Goal: Information Seeking & Learning: Check status

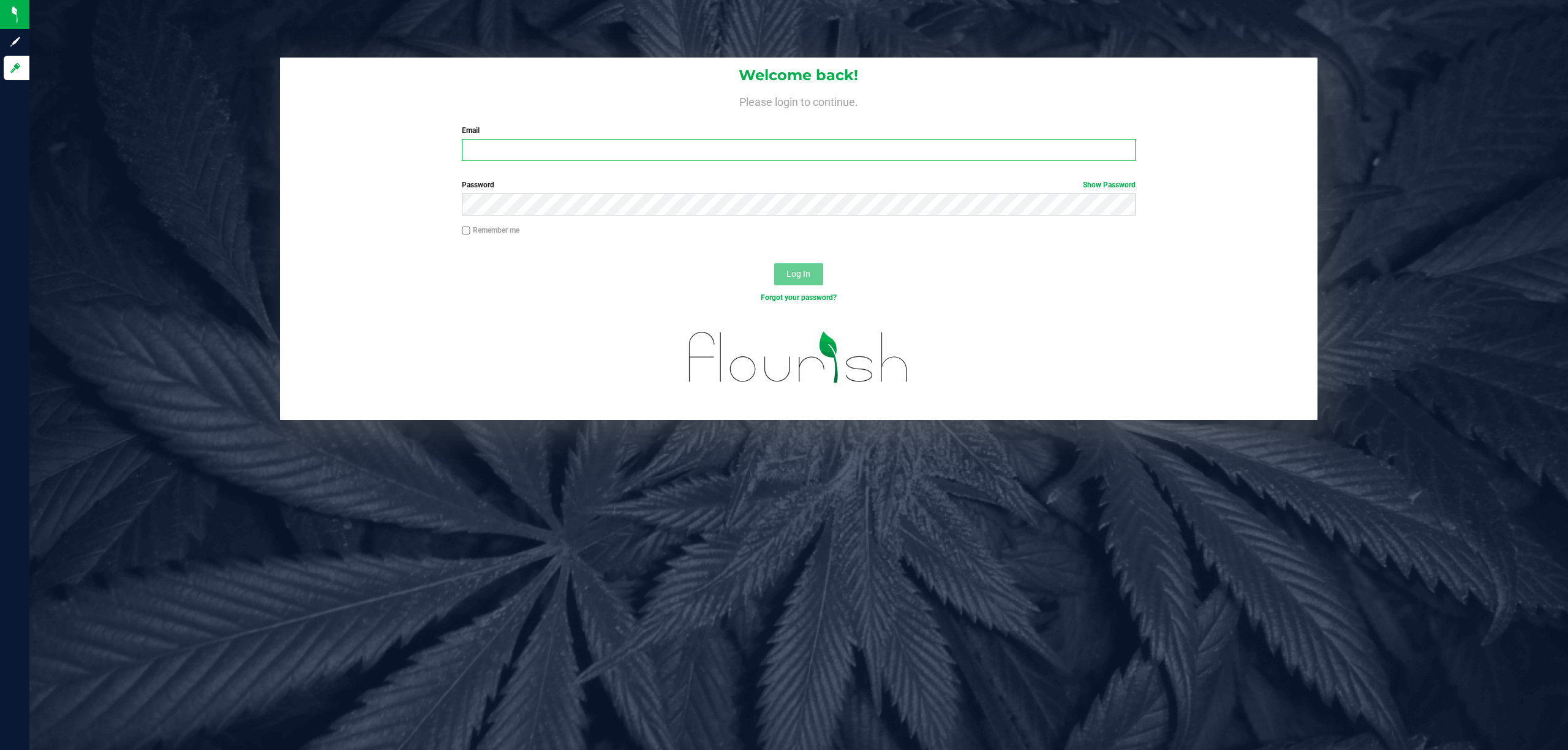
click at [551, 156] on input "Email" at bounding box center [798, 150] width 673 height 22
type input "[EMAIL_ADDRESS][DOMAIN_NAME]"
click at [774, 263] on button "Log In" at bounding box center [799, 274] width 49 height 22
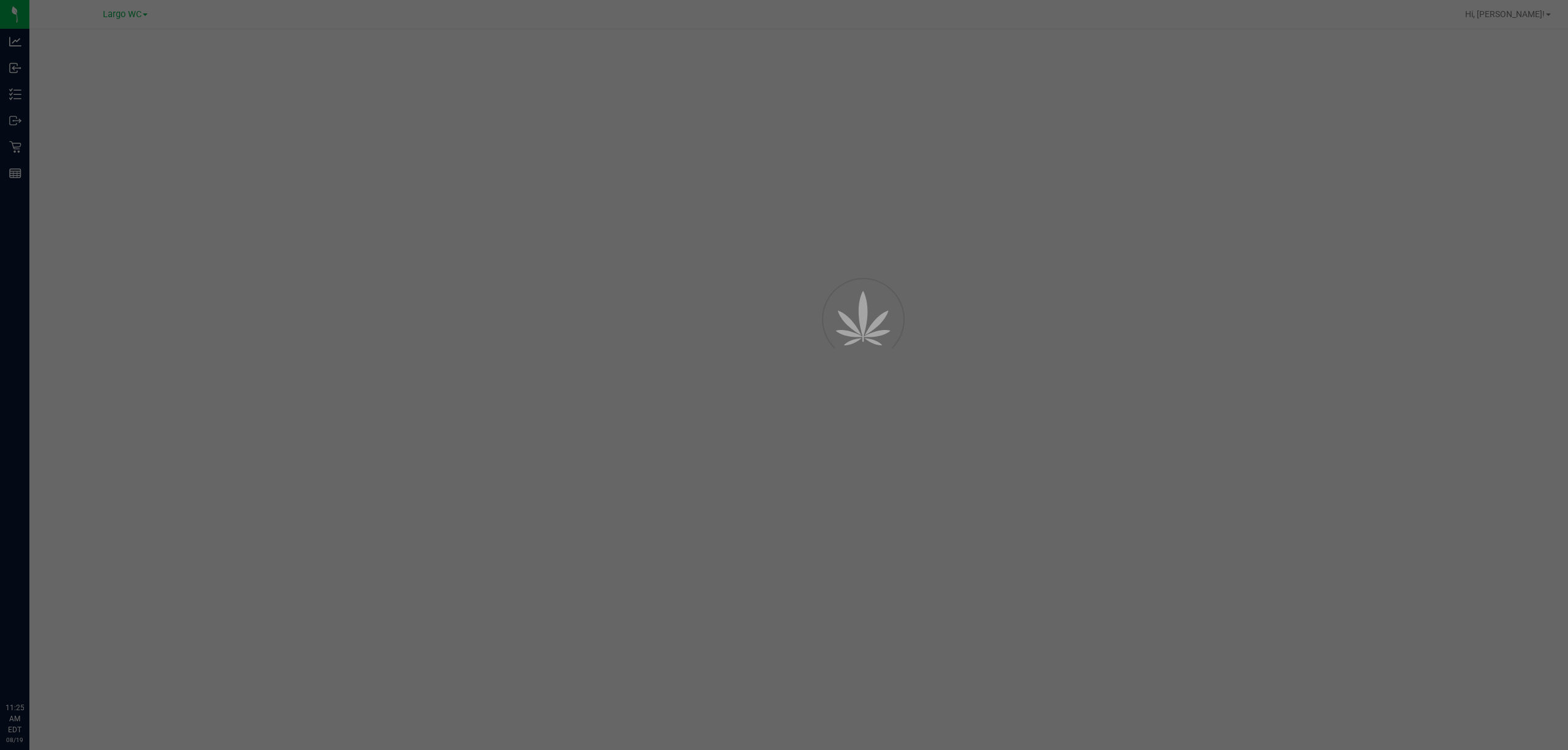
click at [483, 49] on div at bounding box center [784, 375] width 1568 height 750
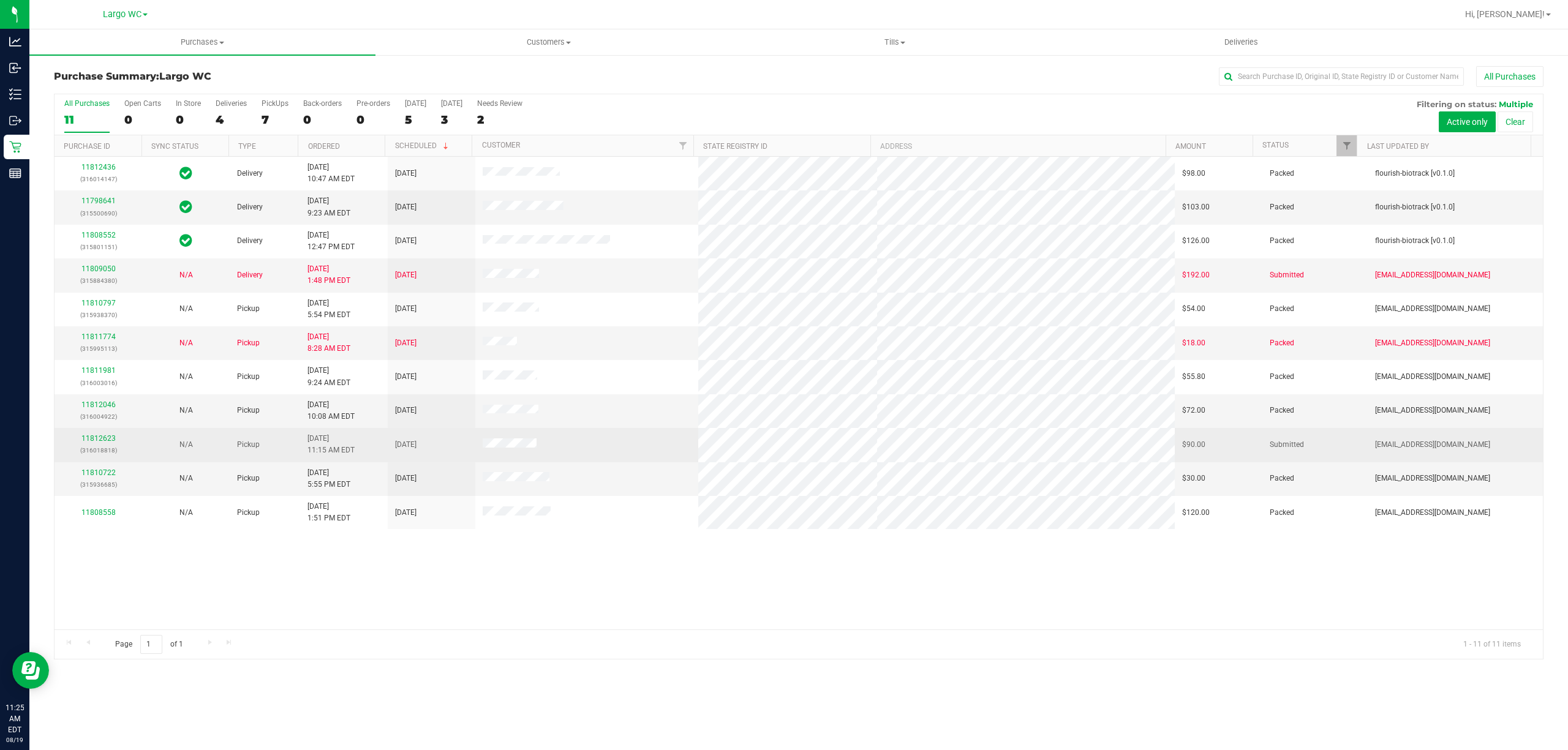
click at [532, 451] on tr "11812623 (316018818) N/A Pickup [DATE] 11:15 AM EDT 8/19/2025 $90.00 Submitted …" at bounding box center [799, 444] width 1488 height 34
click at [555, 449] on td at bounding box center [587, 444] width 224 height 34
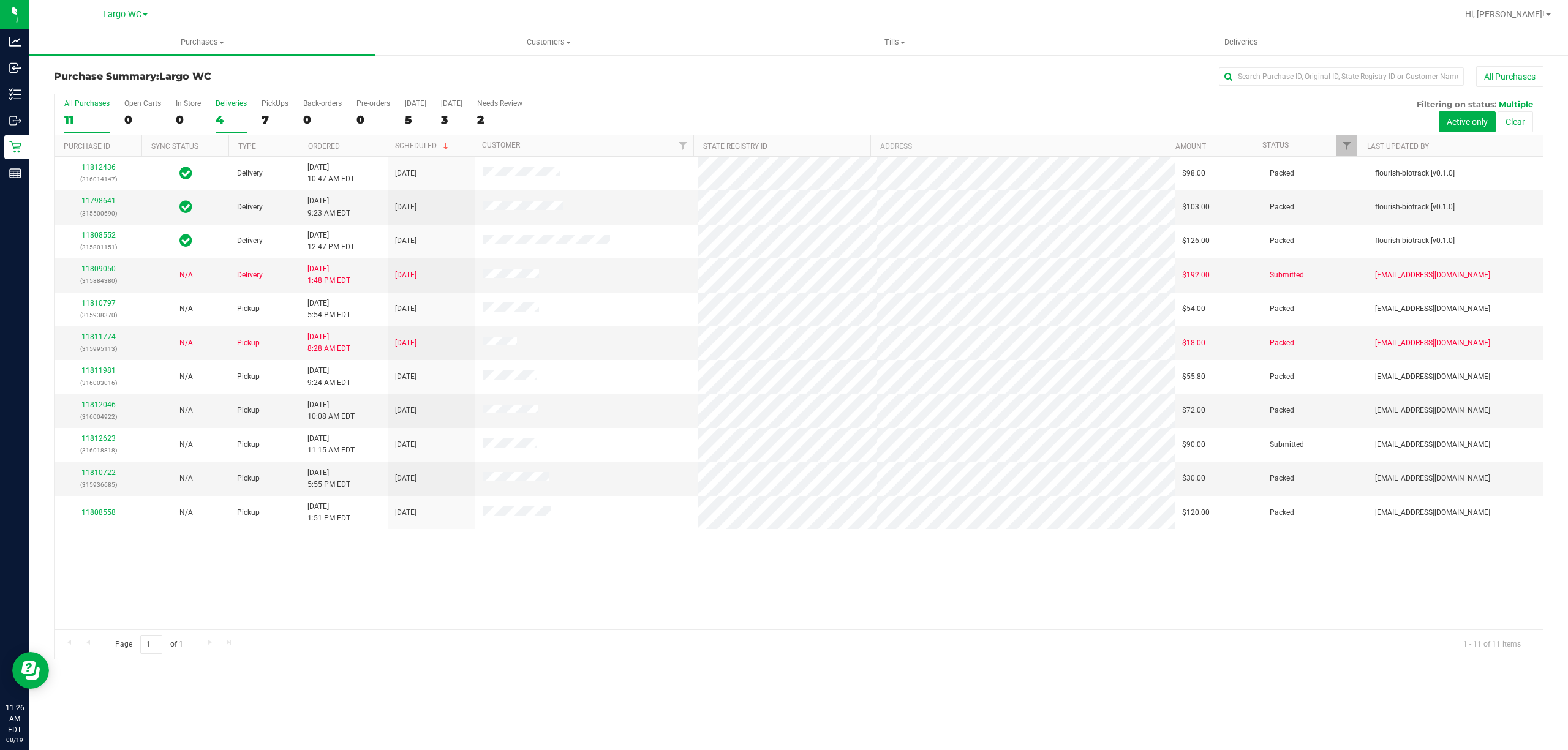
click at [240, 119] on div "4" at bounding box center [231, 119] width 31 height 14
click at [0, 0] on input "Deliveries 4" at bounding box center [0, 0] width 0 height 0
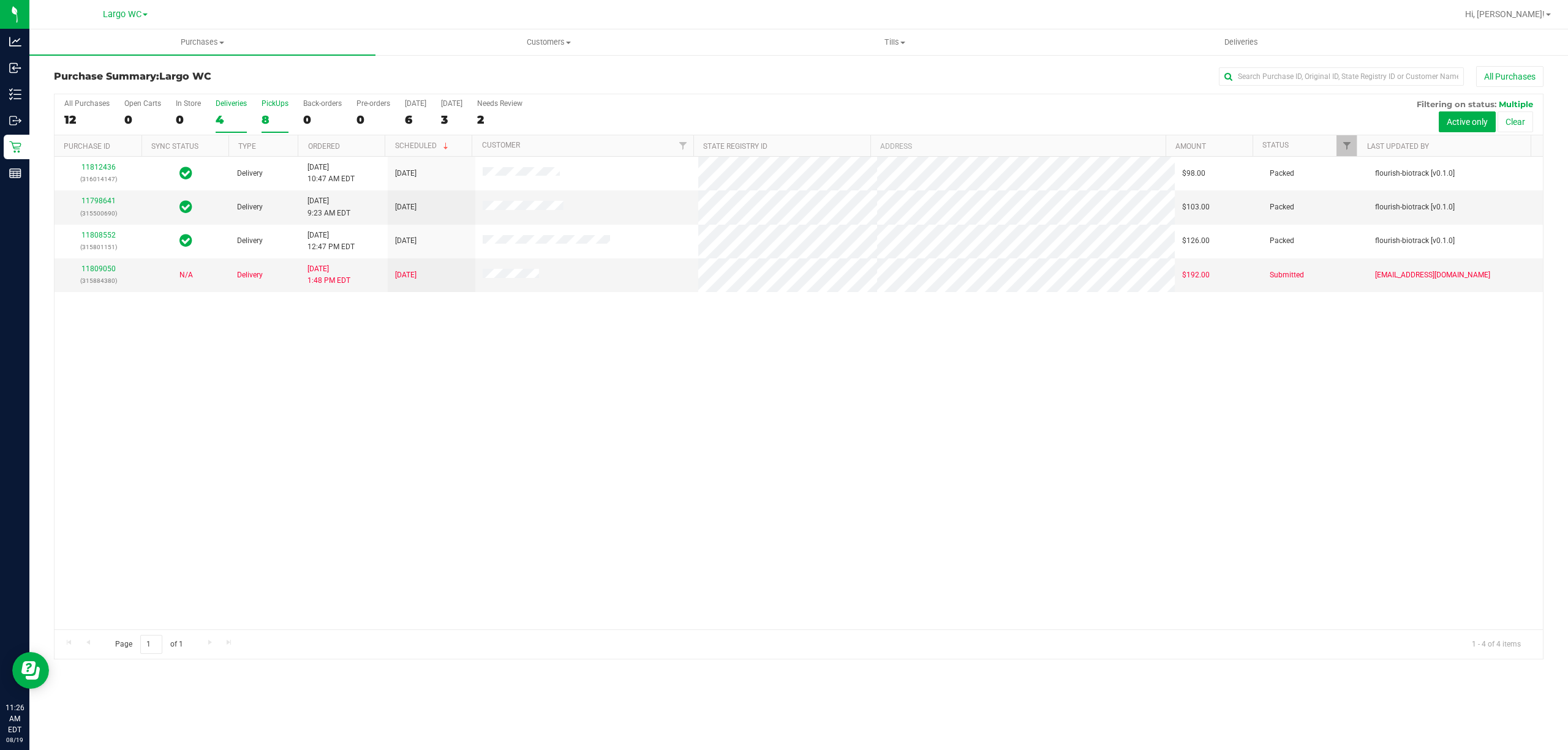
click at [270, 115] on div "8" at bounding box center [275, 119] width 27 height 14
click at [0, 0] on input "PickUps 8" at bounding box center [0, 0] width 0 height 0
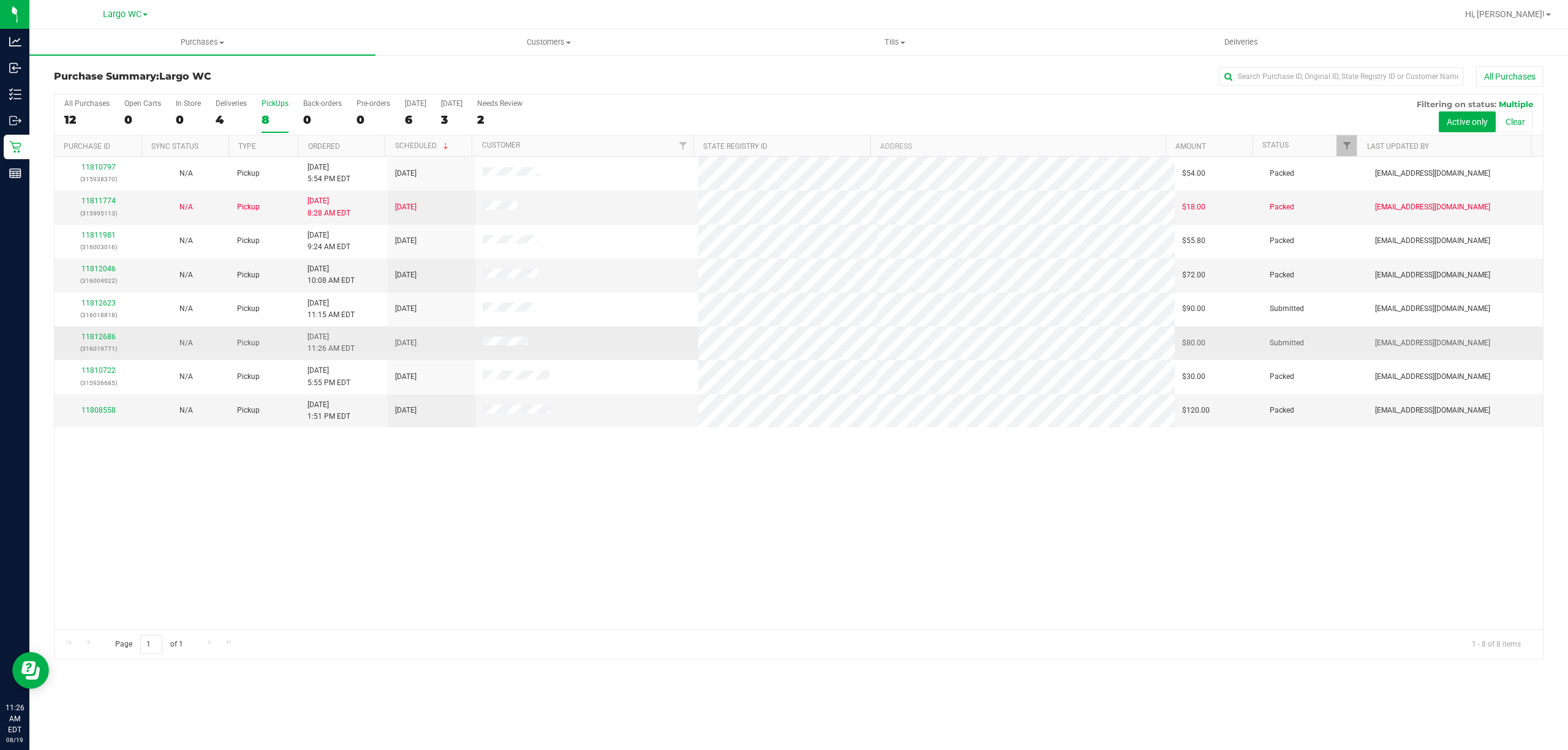
drag, startPoint x: 476, startPoint y: 354, endPoint x: 542, endPoint y: 346, distance: 66.5
click at [540, 346] on td at bounding box center [587, 343] width 224 height 34
click at [552, 346] on td at bounding box center [587, 343] width 224 height 34
drag, startPoint x: 461, startPoint y: 310, endPoint x: 573, endPoint y: 343, distance: 116.8
click at [568, 343] on tbody "11810797 (315938370) N/A Pickup [DATE] 5:54 PM EDT 8/19/2025 $54.00 Packed [EMA…" at bounding box center [799, 292] width 1488 height 270
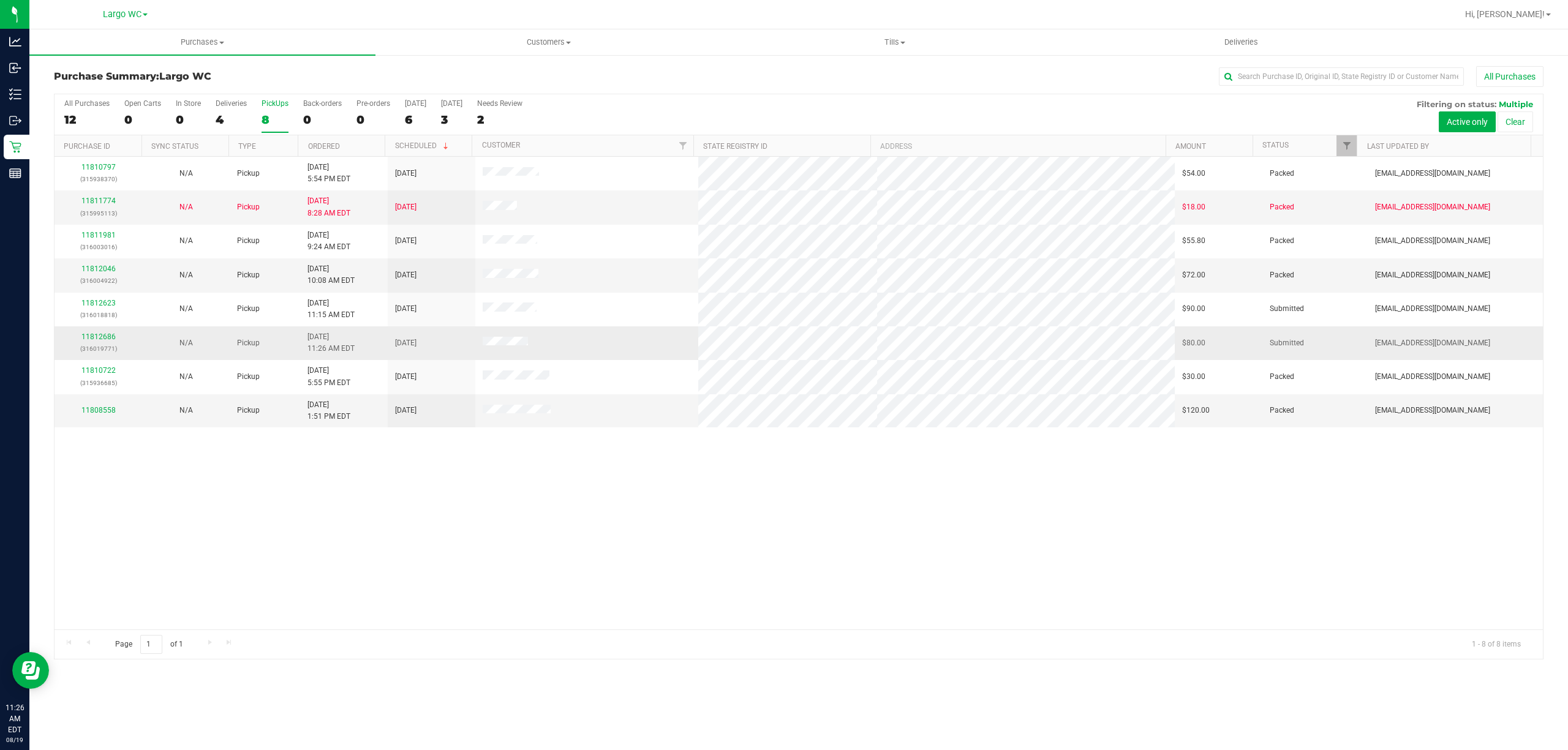
click at [573, 343] on td at bounding box center [587, 343] width 224 height 34
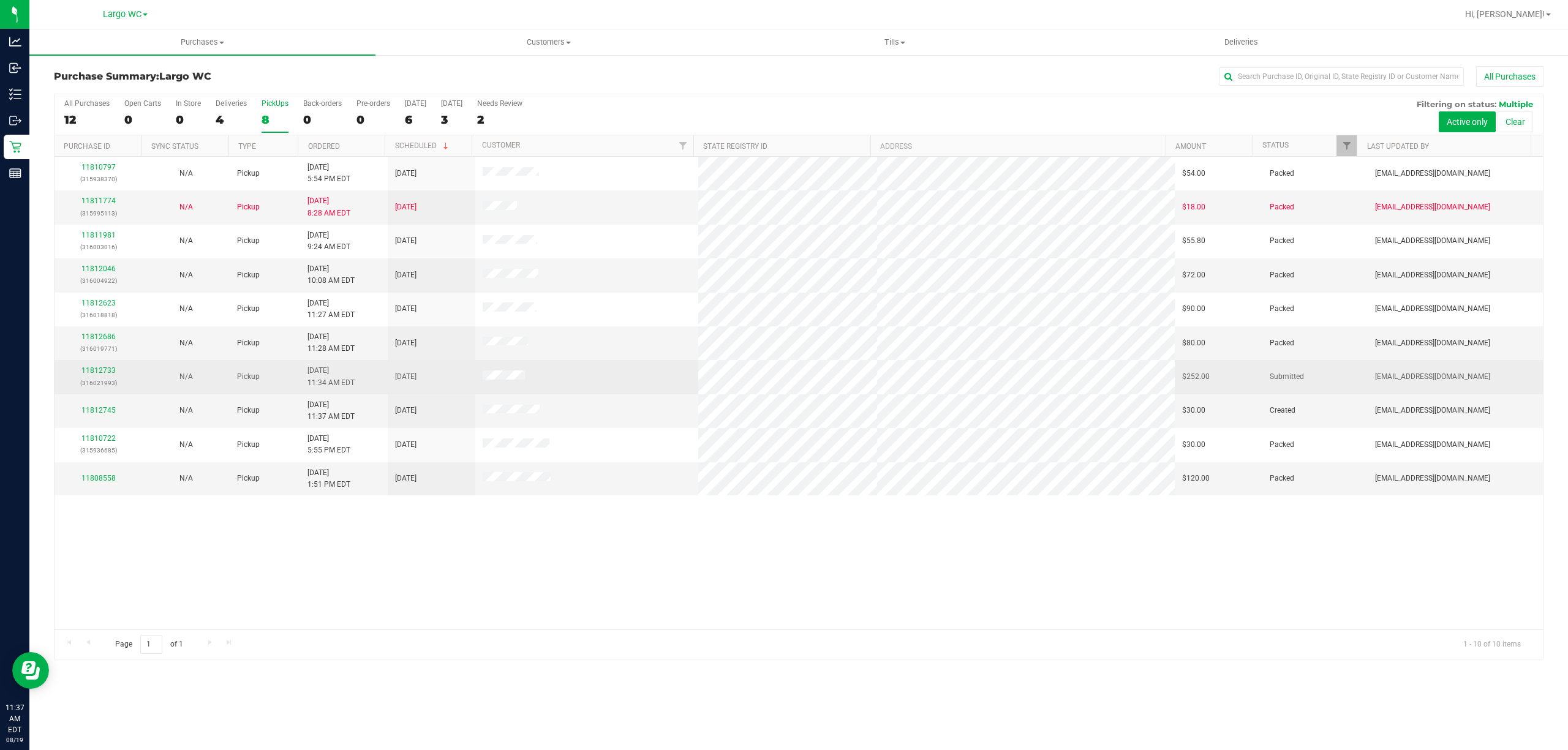
drag, startPoint x: 477, startPoint y: 382, endPoint x: 553, endPoint y: 374, distance: 76.4
click at [552, 374] on tr "11812733 (316021993) N/A Pickup [DATE] 11:34 AM EDT 8/19/2025 $252.00 Submitted…" at bounding box center [799, 377] width 1488 height 34
click at [556, 374] on td at bounding box center [587, 377] width 224 height 34
click at [86, 378] on p "(316021993)" at bounding box center [98, 382] width 73 height 12
click at [85, 371] on link "11812733" at bounding box center [98, 371] width 34 height 9
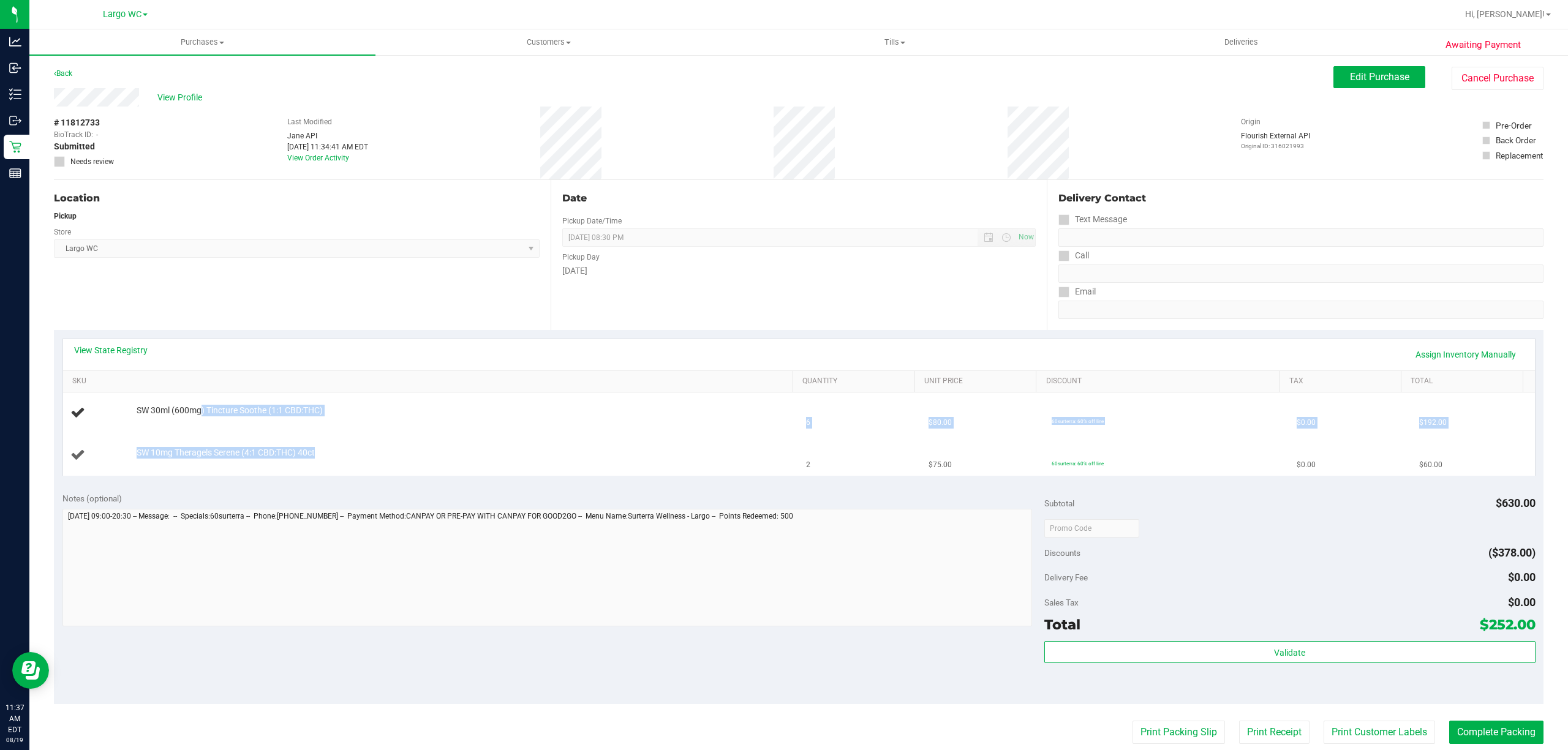
drag, startPoint x: 202, startPoint y: 409, endPoint x: 386, endPoint y: 474, distance: 195.1
click at [386, 474] on tbody "SW 30ml (600mg) Tincture Soothe (1:1 CBD:THC) 6 $80.00 60surterra: 60% off line…" at bounding box center [799, 433] width 1471 height 82
click at [414, 475] on td "SW 10mg Theragels Serene (4:1 CBD:THC) 40ct" at bounding box center [431, 455] width 736 height 41
click at [1352, 79] on span "Edit Purchase" at bounding box center [1379, 77] width 60 height 12
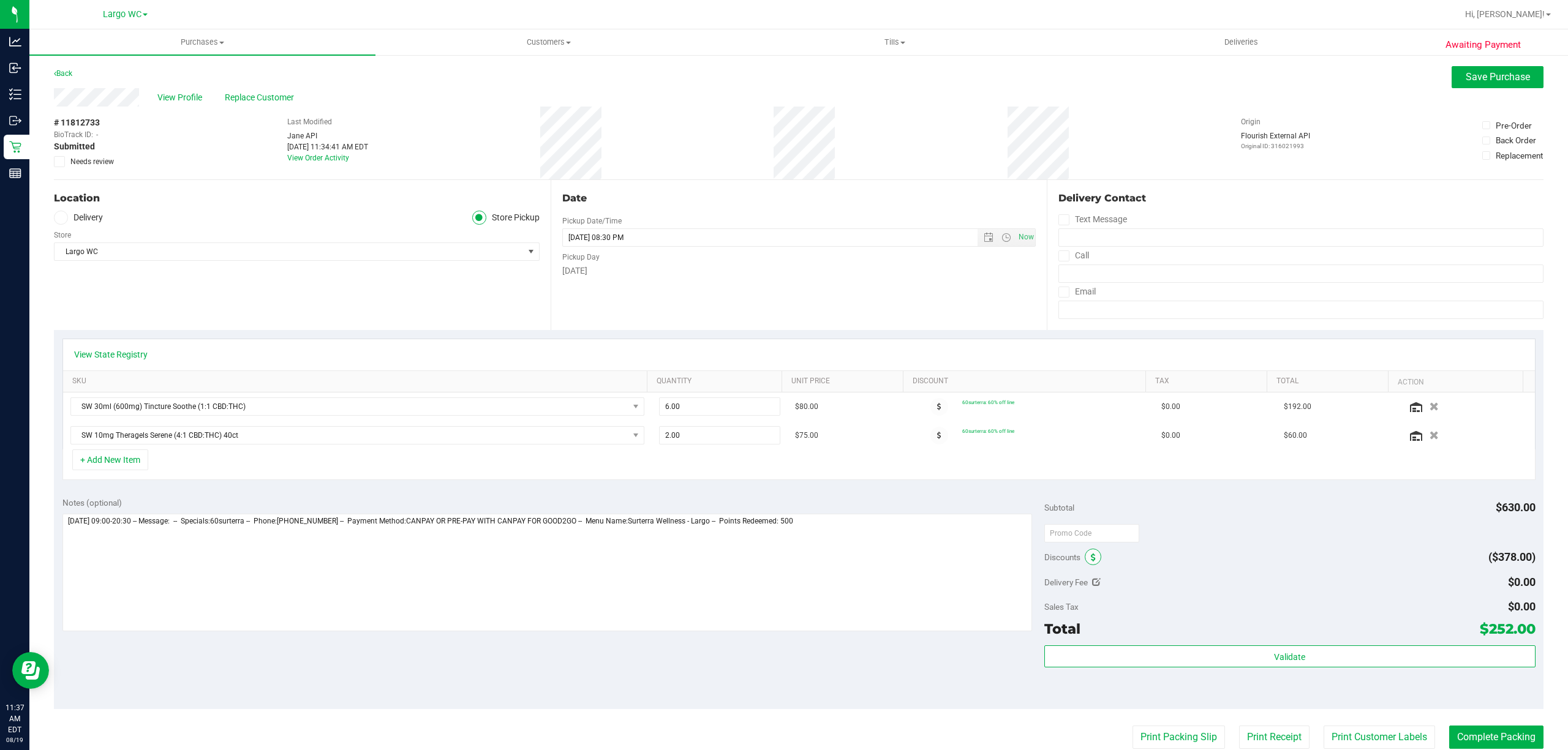
click at [1090, 563] on span at bounding box center [1093, 556] width 17 height 17
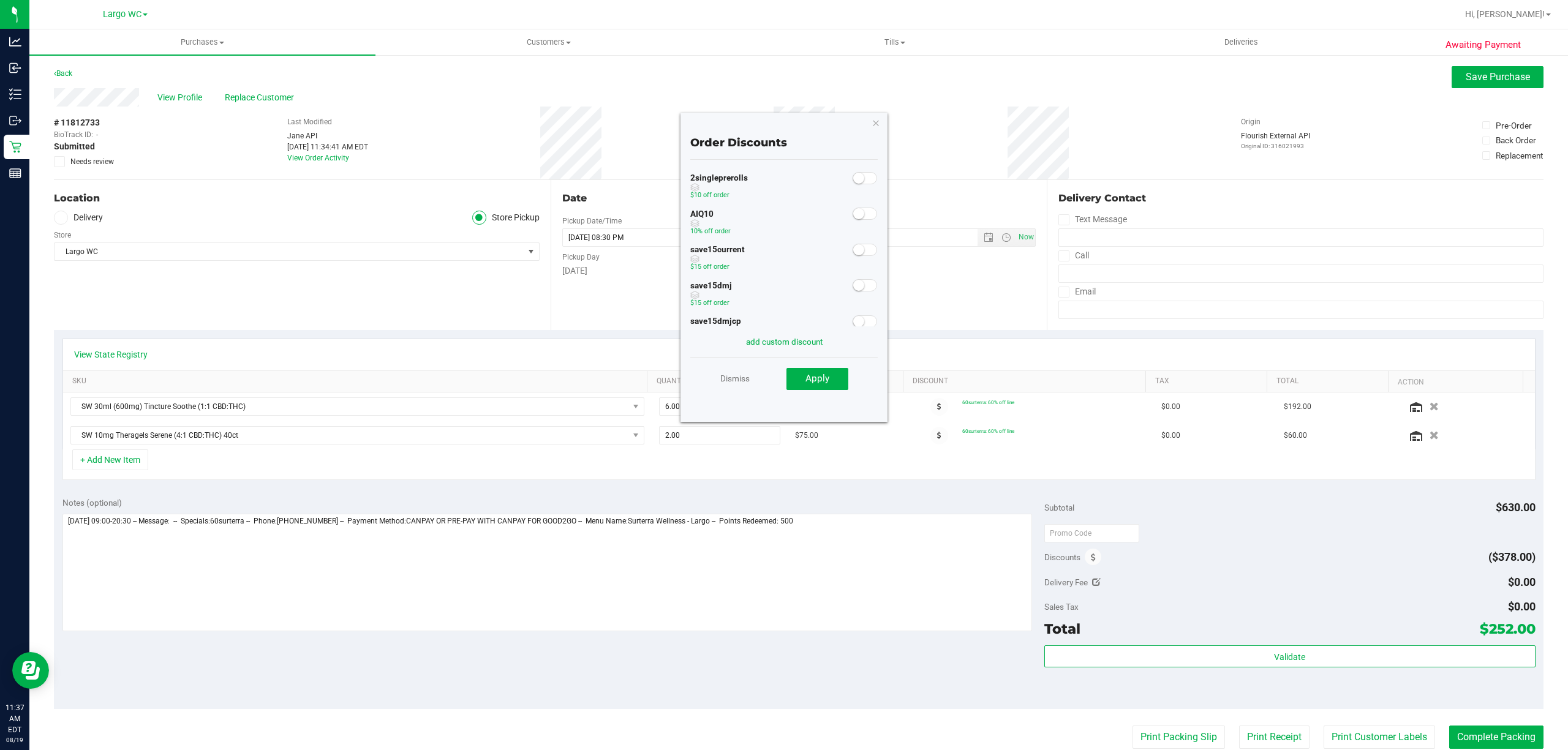
click at [853, 219] on small at bounding box center [858, 214] width 11 height 11
click at [822, 373] on button "Apply" at bounding box center [817, 379] width 62 height 22
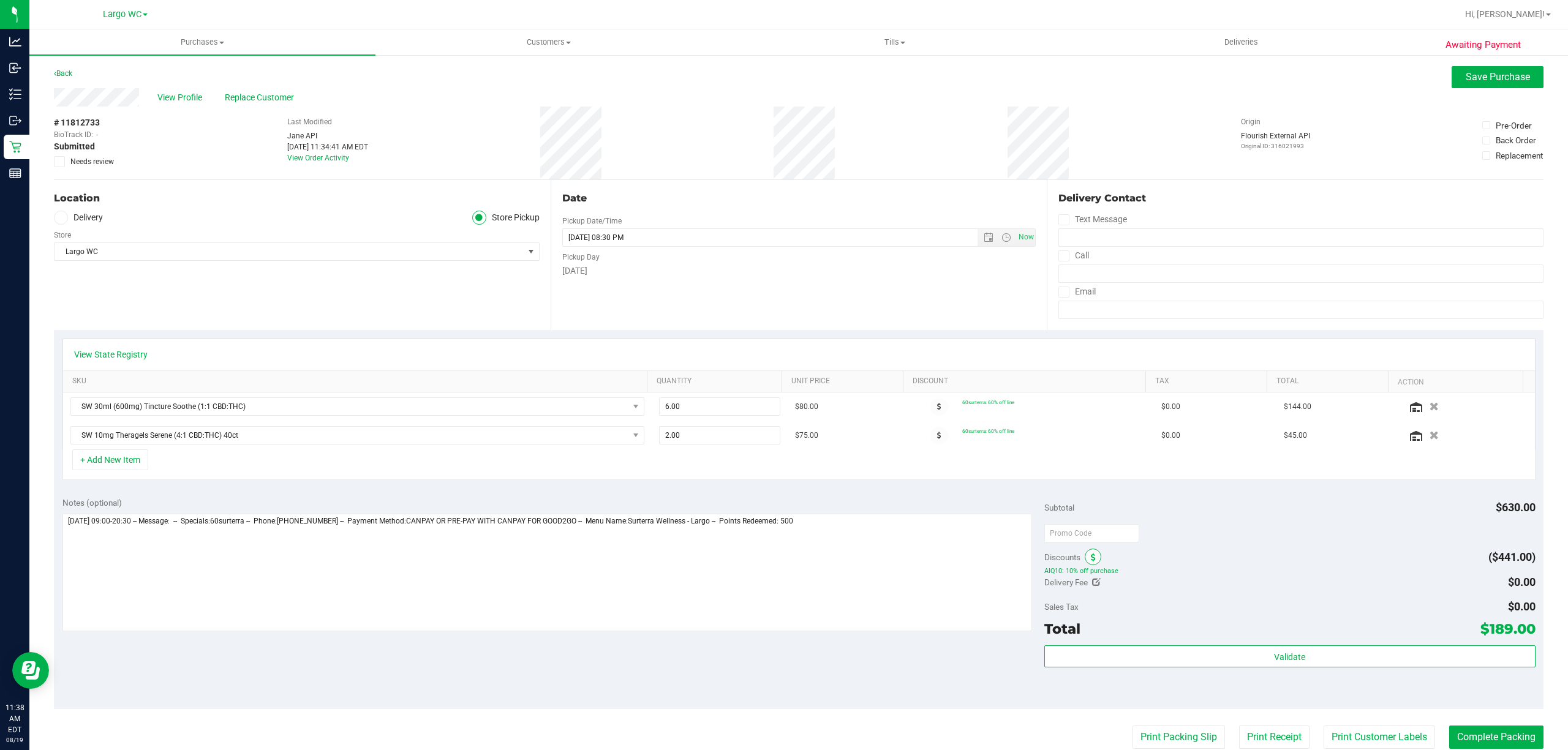
click at [1090, 558] on span at bounding box center [1093, 556] width 17 height 17
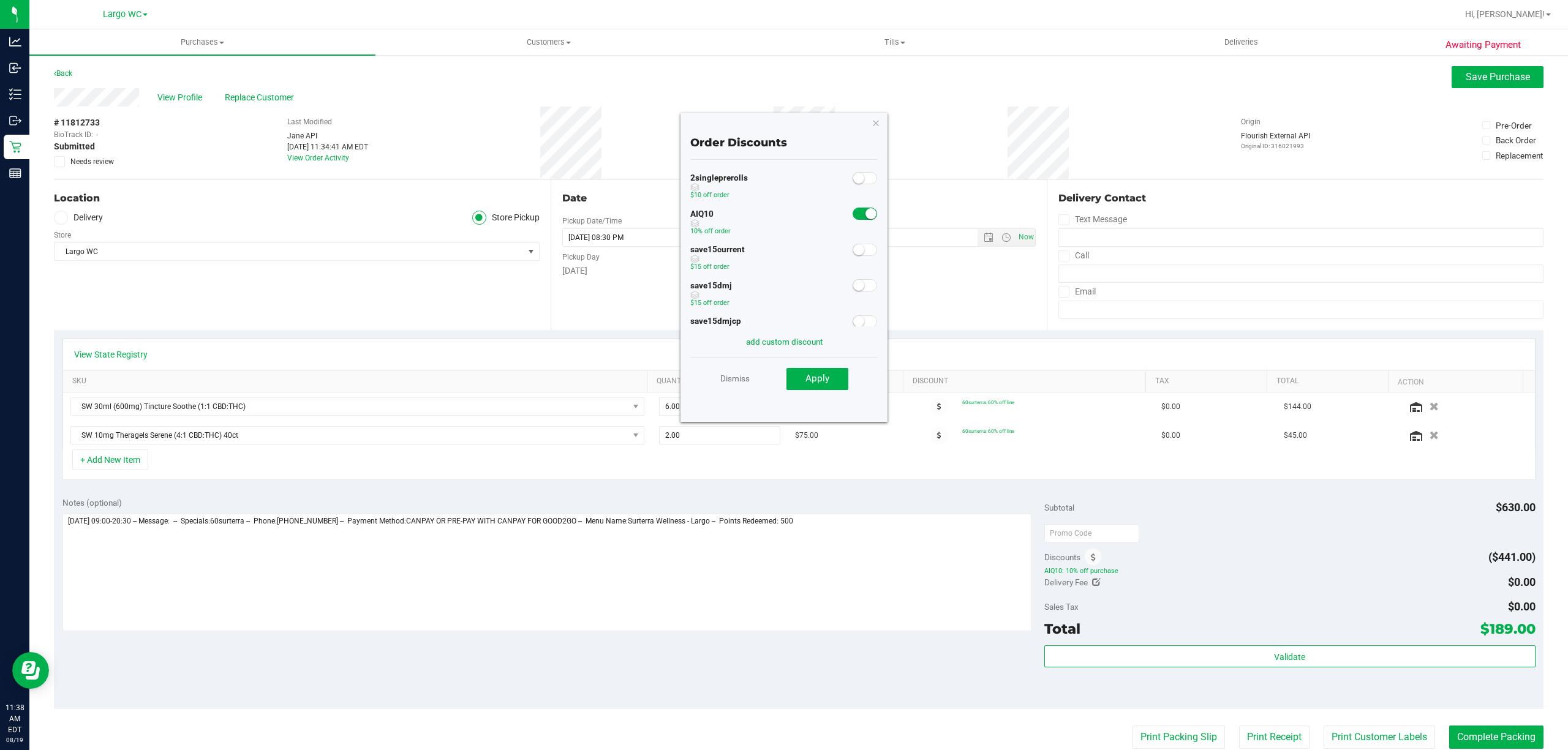
click at [865, 213] on small at bounding box center [871, 214] width 11 height 11
click at [829, 368] on button "Apply" at bounding box center [817, 379] width 62 height 22
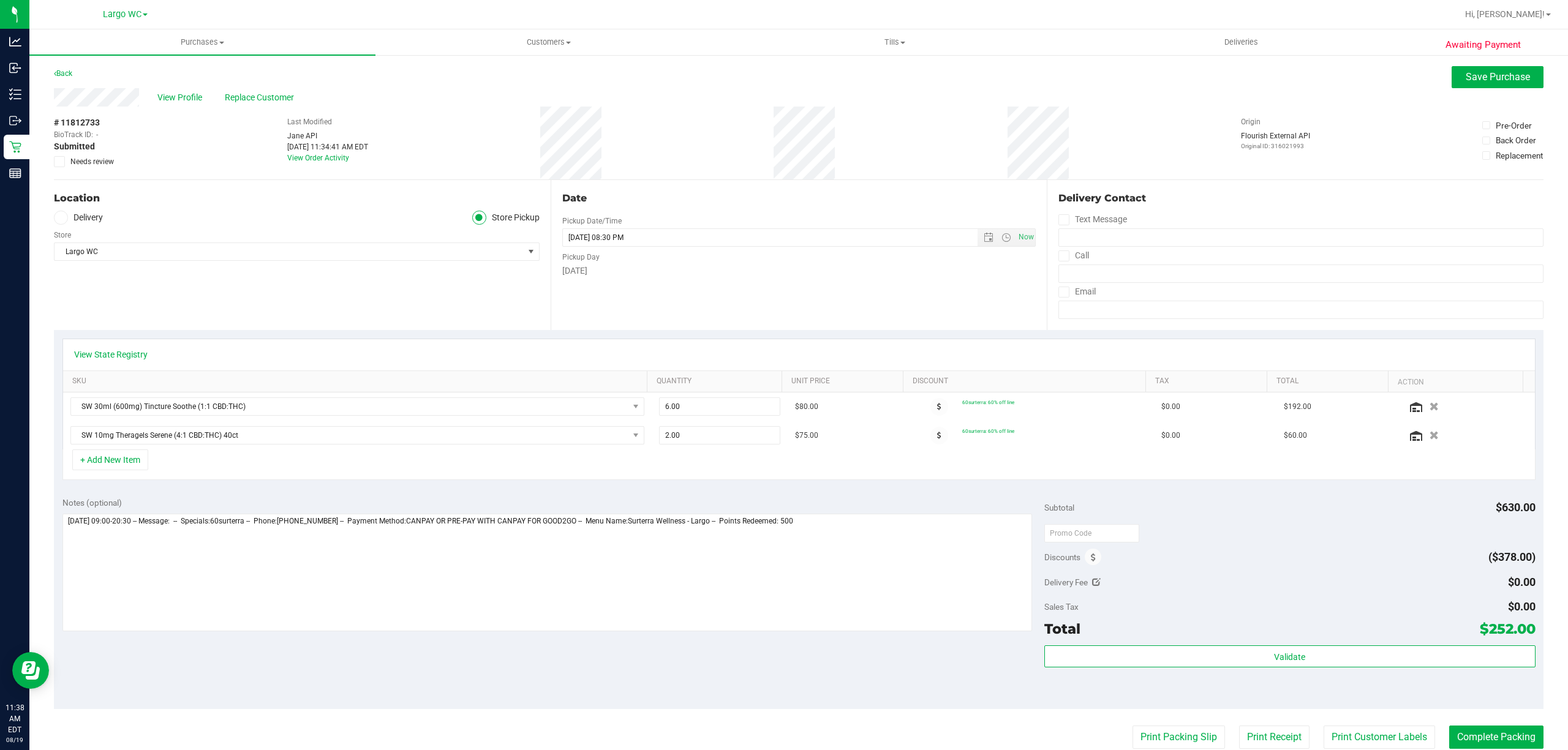
click at [1441, 89] on div "View Profile Replace Customer" at bounding box center [799, 97] width 1489 height 18
click at [1451, 85] on button "Save Purchase" at bounding box center [1497, 77] width 92 height 22
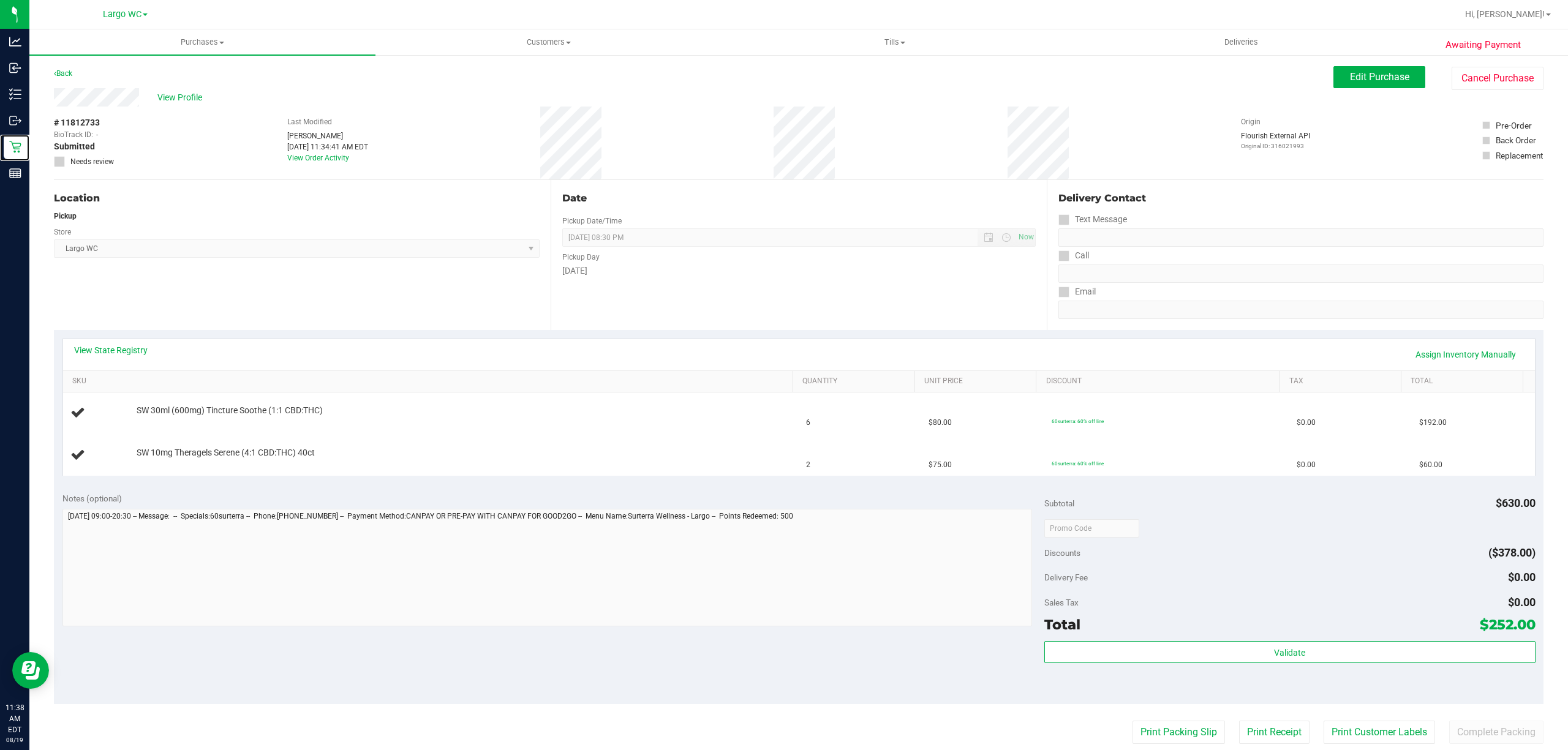
click at [0, 0] on p "Retail" at bounding box center [0, 0] width 0 height 0
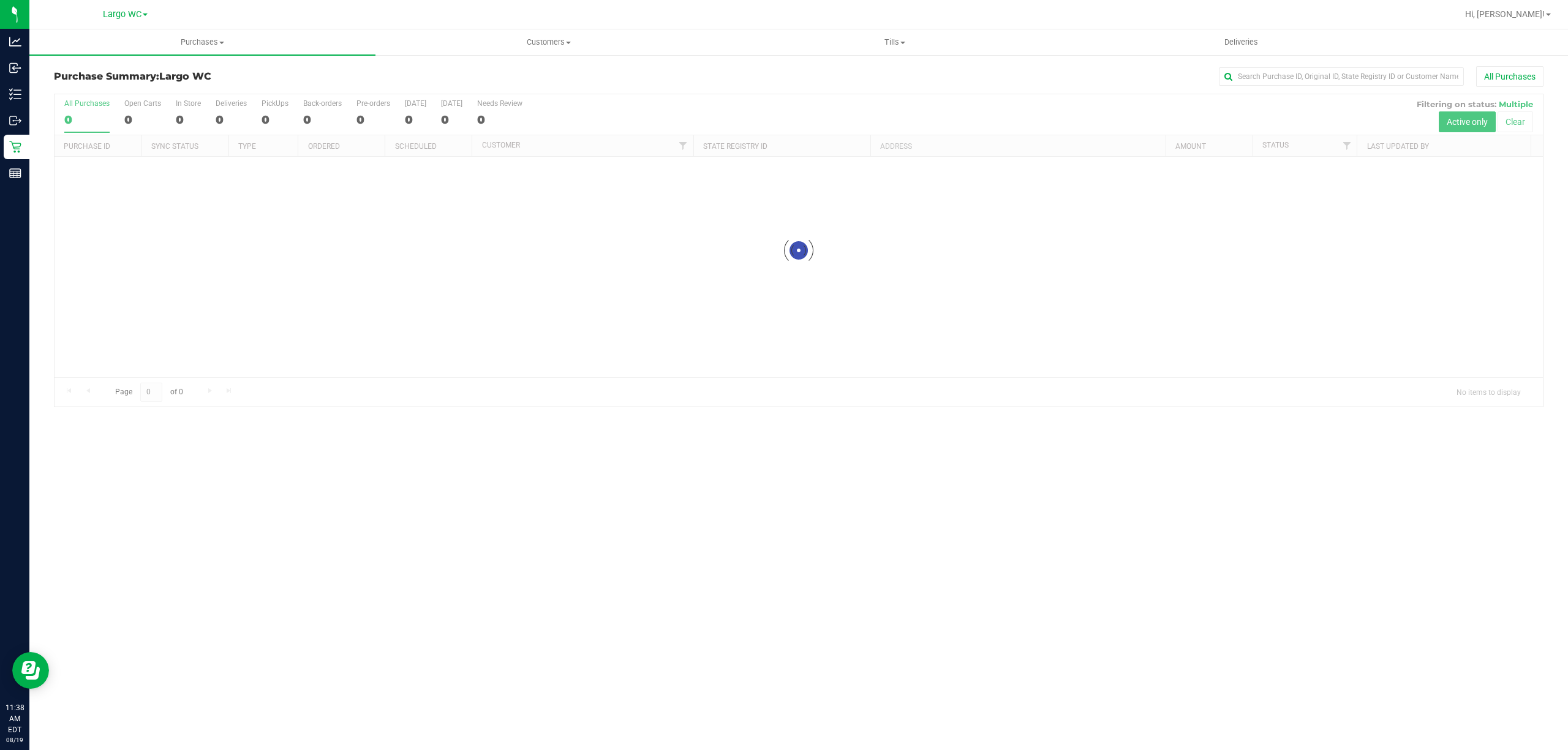
click at [305, 69] on div "Purchase Summary: [GEOGRAPHIC_DATA] All Purchases" at bounding box center [799, 80] width 1489 height 27
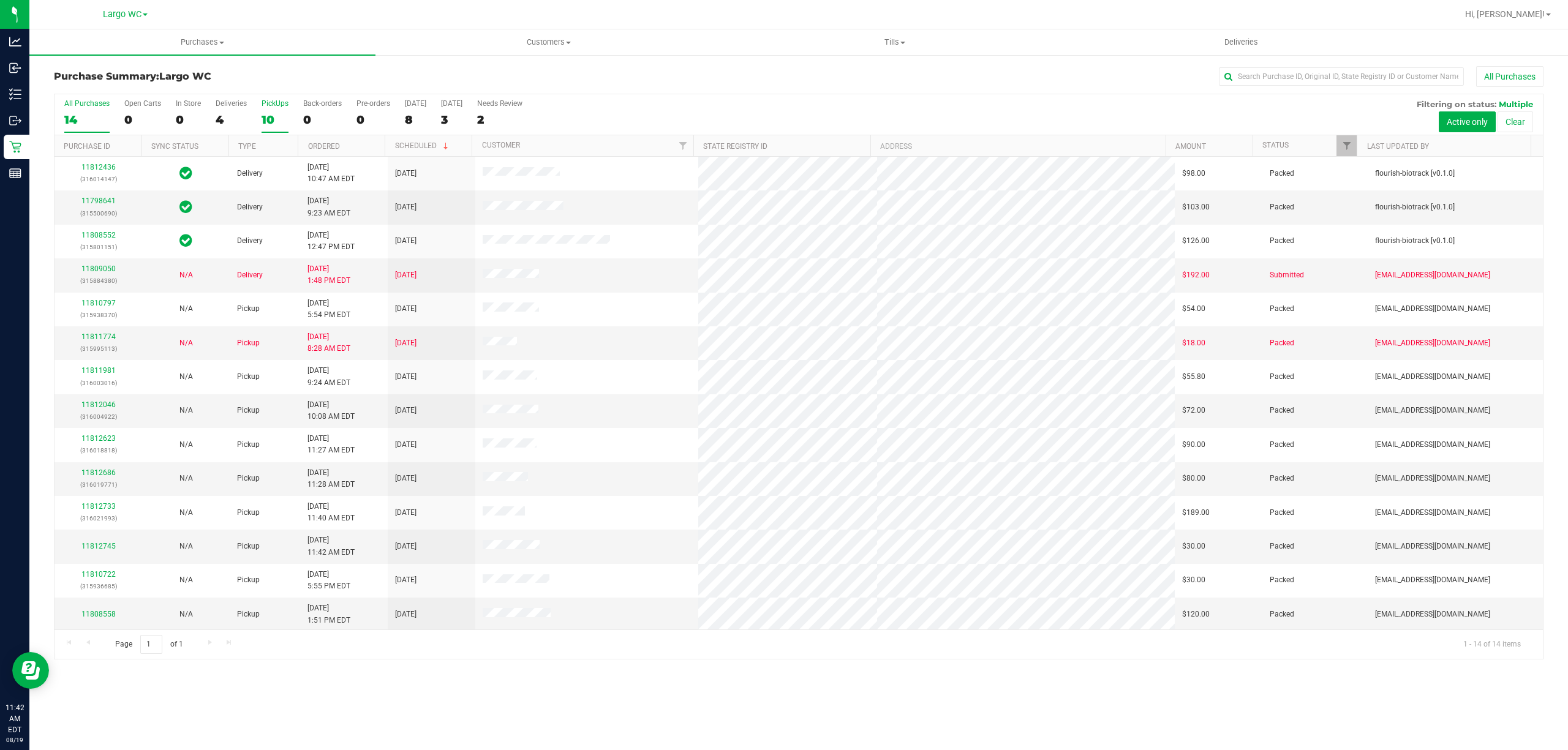
click at [273, 113] on div "10" at bounding box center [275, 119] width 27 height 14
click at [0, 0] on input "PickUps 10" at bounding box center [0, 0] width 0 height 0
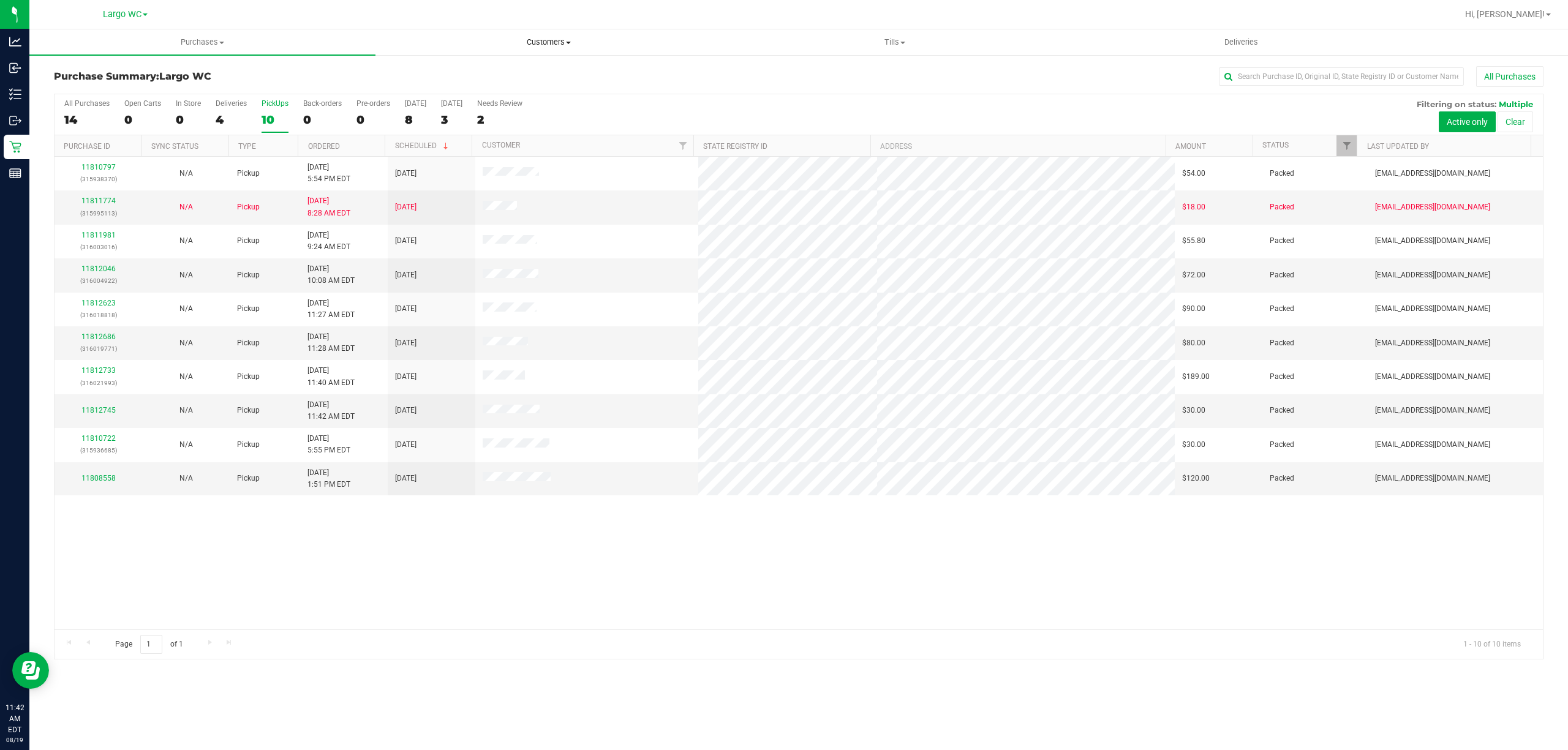
click at [562, 39] on span "Customers" at bounding box center [548, 42] width 345 height 11
click at [458, 69] on span "All customers" at bounding box center [419, 74] width 88 height 10
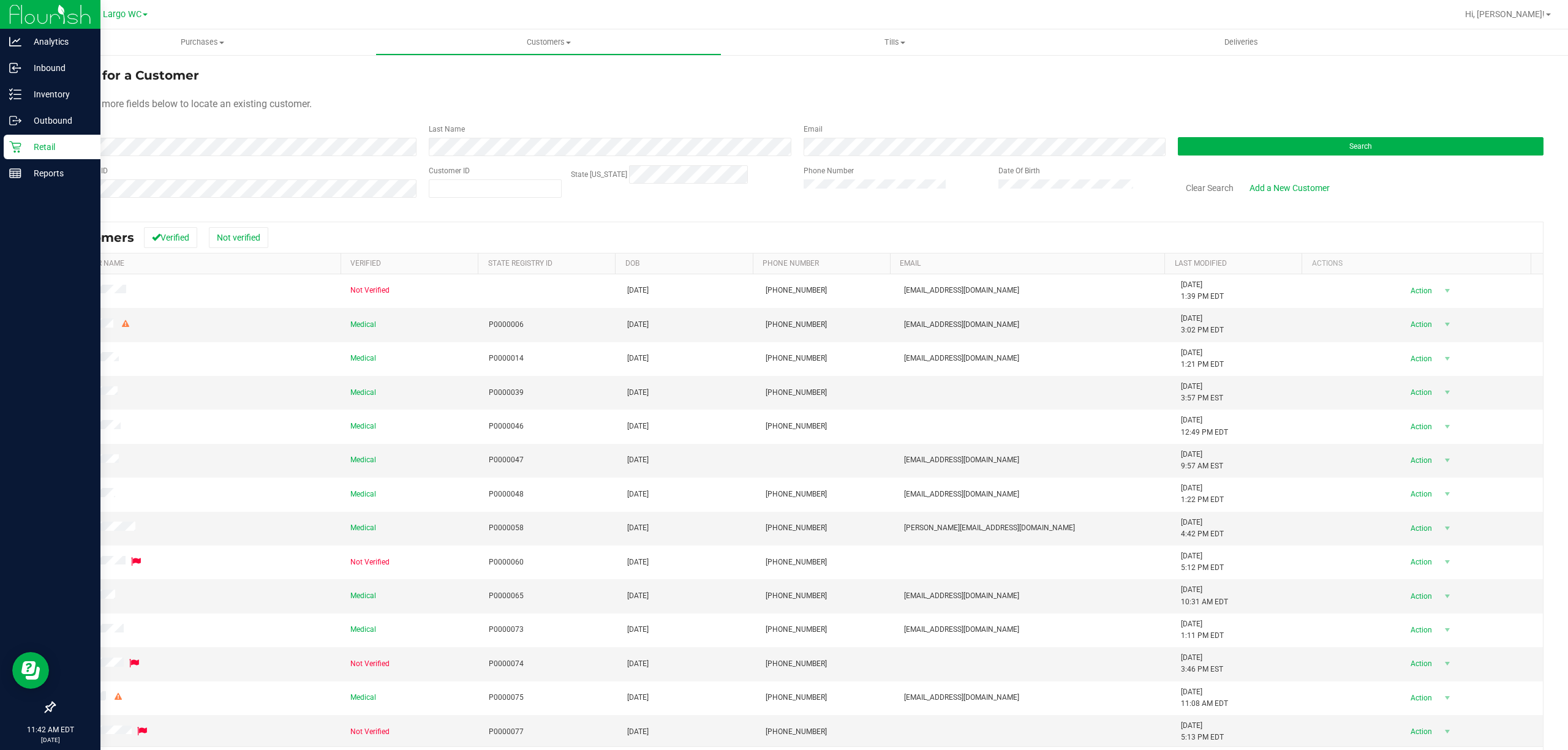
click at [16, 146] on icon at bounding box center [15, 147] width 12 height 12
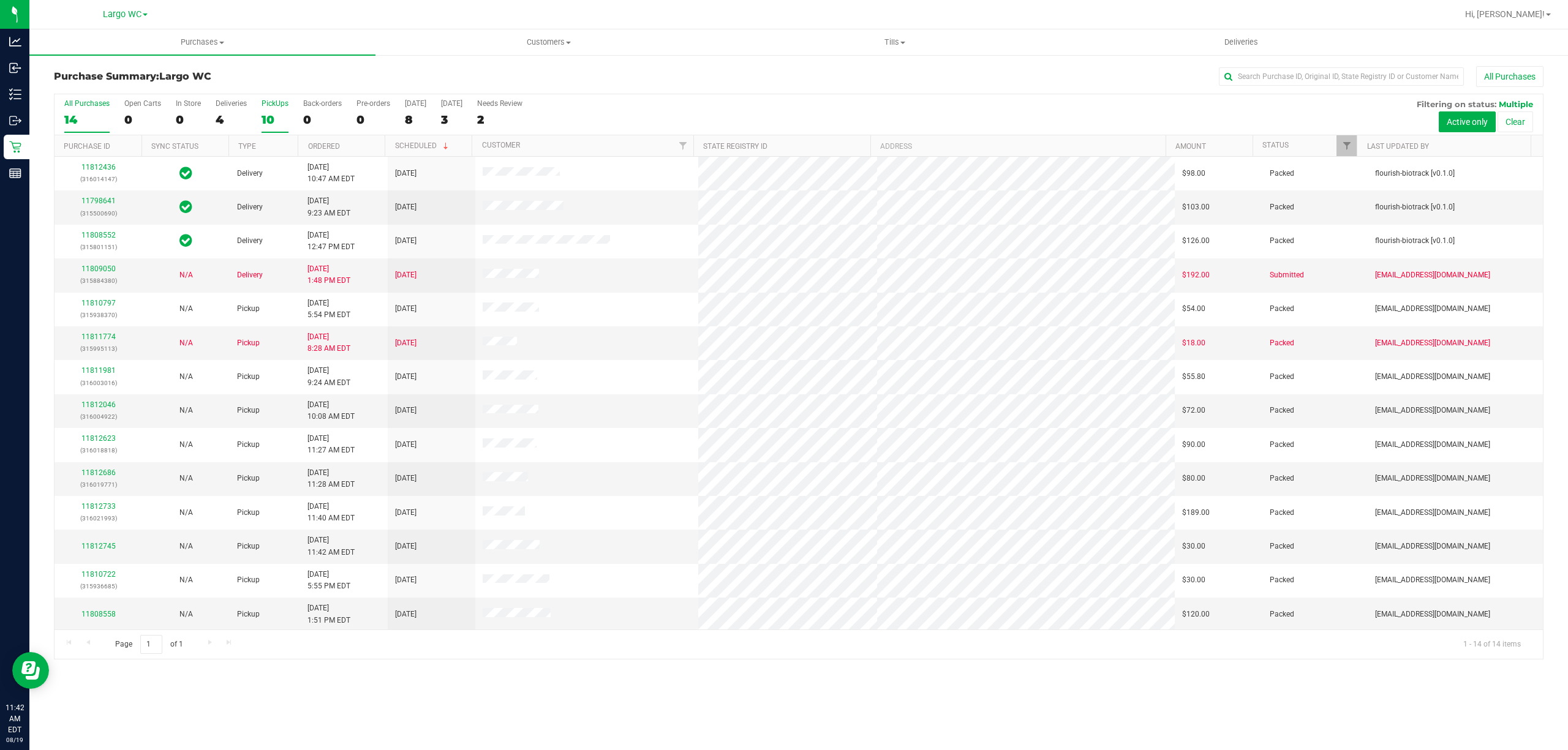
click at [277, 116] on div "10" at bounding box center [275, 119] width 27 height 14
click at [0, 0] on input "PickUps 10" at bounding box center [0, 0] width 0 height 0
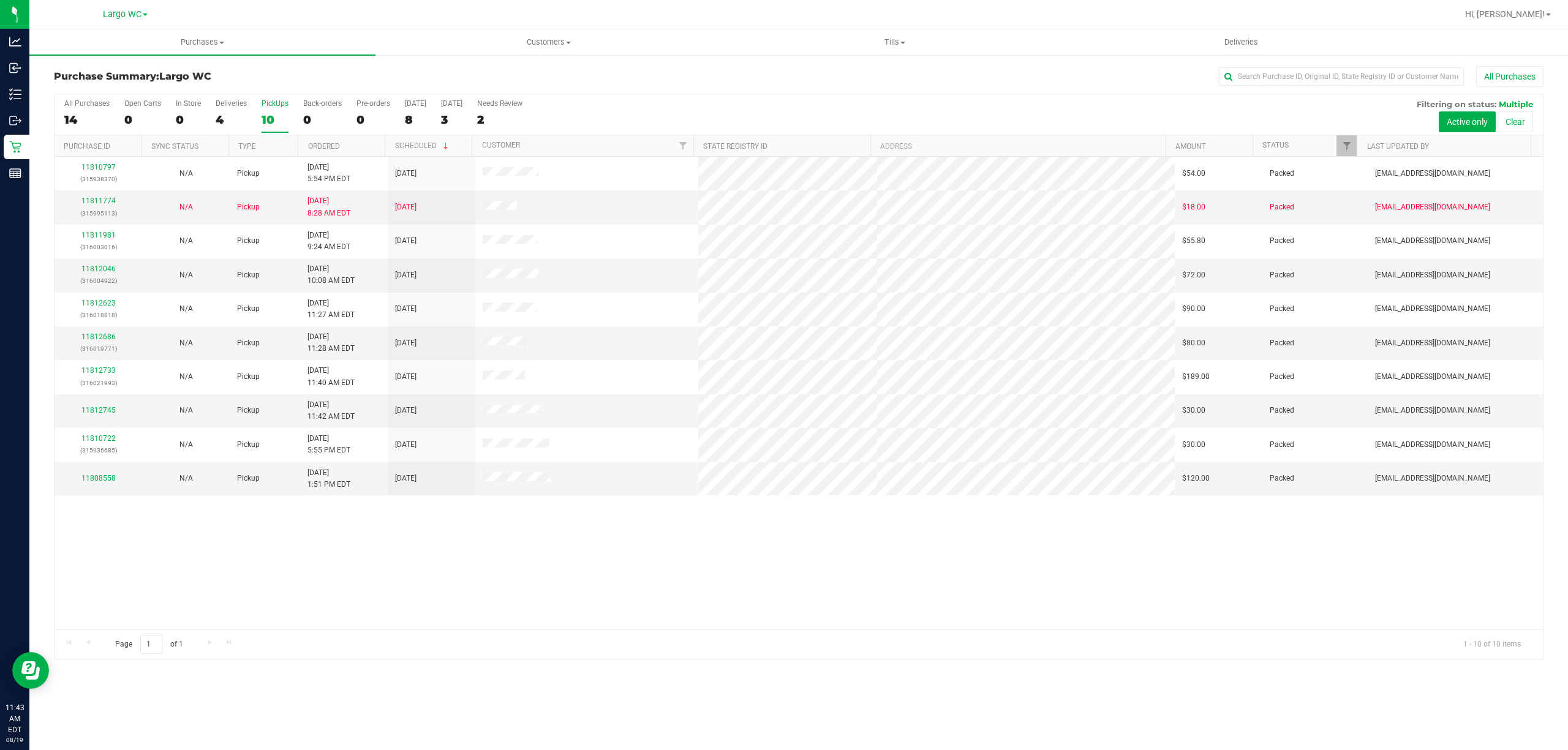
click at [288, 120] on div "All Purchases 14 Open Carts 0 In Store 0 Deliveries 4 PickUps 10 Back-orders 0 …" at bounding box center [799, 114] width 1488 height 41
click at [277, 118] on div "10" at bounding box center [275, 119] width 27 height 14
click at [0, 0] on input "PickUps 10" at bounding box center [0, 0] width 0 height 0
click at [223, 111] on label "Deliveries 4" at bounding box center [231, 116] width 31 height 34
click at [0, 0] on input "Deliveries 4" at bounding box center [0, 0] width 0 height 0
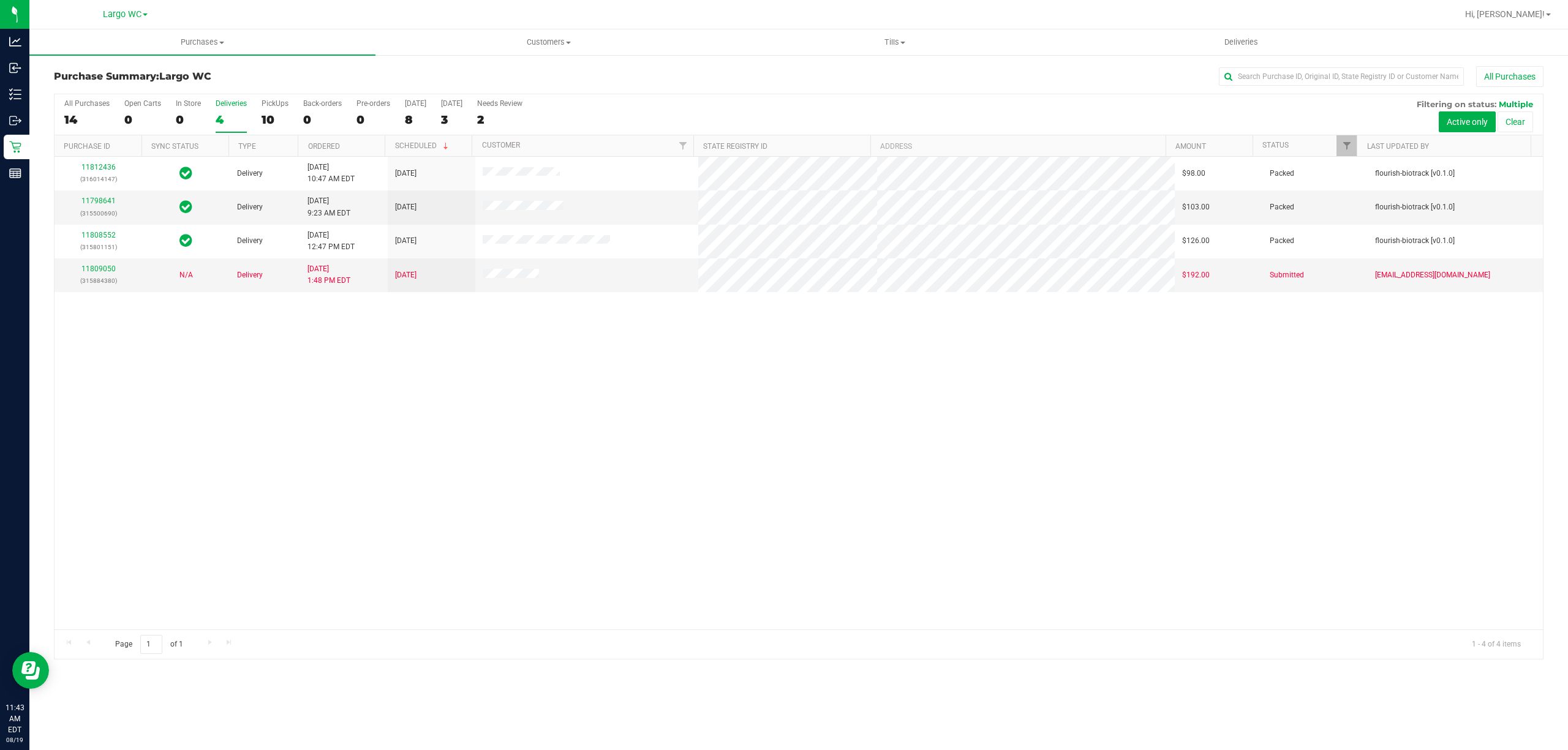
click at [255, 121] on div "All Purchases 14 Open Carts 0 In Store 0 Deliveries 4 PickUps 10 Back-orders 0 …" at bounding box center [799, 114] width 1488 height 41
click at [275, 116] on div "10" at bounding box center [275, 119] width 27 height 14
click at [0, 0] on input "PickUps 10" at bounding box center [0, 0] width 0 height 0
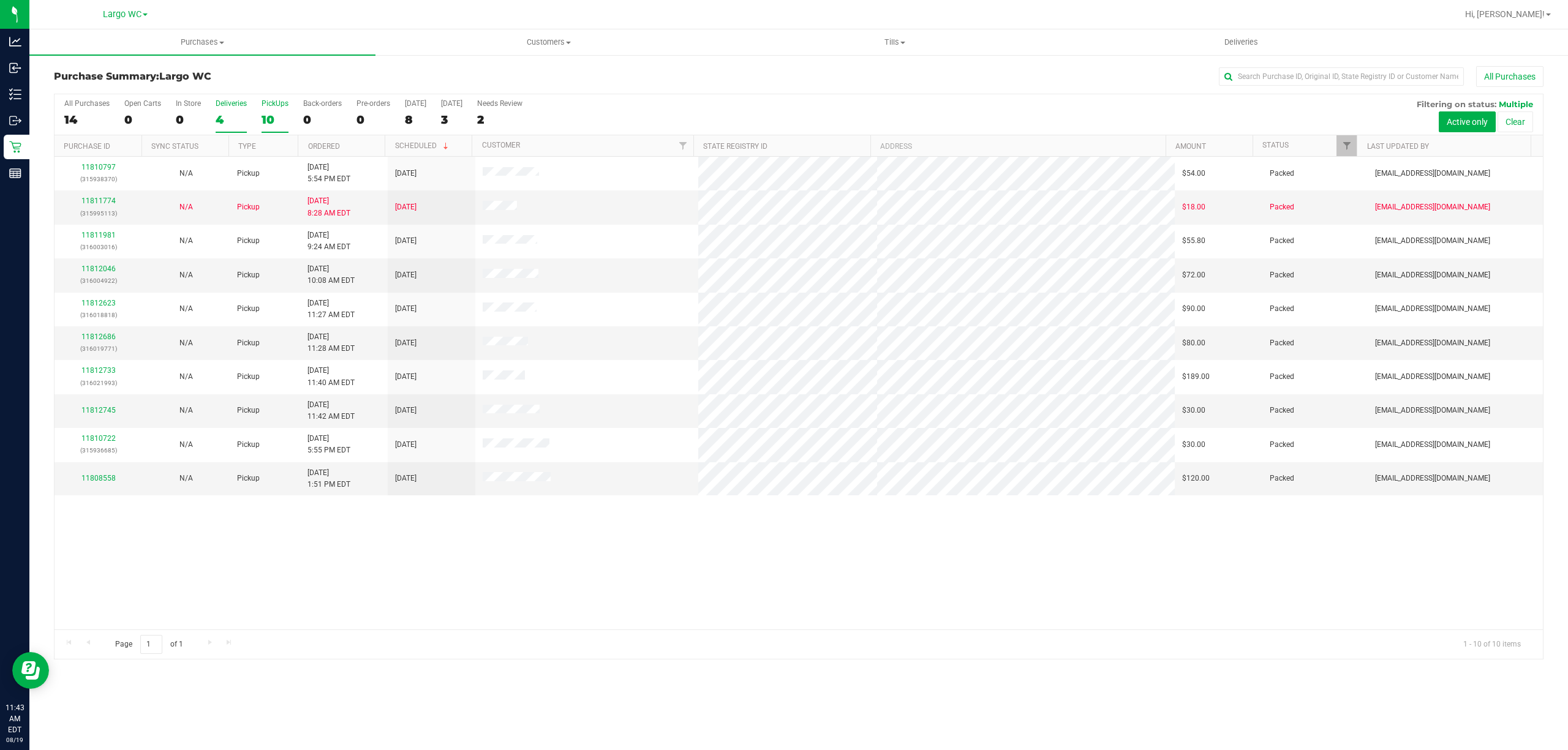
click at [229, 106] on div "Deliveries" at bounding box center [231, 103] width 31 height 9
click at [0, 0] on input "Deliveries 4" at bounding box center [0, 0] width 0 height 0
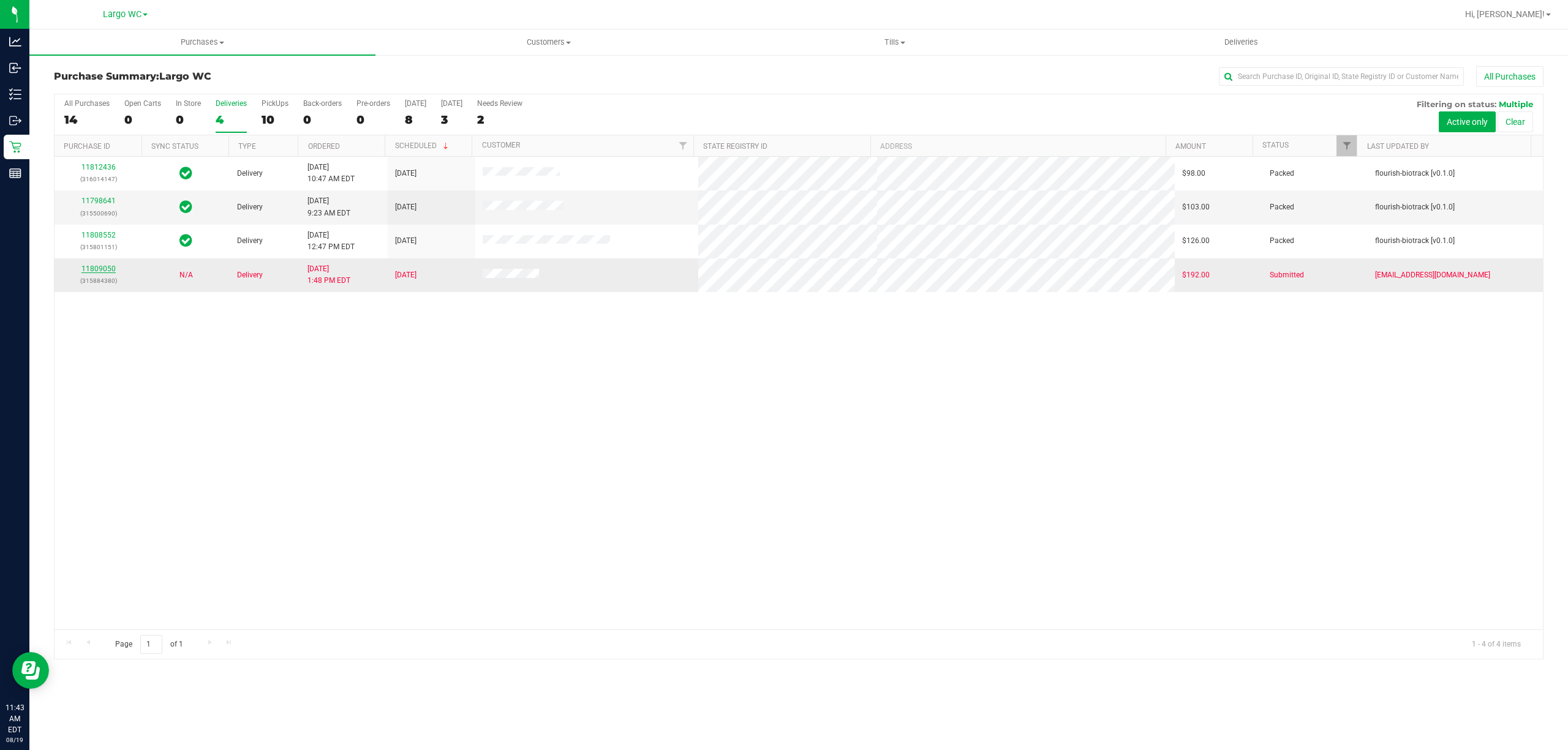
click at [96, 270] on link "11809050" at bounding box center [98, 269] width 34 height 9
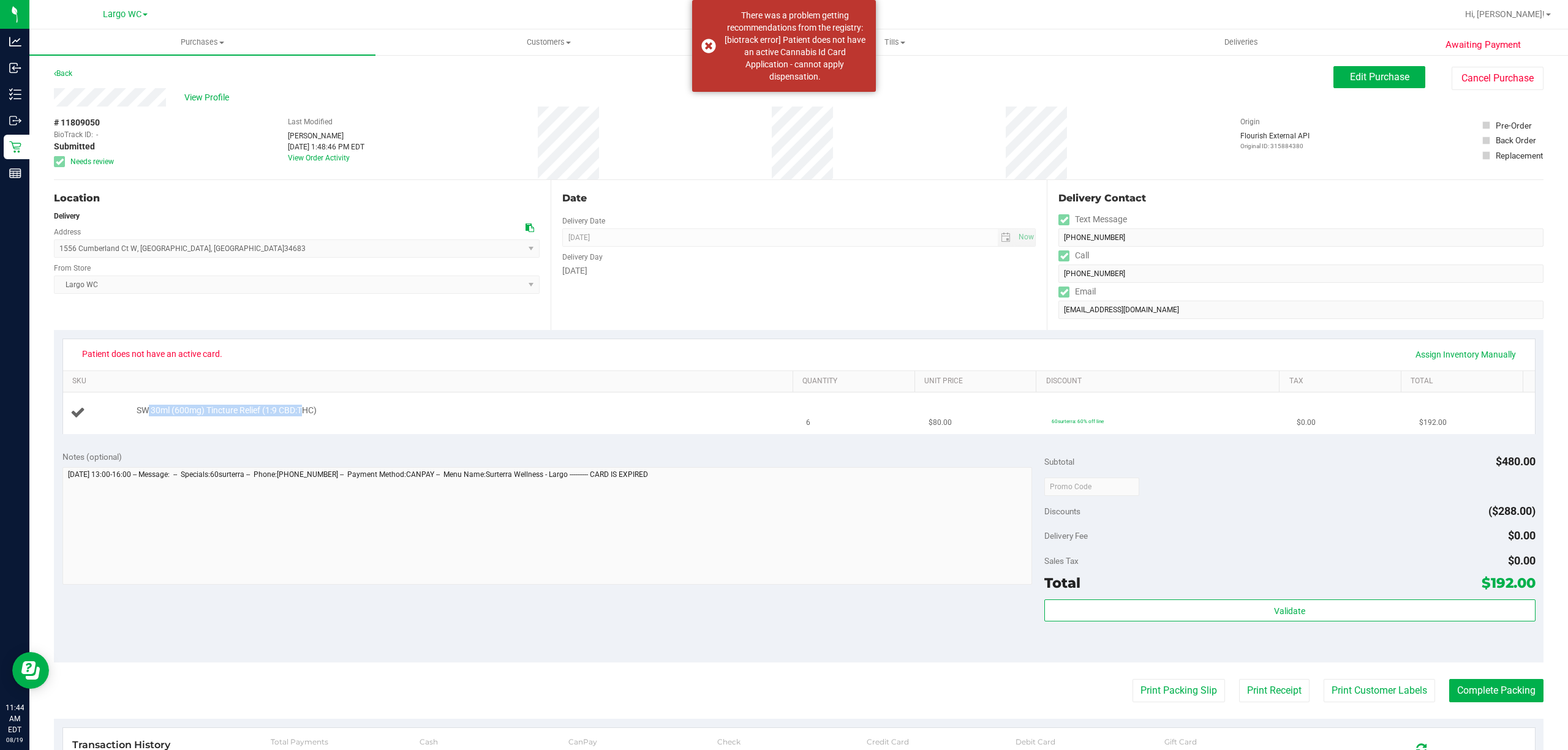
drag, startPoint x: 145, startPoint y: 411, endPoint x: 304, endPoint y: 411, distance: 159.0
click at [304, 411] on span "SW 30ml (600mg) Tincture Relief (1:9 CBD:THC)" at bounding box center [226, 410] width 180 height 12
click at [305, 433] on td "SW 30ml (600mg) Tincture Relief (1:9 CBD:THC)" at bounding box center [431, 412] width 736 height 41
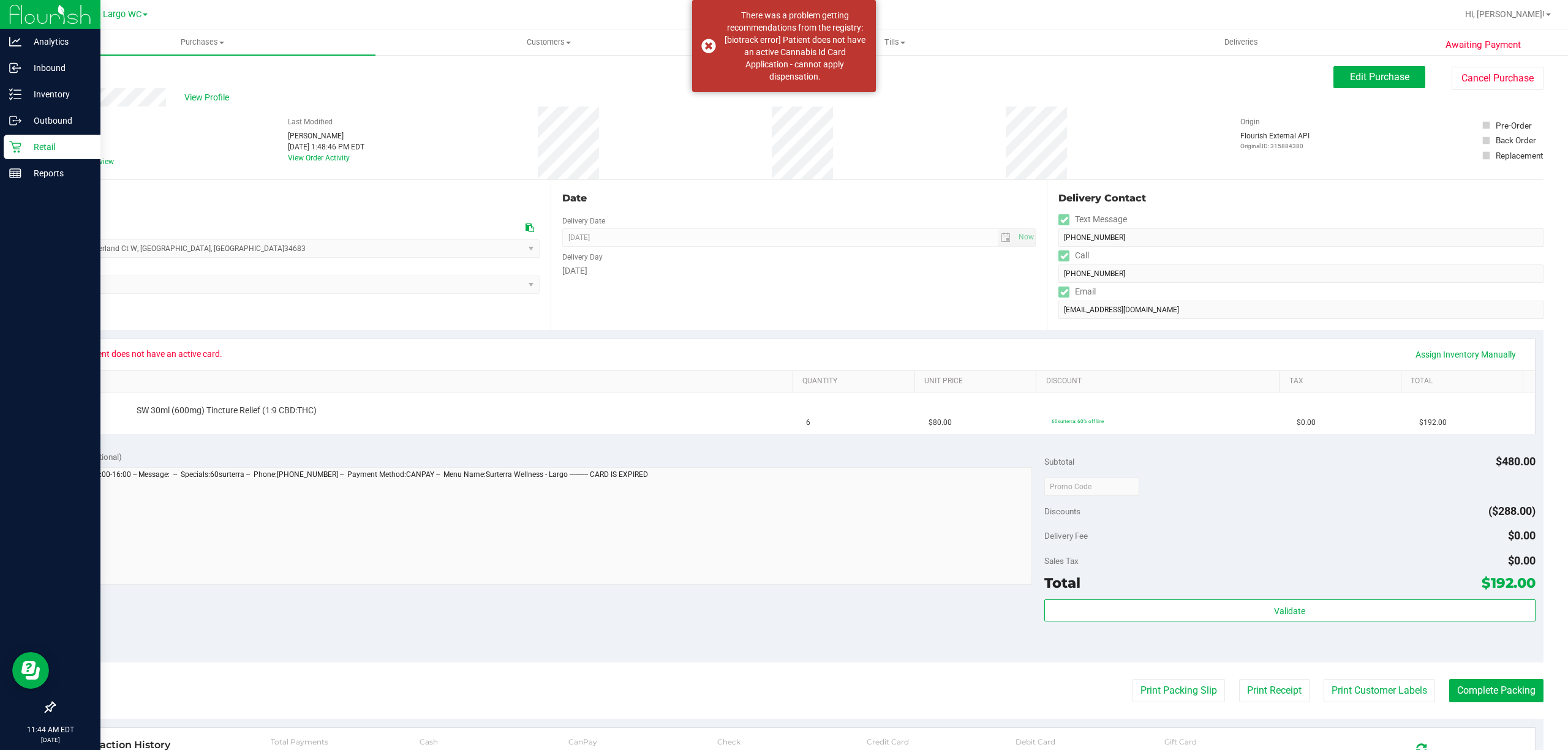
click at [20, 143] on icon at bounding box center [15, 147] width 12 height 12
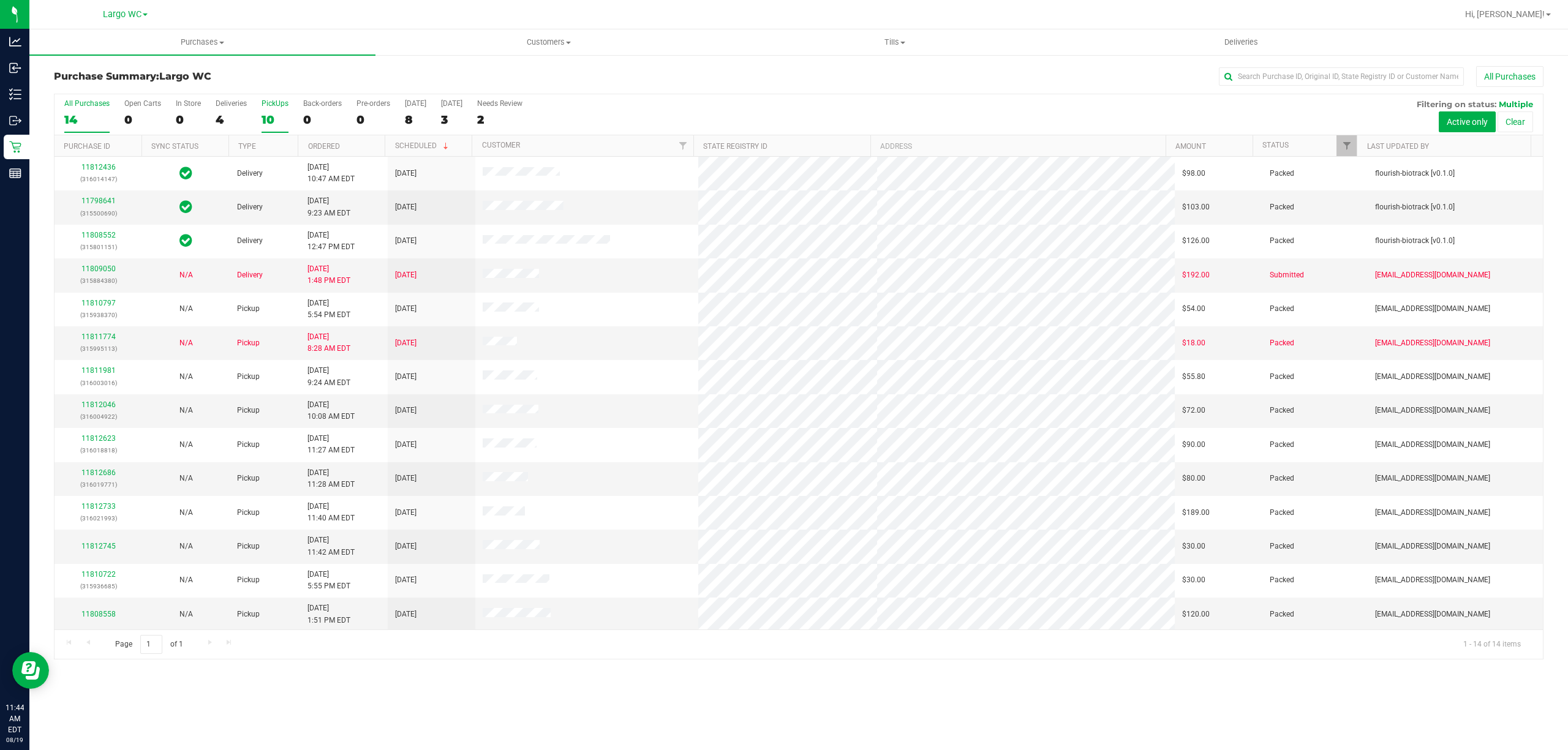
click at [269, 108] on div "PickUps" at bounding box center [275, 103] width 27 height 9
click at [0, 0] on input "PickUps 10" at bounding box center [0, 0] width 0 height 0
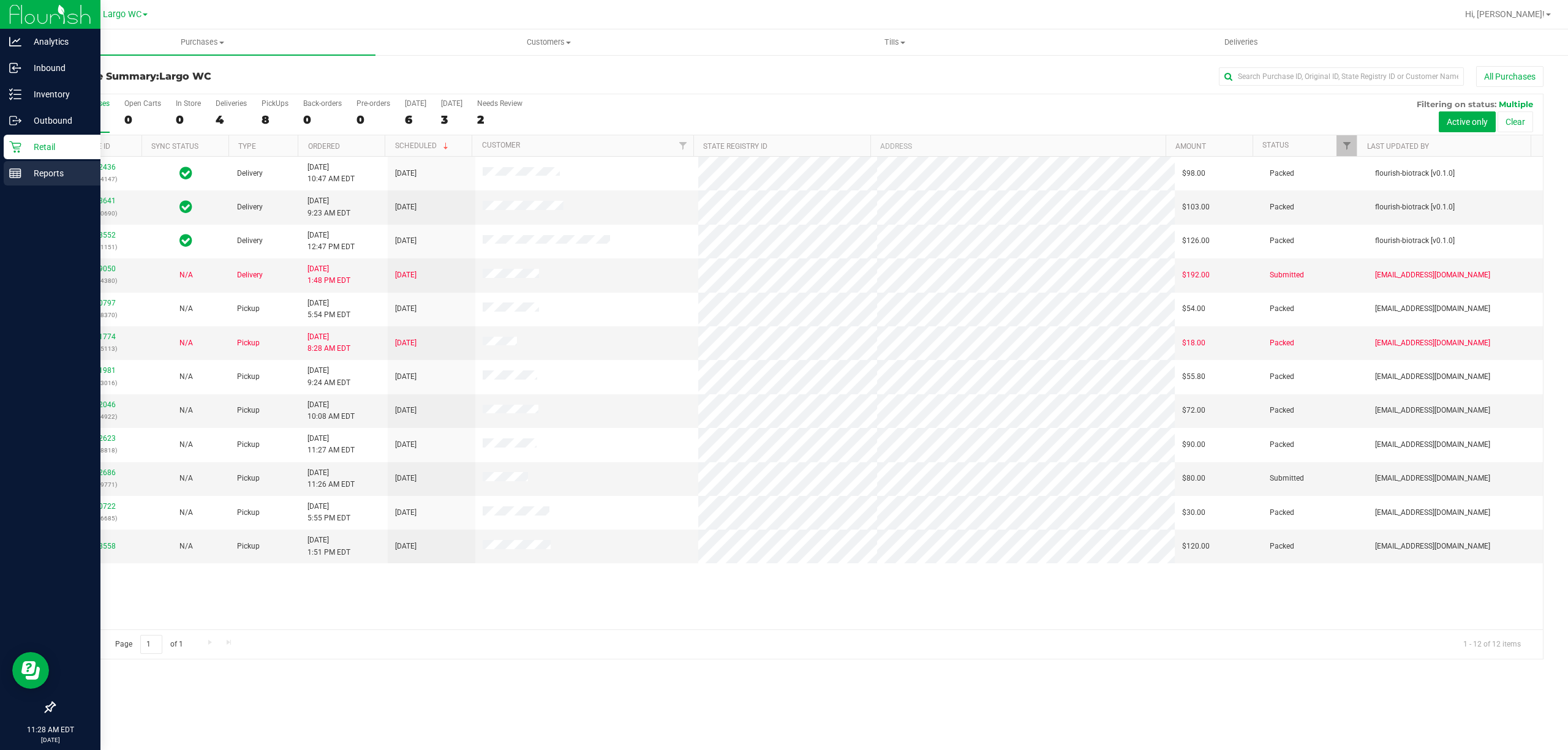
click at [45, 170] on p "Reports" at bounding box center [58, 173] width 74 height 15
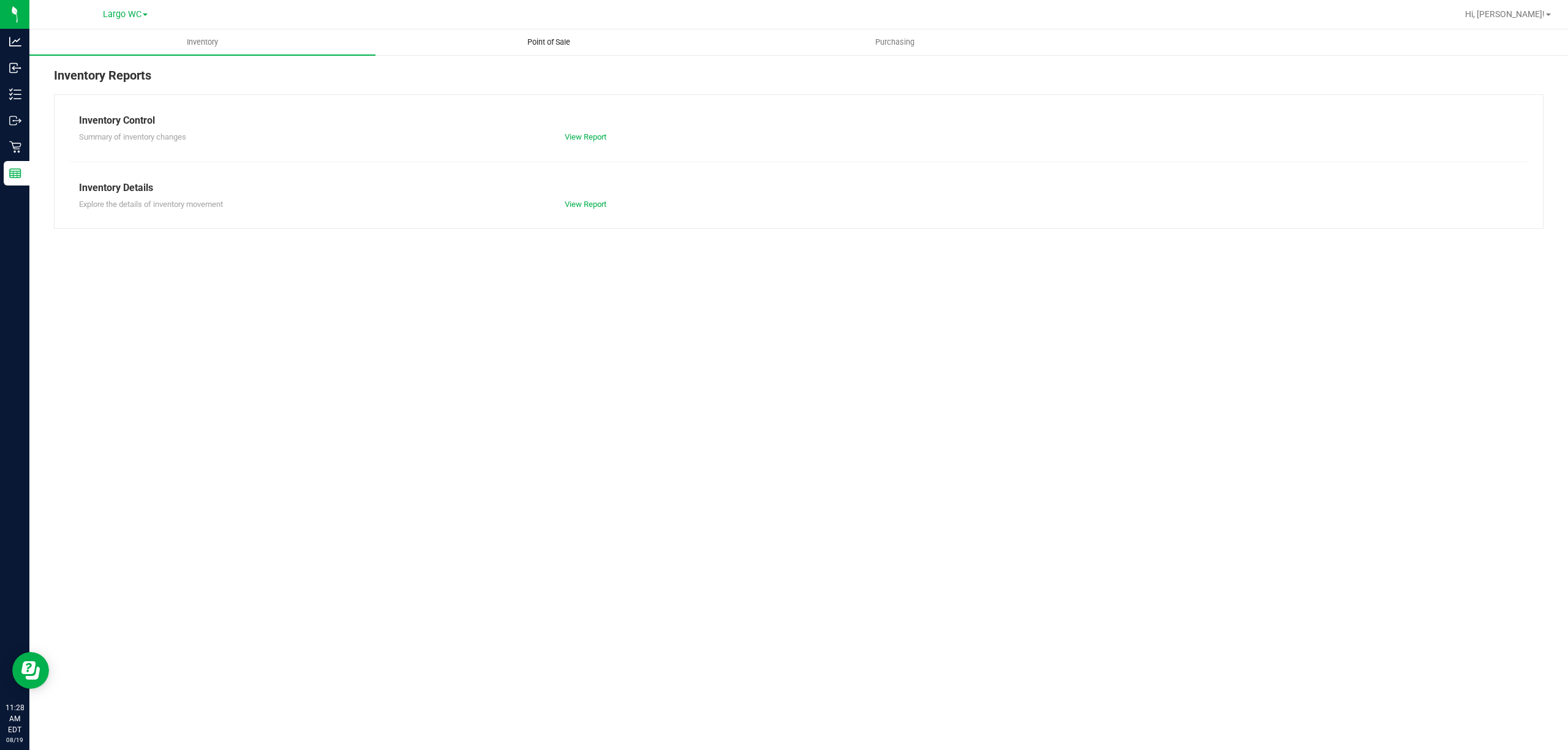
click at [547, 32] on uib-tab-heading "Point of Sale" at bounding box center [548, 42] width 345 height 25
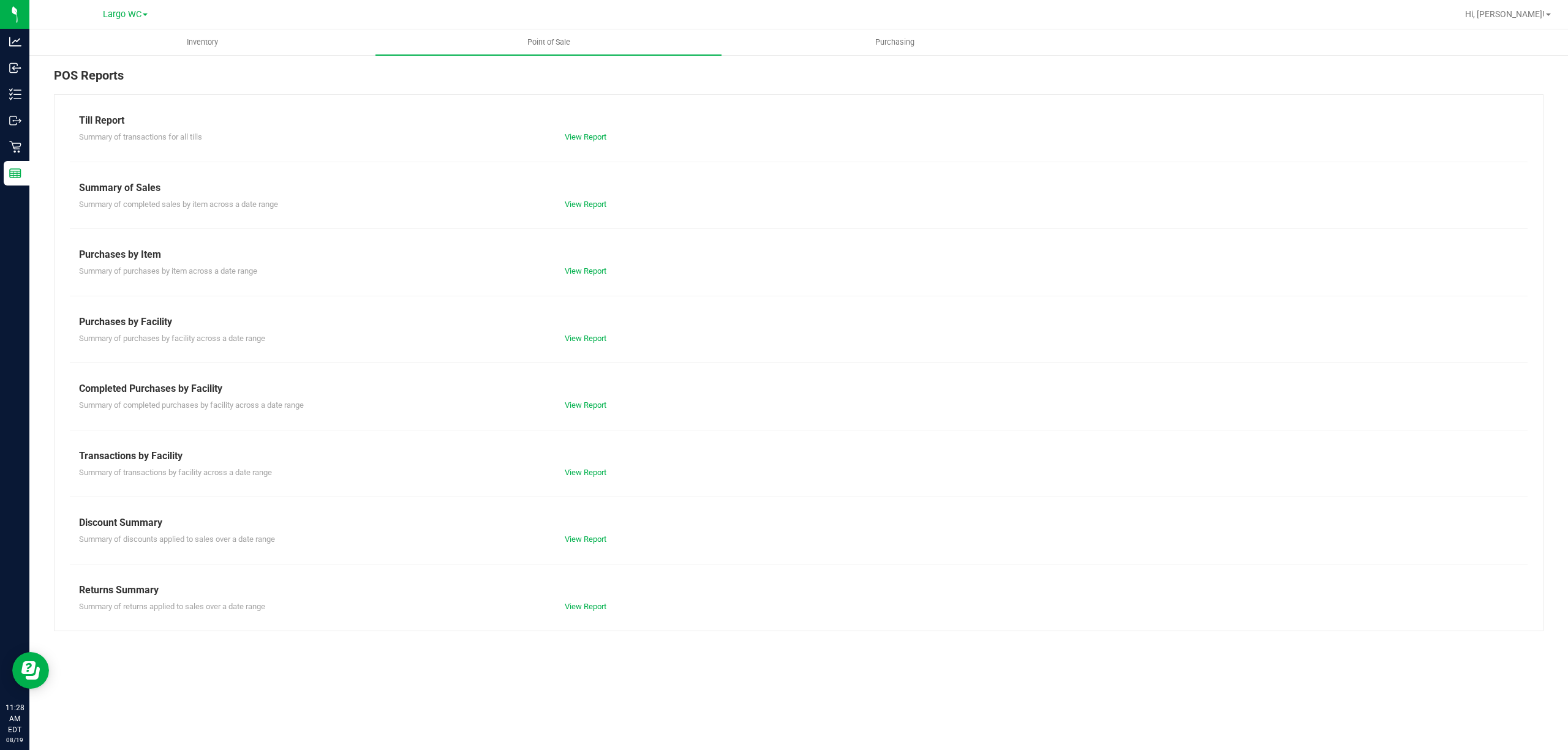
click at [584, 544] on div "View Report" at bounding box center [676, 539] width 243 height 12
click at [585, 537] on link "View Report" at bounding box center [585, 539] width 42 height 9
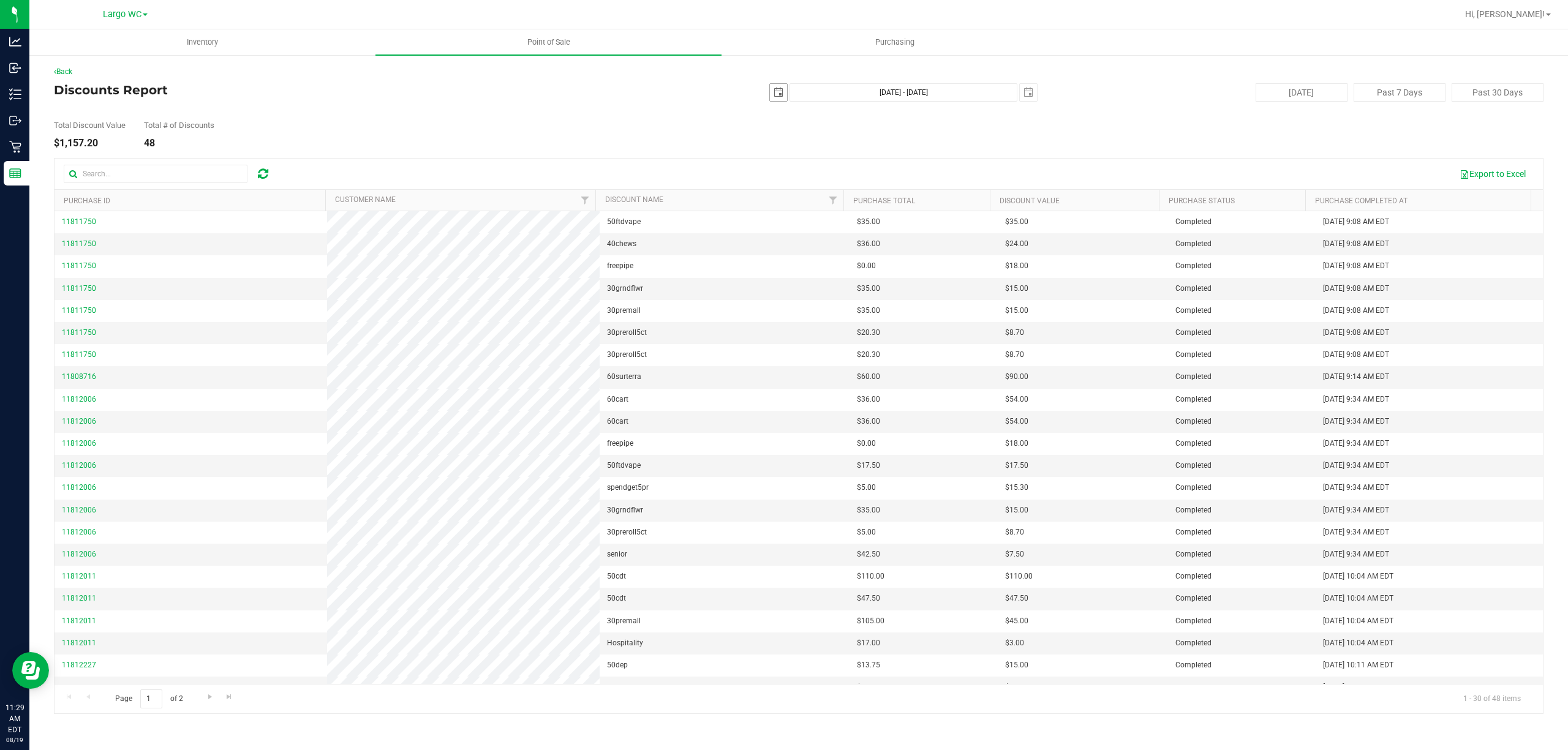
click at [780, 94] on span "select" at bounding box center [778, 92] width 10 height 10
click at [849, 202] on link "14" at bounding box center [852, 199] width 18 height 19
type input "2025-08-14"
type input "Aug 14, 2025 - Aug 19, 2025"
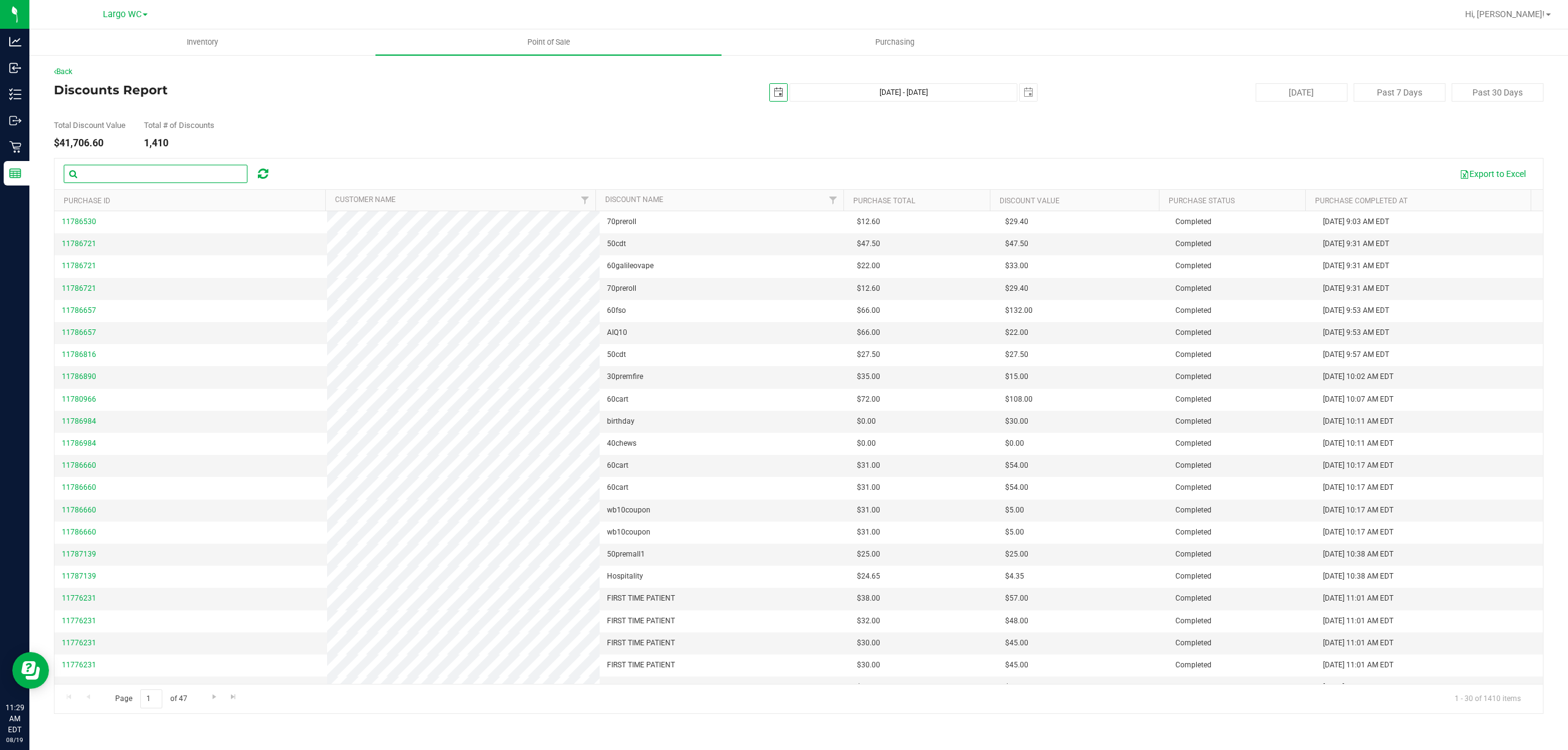
click at [200, 169] on input "text" at bounding box center [156, 174] width 184 height 18
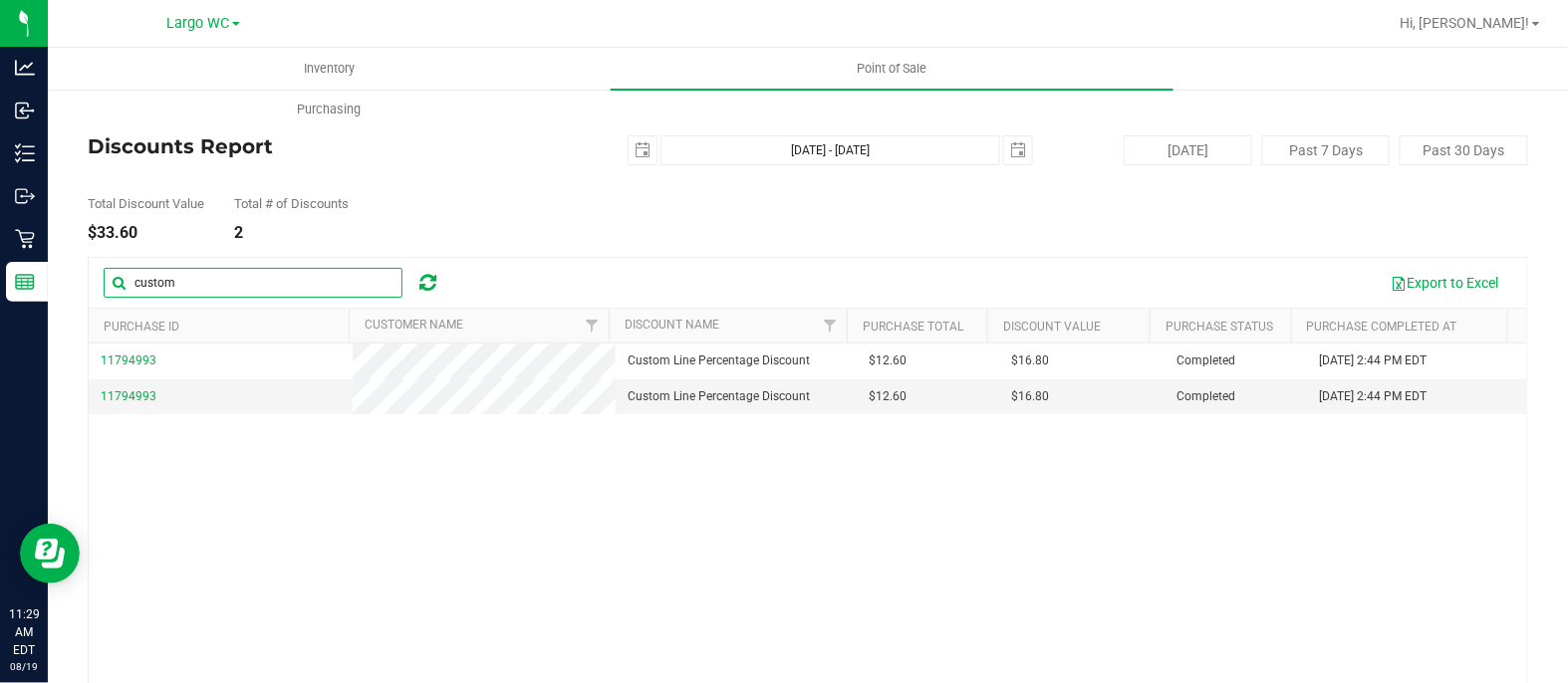
type input "custom"
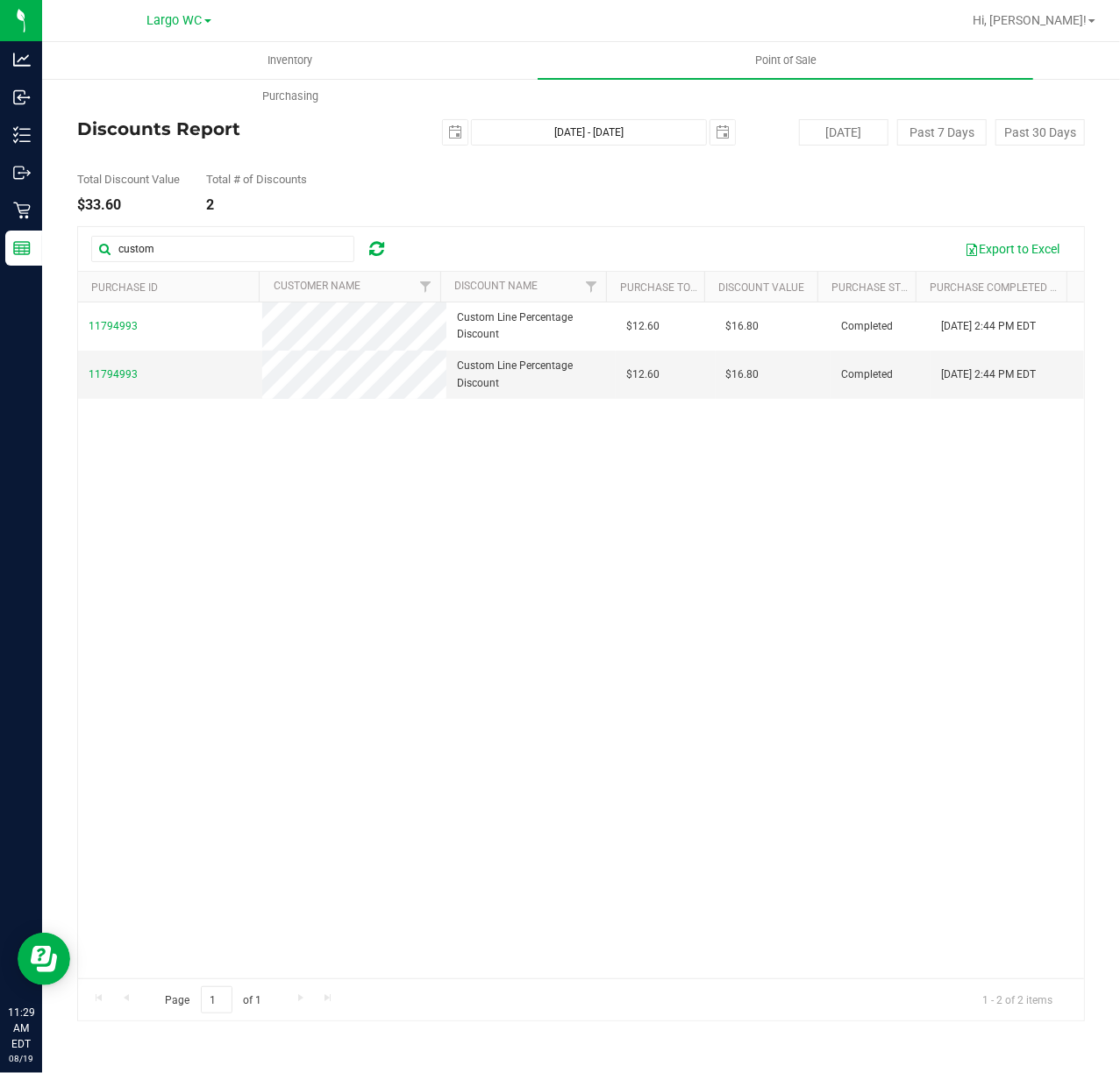
click at [789, 849] on div "11794993 Custom Line Percentage Discount $12.60 $16.80 Completed Aug 15, 2025 2…" at bounding box center [581, 641] width 1006 height 676
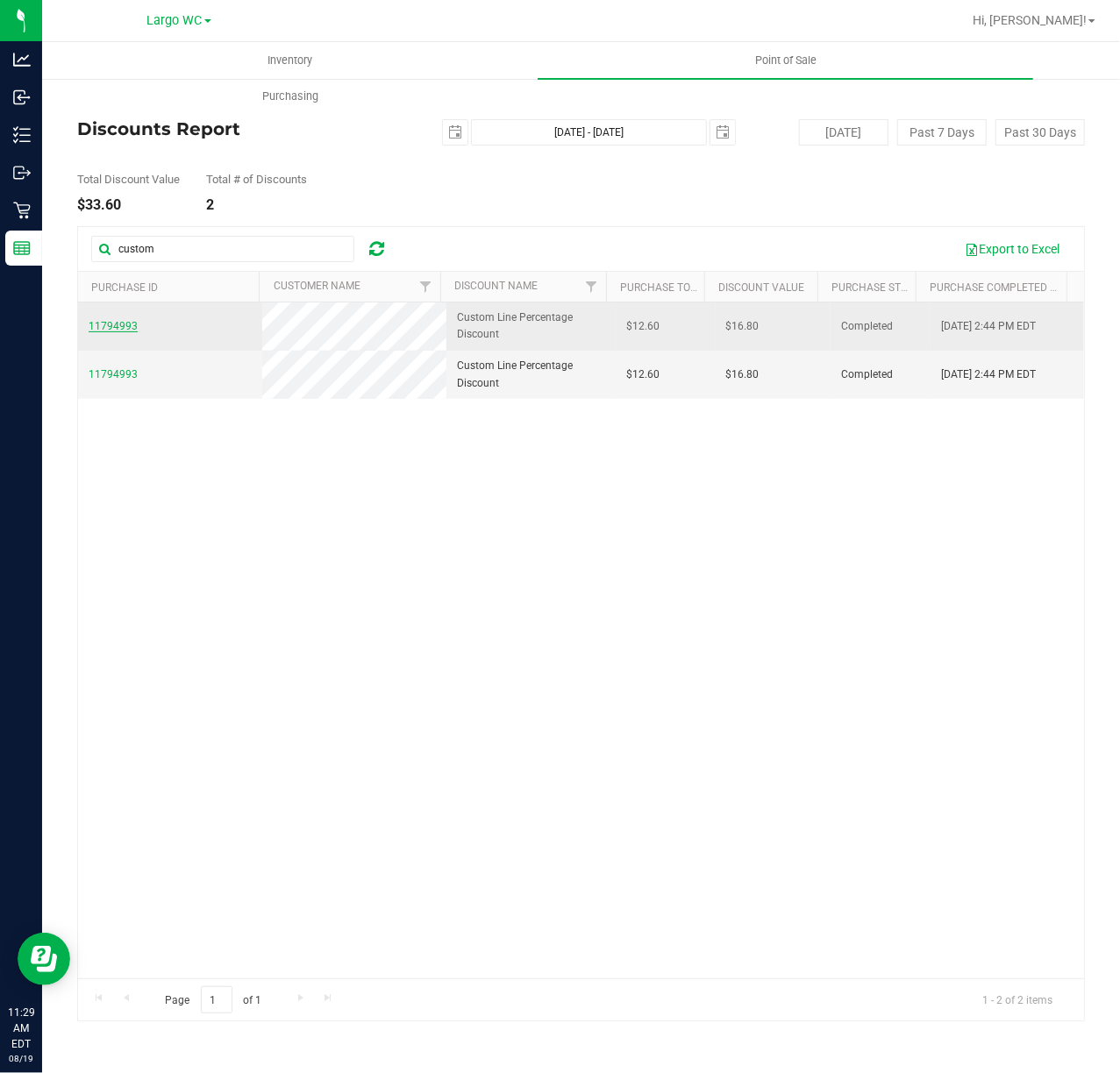
click at [109, 320] on span "11794993" at bounding box center [114, 327] width 49 height 12
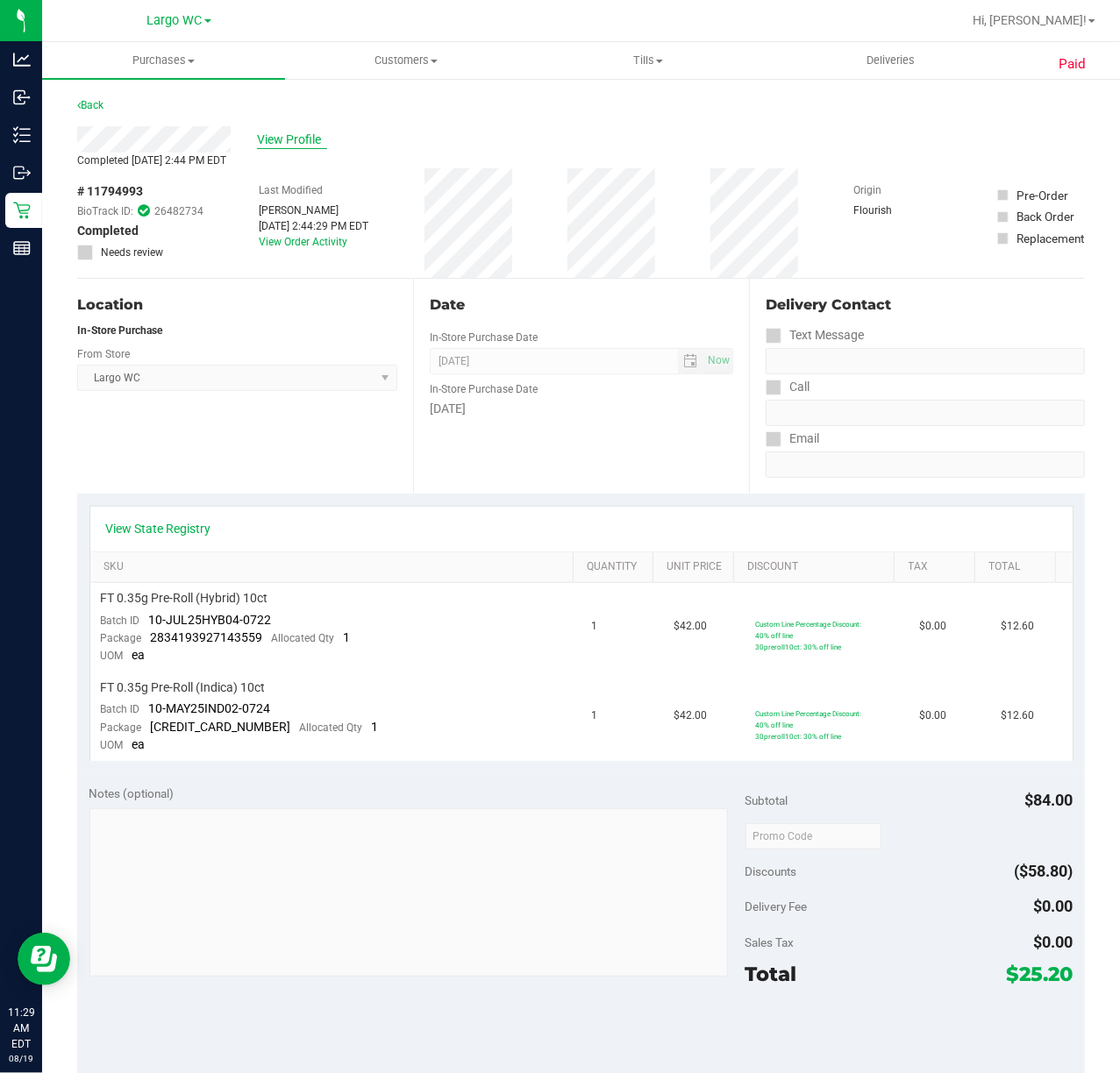
click at [290, 137] on span "View Profile" at bounding box center [292, 139] width 70 height 18
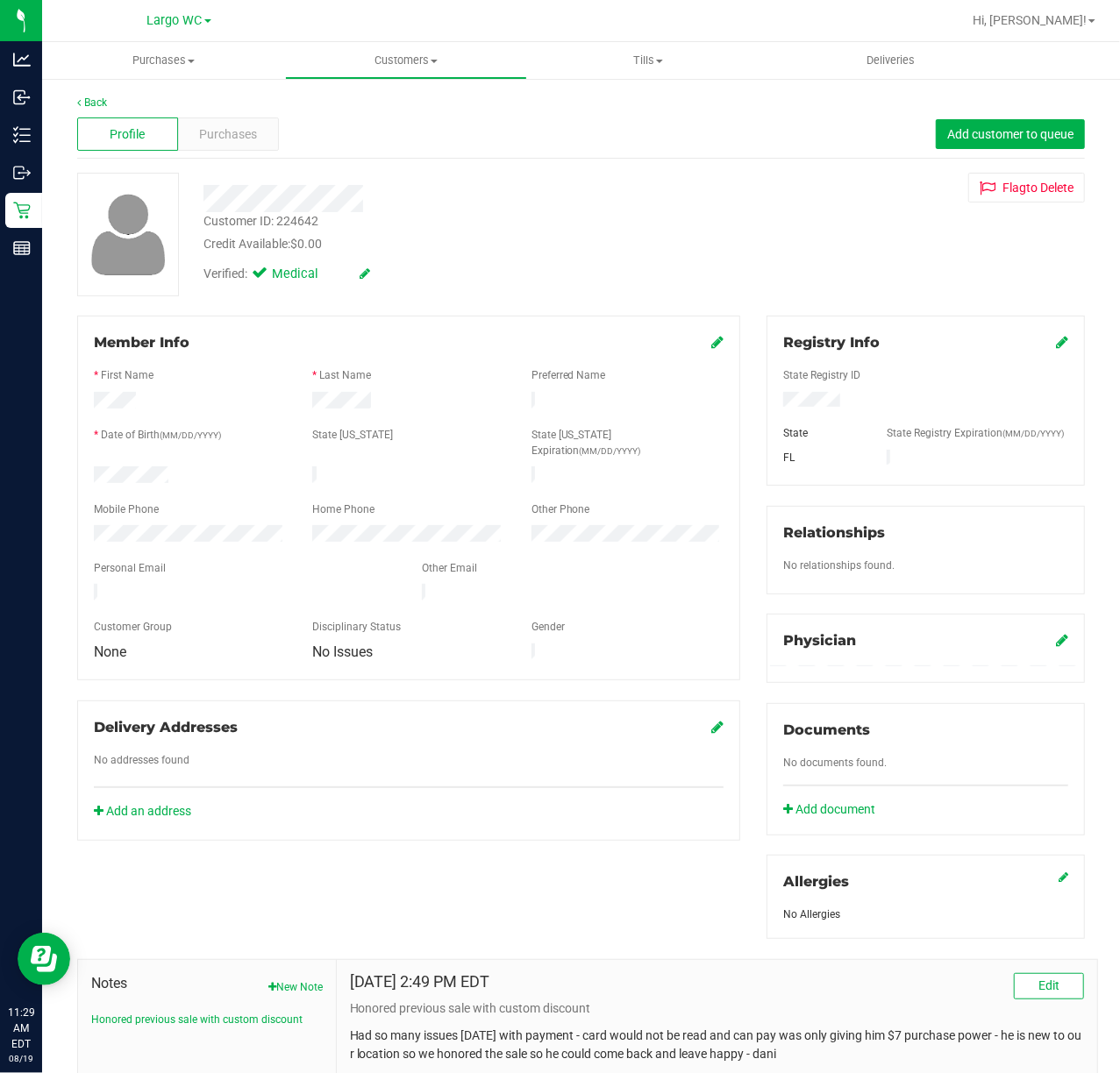
click at [237, 115] on div "Profile Purchases Add customer to queue" at bounding box center [581, 134] width 1007 height 48
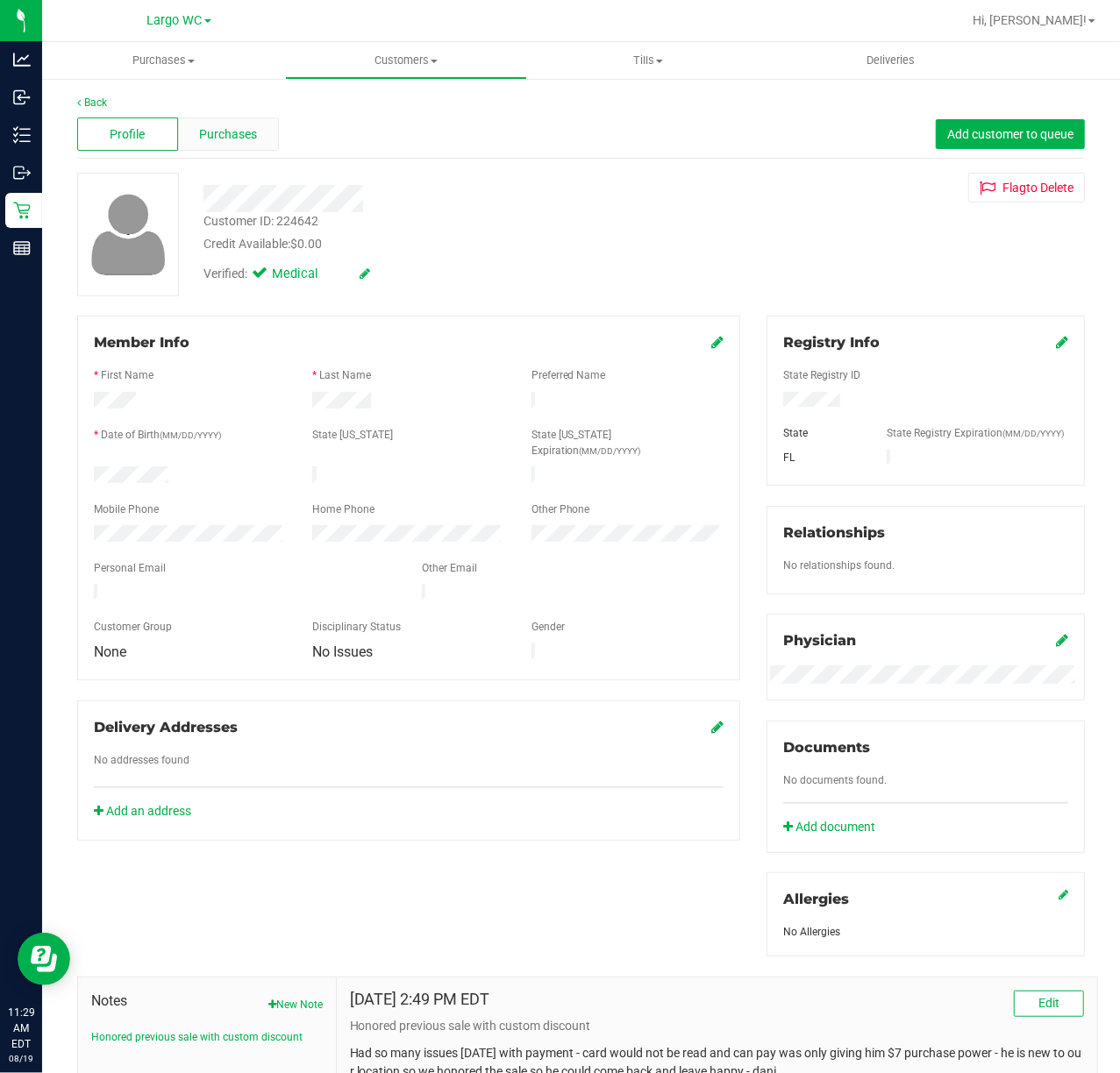
click at [261, 133] on div "Purchases" at bounding box center [228, 134] width 101 height 33
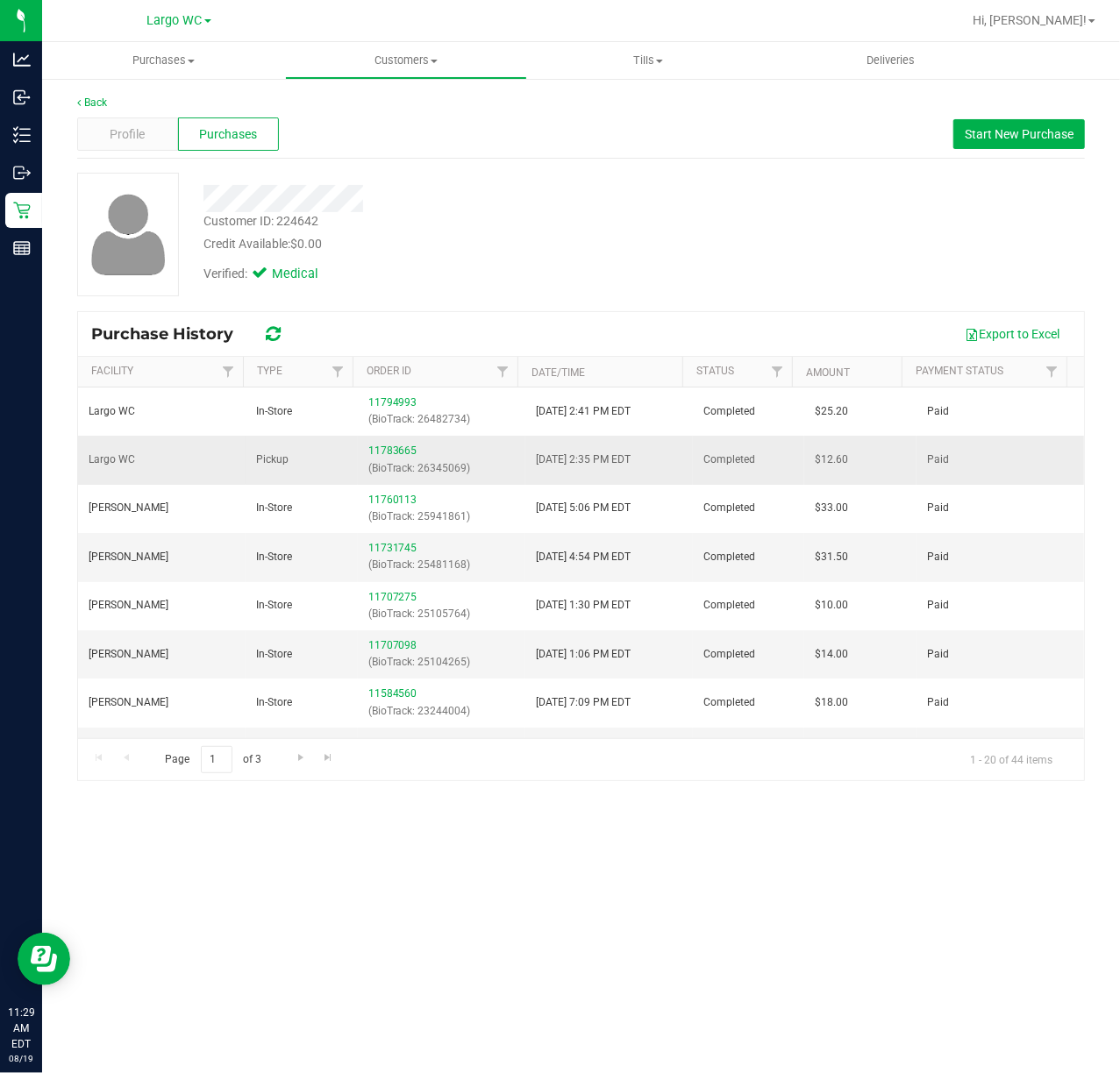
drag, startPoint x: 503, startPoint y: 452, endPoint x: 652, endPoint y: 460, distance: 149.2
click at [649, 459] on tr "Largo WC Pickup 11783665 (BioTrack: 26345069) 8/13/2025 2:35 PM EDT Completed $…" at bounding box center [581, 459] width 1006 height 48
click at [651, 477] on td "8/13/2025 2:35 PM EDT" at bounding box center [609, 459] width 167 height 48
drag, startPoint x: 518, startPoint y: 467, endPoint x: 639, endPoint y: 467, distance: 121.0
click at [639, 467] on td "8/13/2025 2:35 PM EDT" at bounding box center [609, 459] width 167 height 48
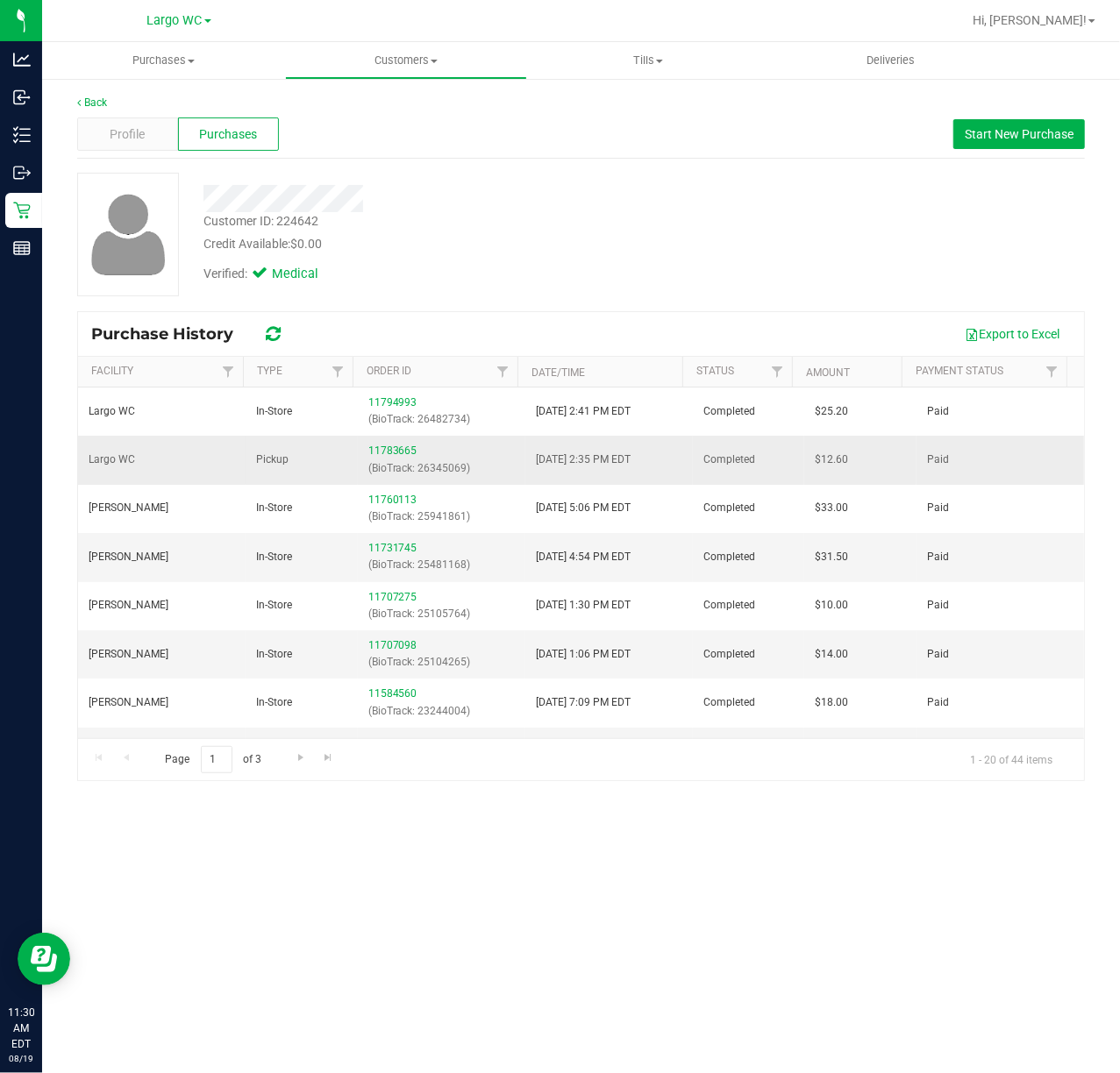
click at [631, 474] on td "8/13/2025 2:35 PM EDT" at bounding box center [609, 459] width 167 height 48
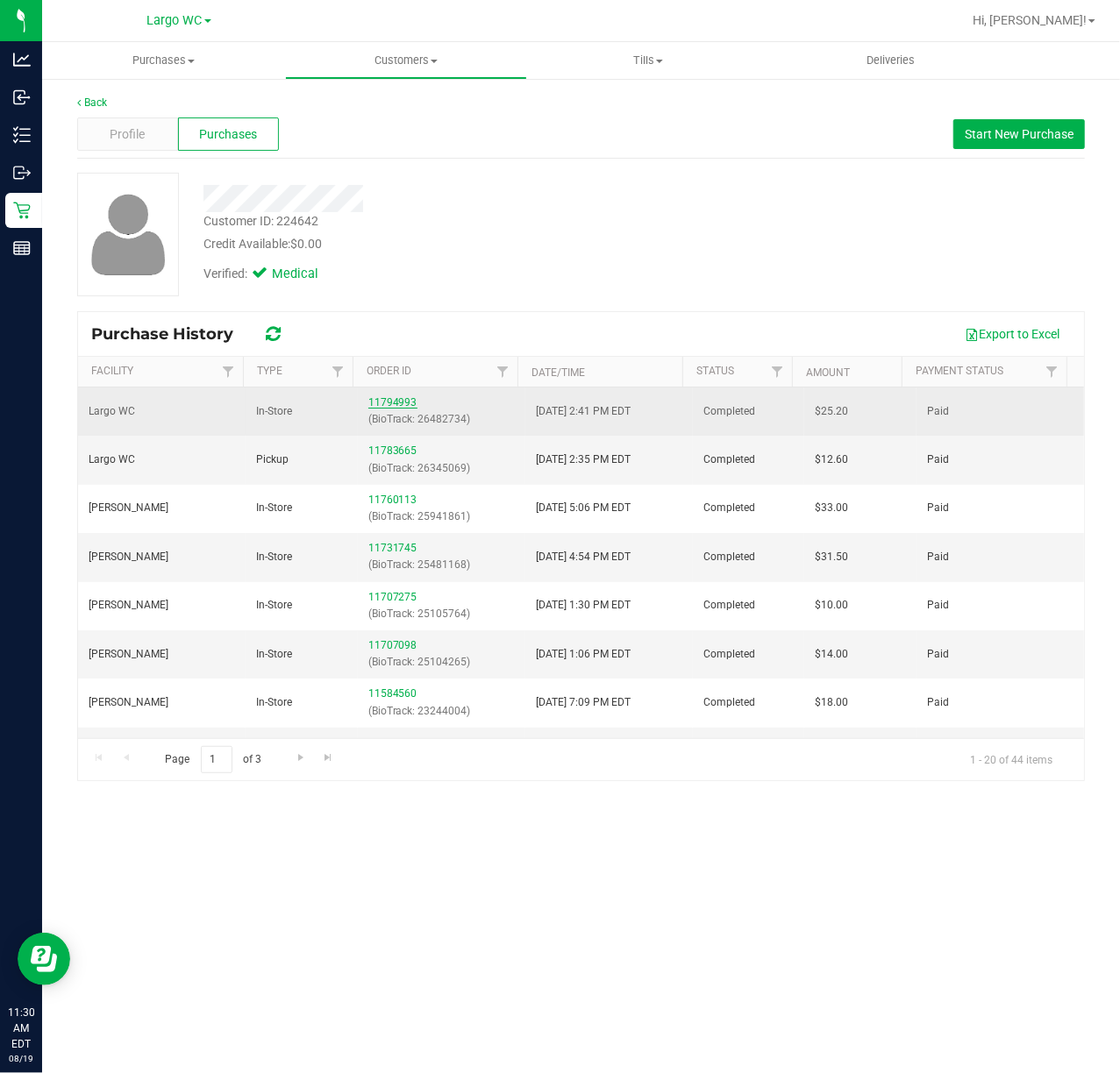
click at [391, 404] on link "11794993" at bounding box center [393, 402] width 49 height 12
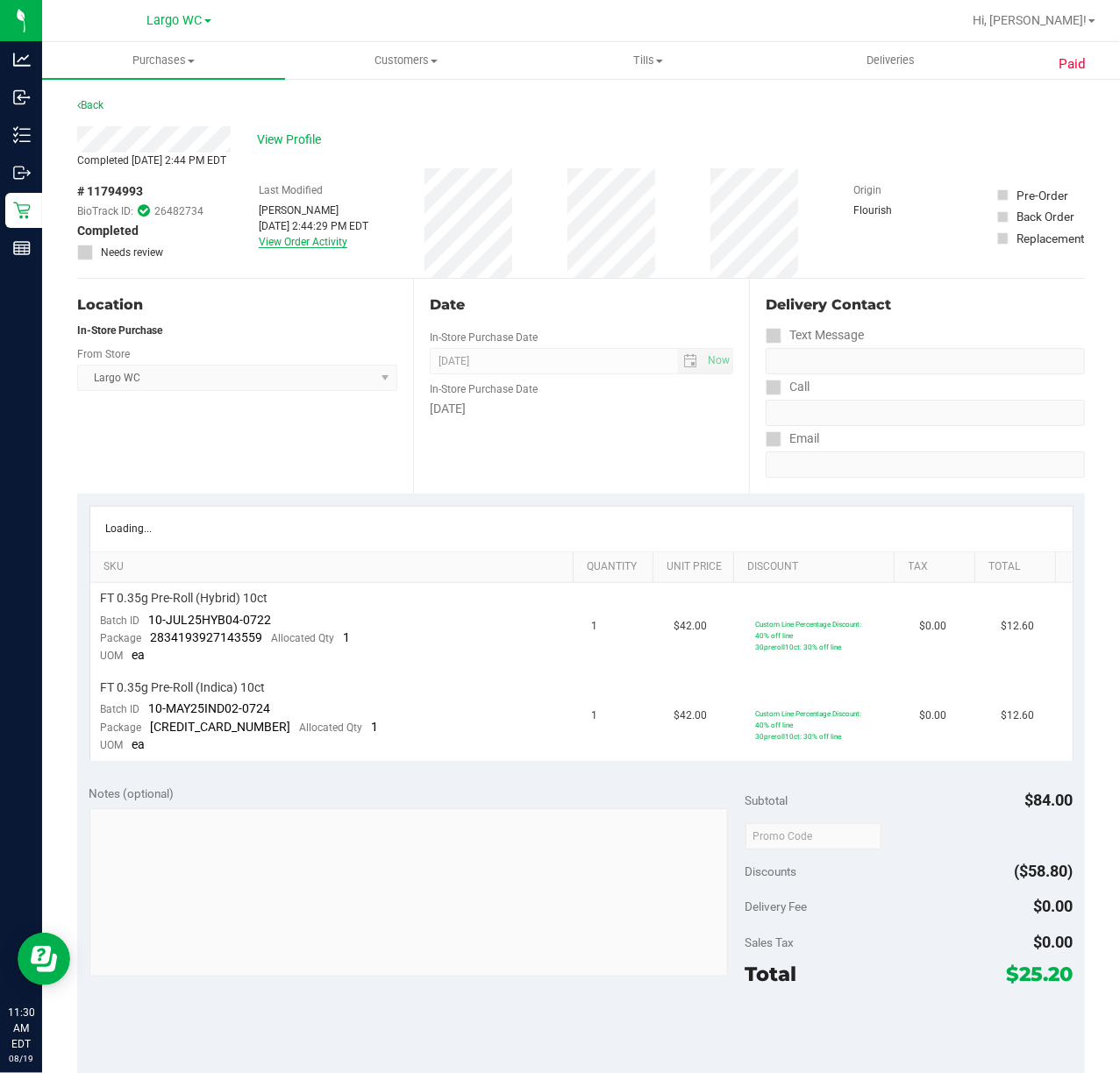
click at [297, 246] on link "View Order Activity" at bounding box center [303, 242] width 89 height 12
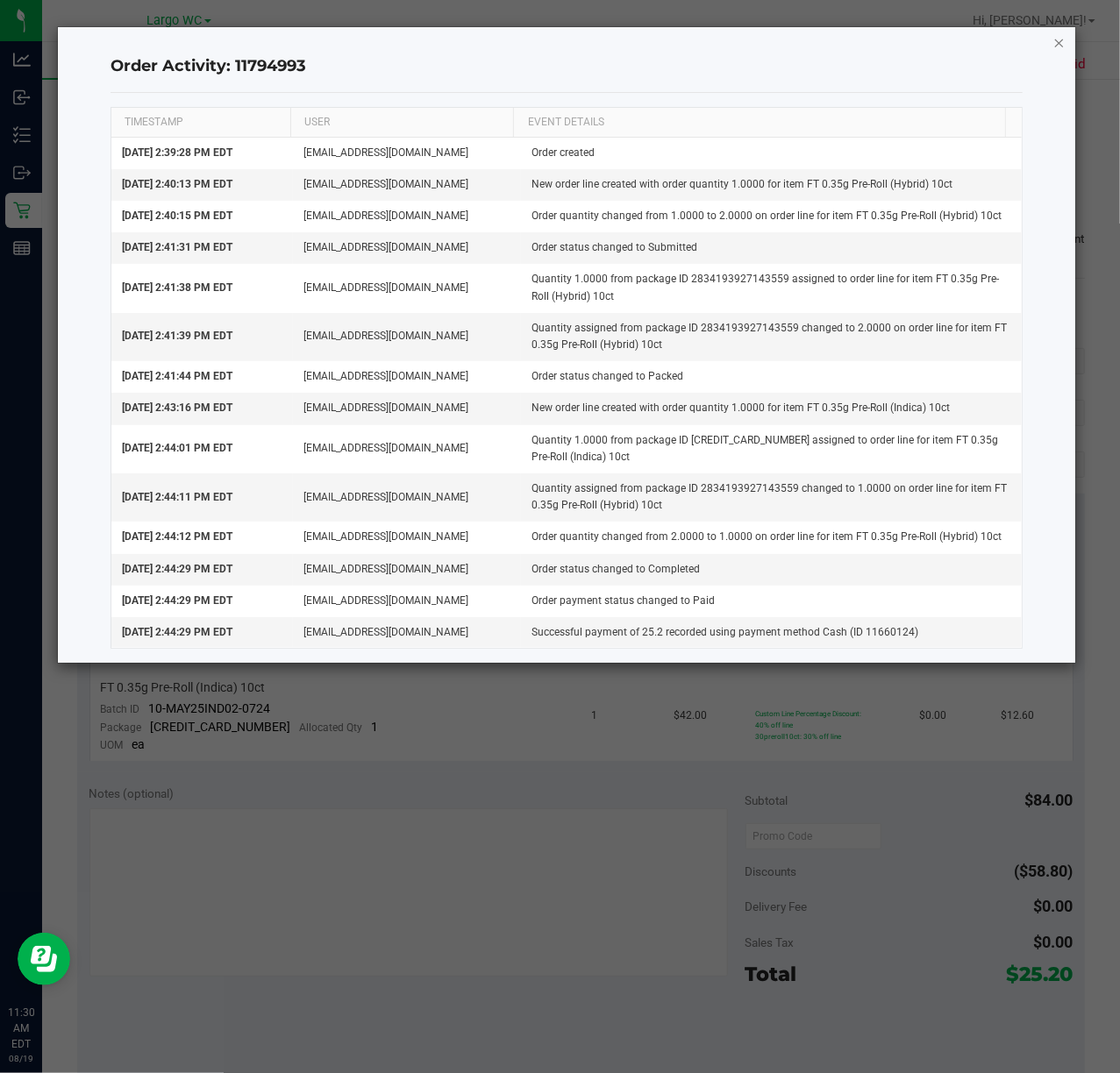
click at [1057, 50] on icon "button" at bounding box center [1059, 42] width 12 height 21
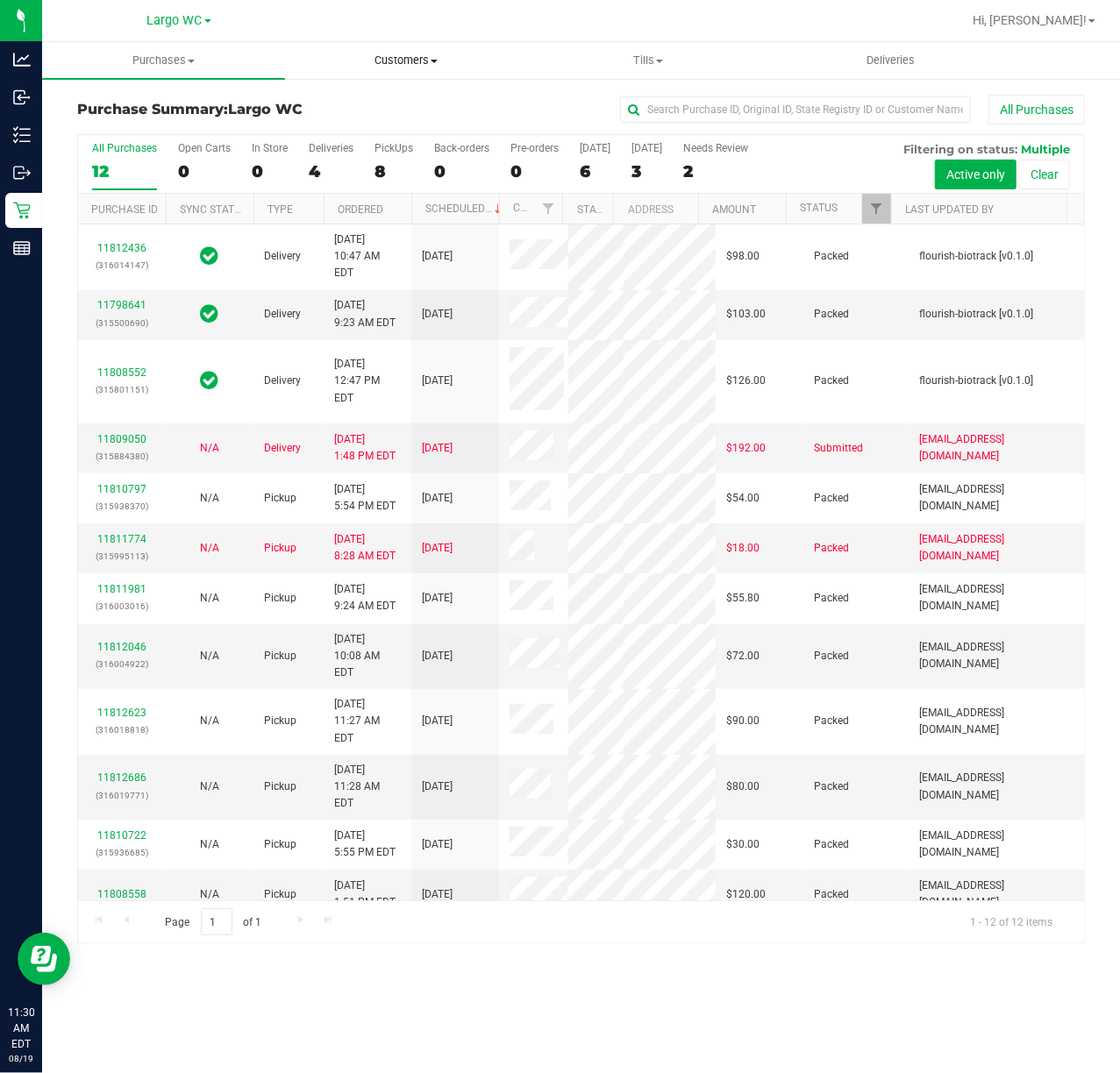
click at [438, 72] on uib-tab-heading "Customers All customers Add a new customer All physicians" at bounding box center [407, 61] width 241 height 35
click at [368, 99] on span "All customers" at bounding box center [348, 106] width 126 height 15
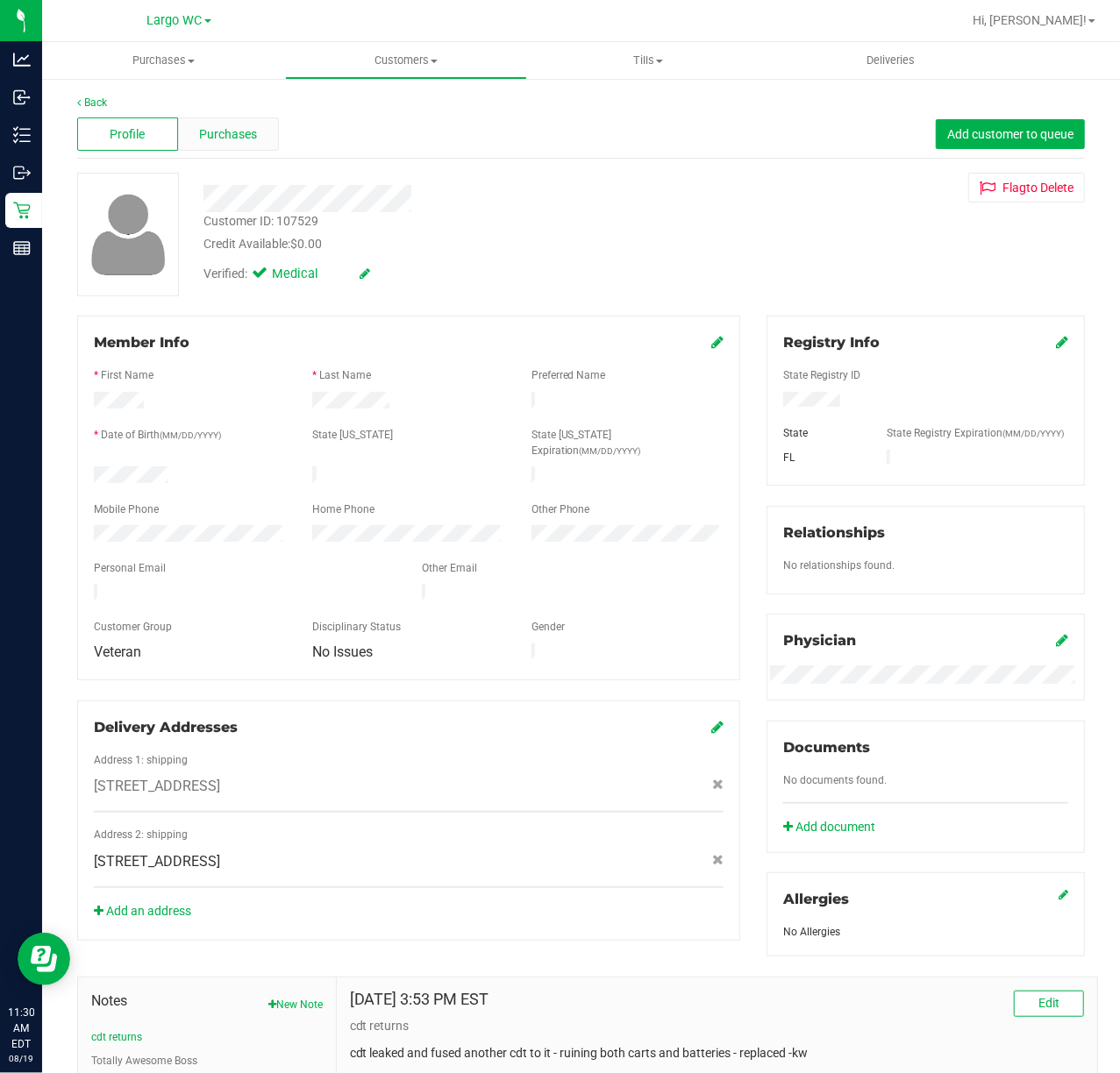
click at [217, 131] on span "Purchases" at bounding box center [228, 134] width 58 height 18
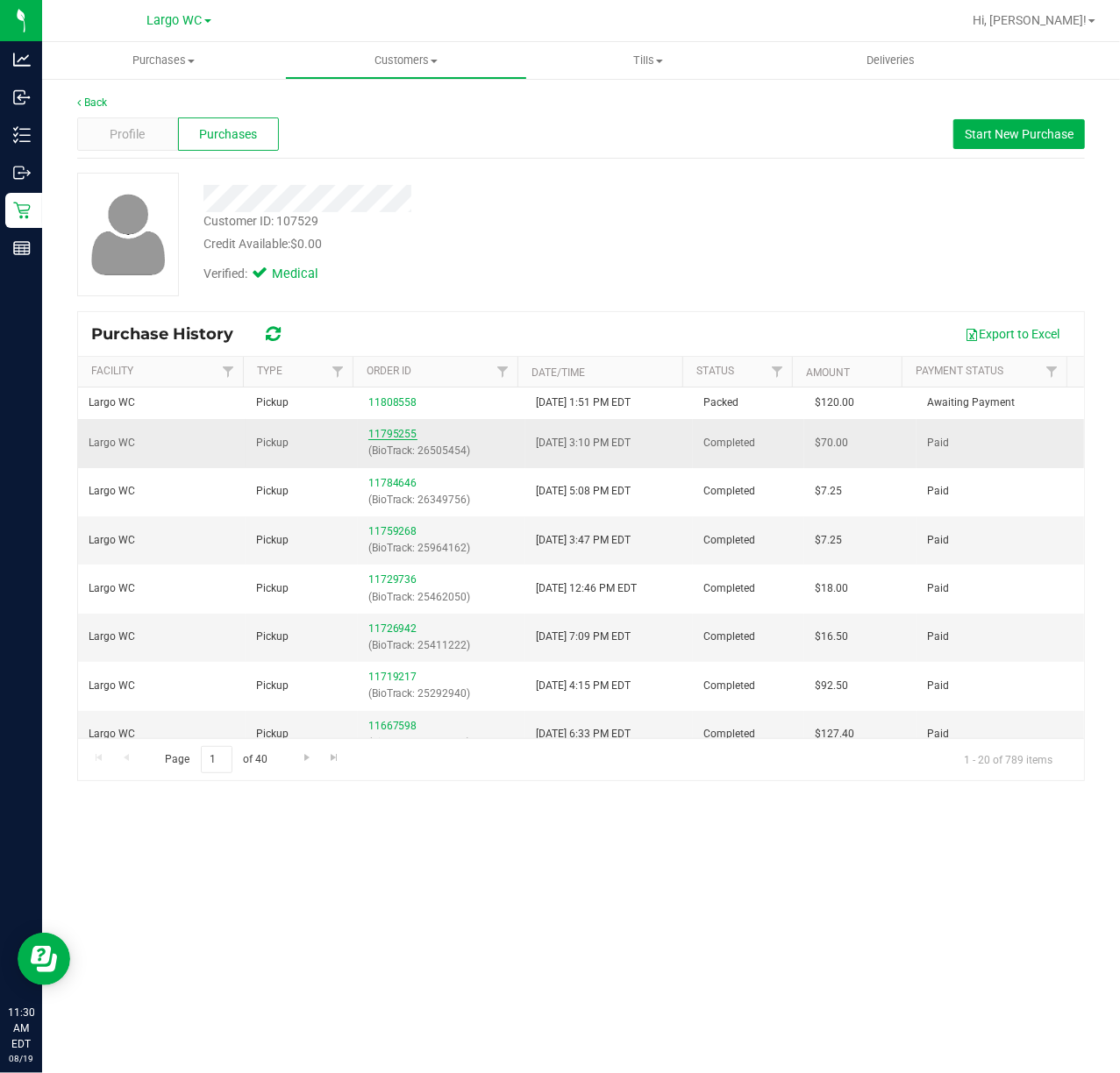
click at [373, 439] on link "11795255" at bounding box center [393, 434] width 49 height 12
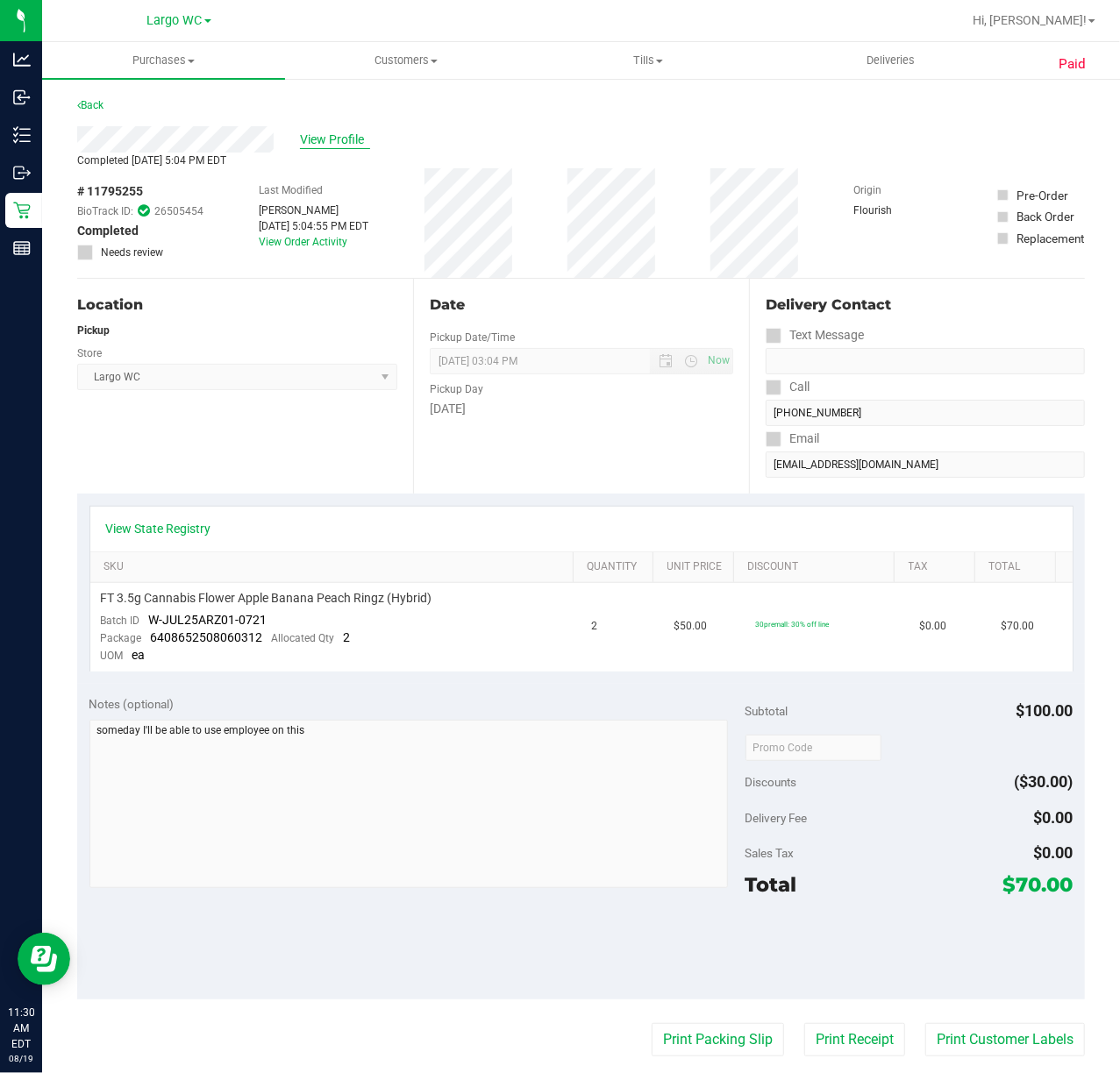
click at [310, 137] on span "View Profile" at bounding box center [335, 139] width 70 height 18
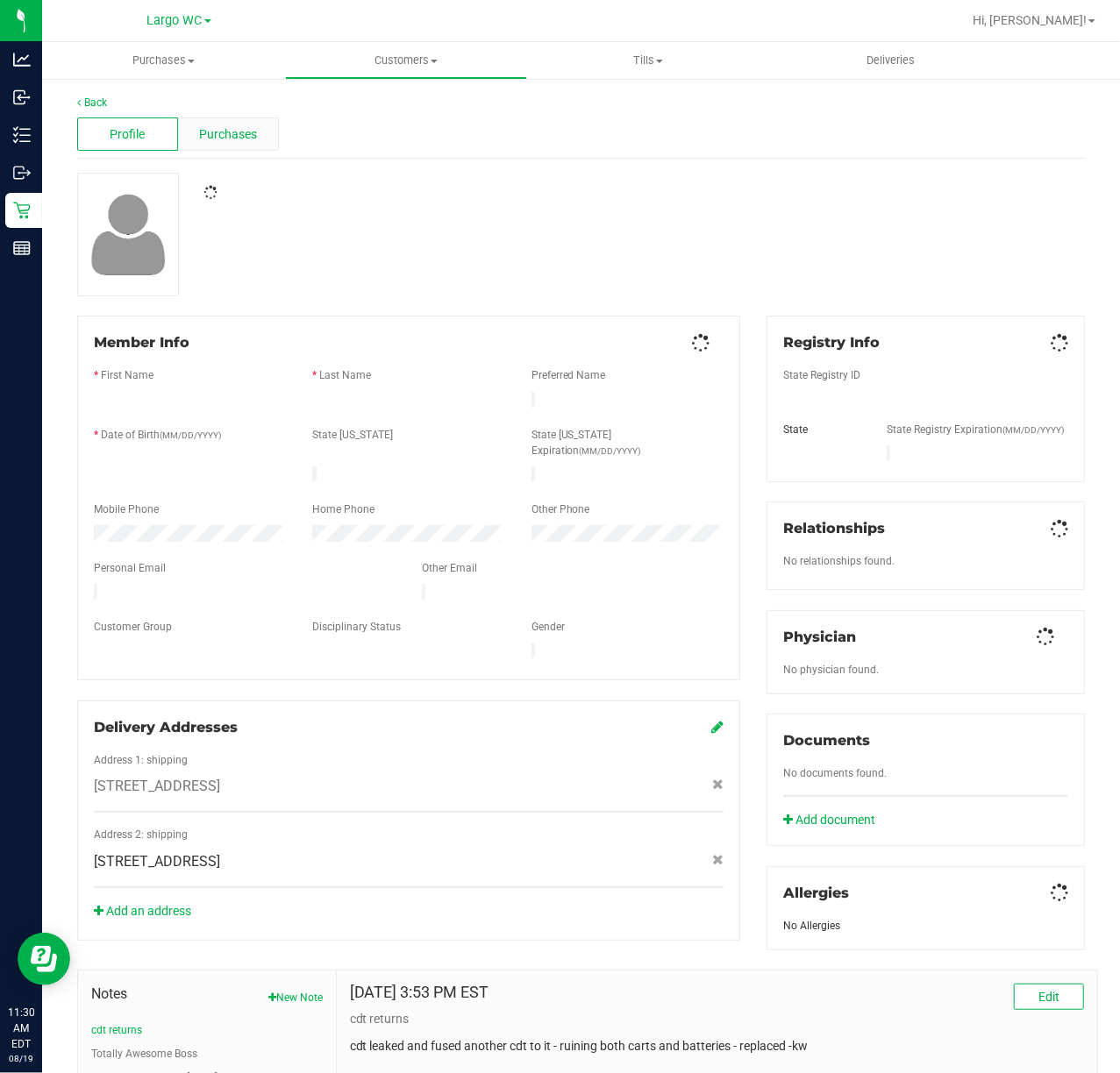
click at [257, 144] on div "Purchases" at bounding box center [228, 134] width 101 height 33
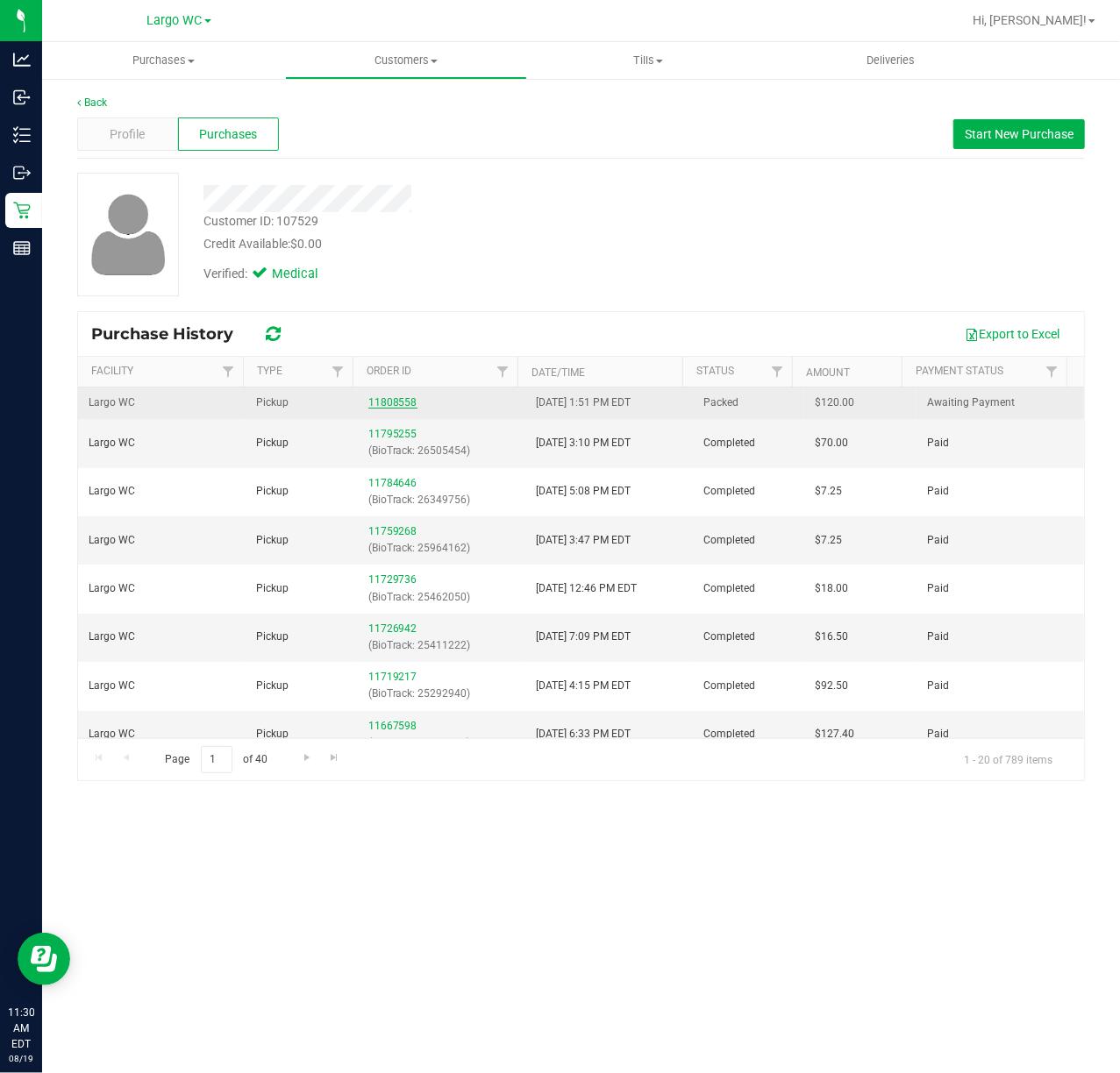
click at [389, 397] on link "11808558" at bounding box center [393, 402] width 49 height 12
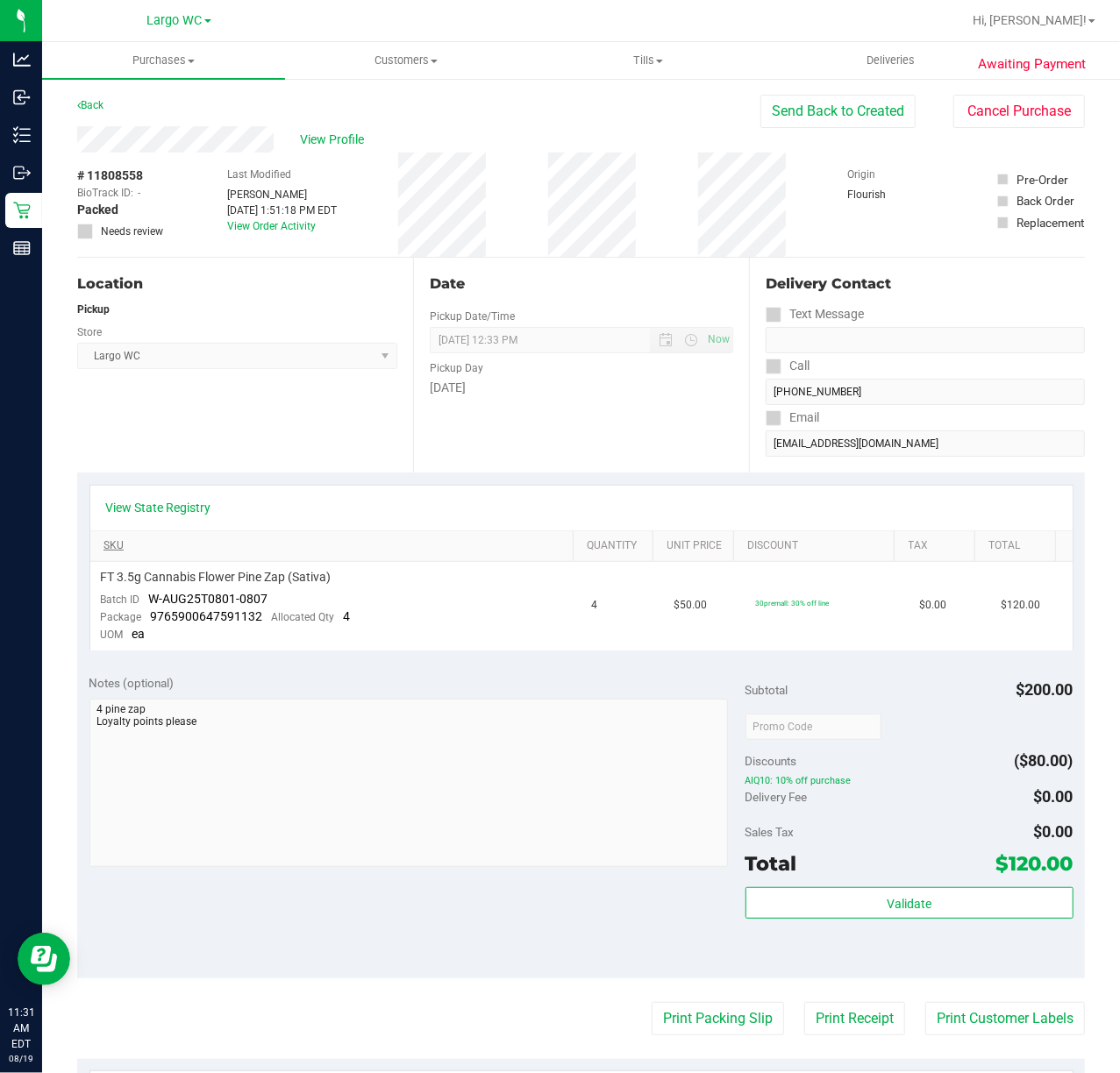
drag, startPoint x: 186, startPoint y: 559, endPoint x: 310, endPoint y: 551, distance: 124.3
click at [310, 551] on th "SKU" at bounding box center [332, 548] width 483 height 32
click at [310, 589] on td "FT 3.5g Cannabis Flower Pine Zap (Sativa) Batch ID W-AUG25T0801-0807 Package 97…" at bounding box center [336, 606] width 491 height 89
click at [209, 550] on link "SKU" at bounding box center [335, 546] width 462 height 14
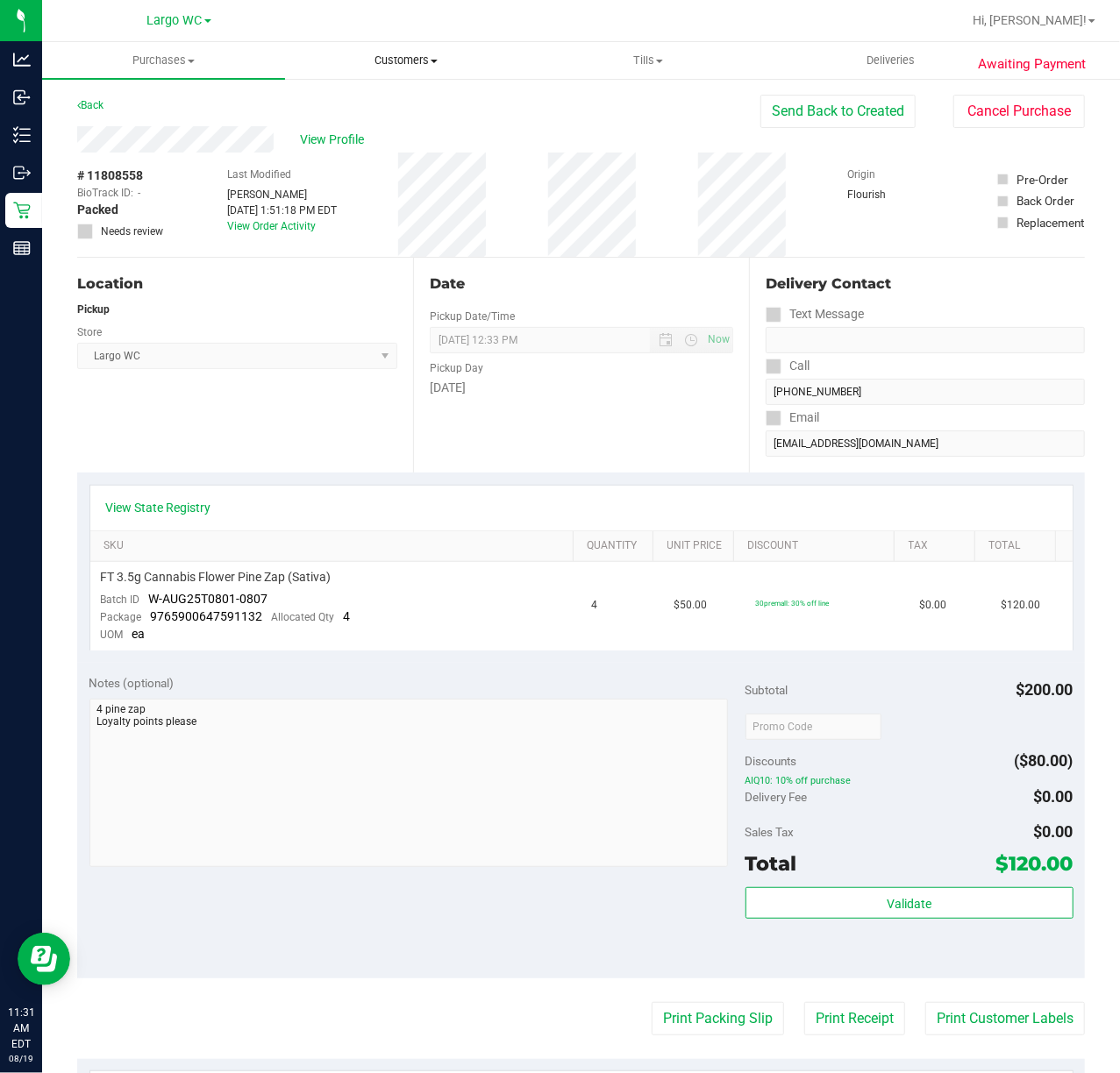
click at [424, 53] on span "Customers" at bounding box center [407, 61] width 241 height 16
click at [365, 102] on span "All customers" at bounding box center [348, 106] width 126 height 15
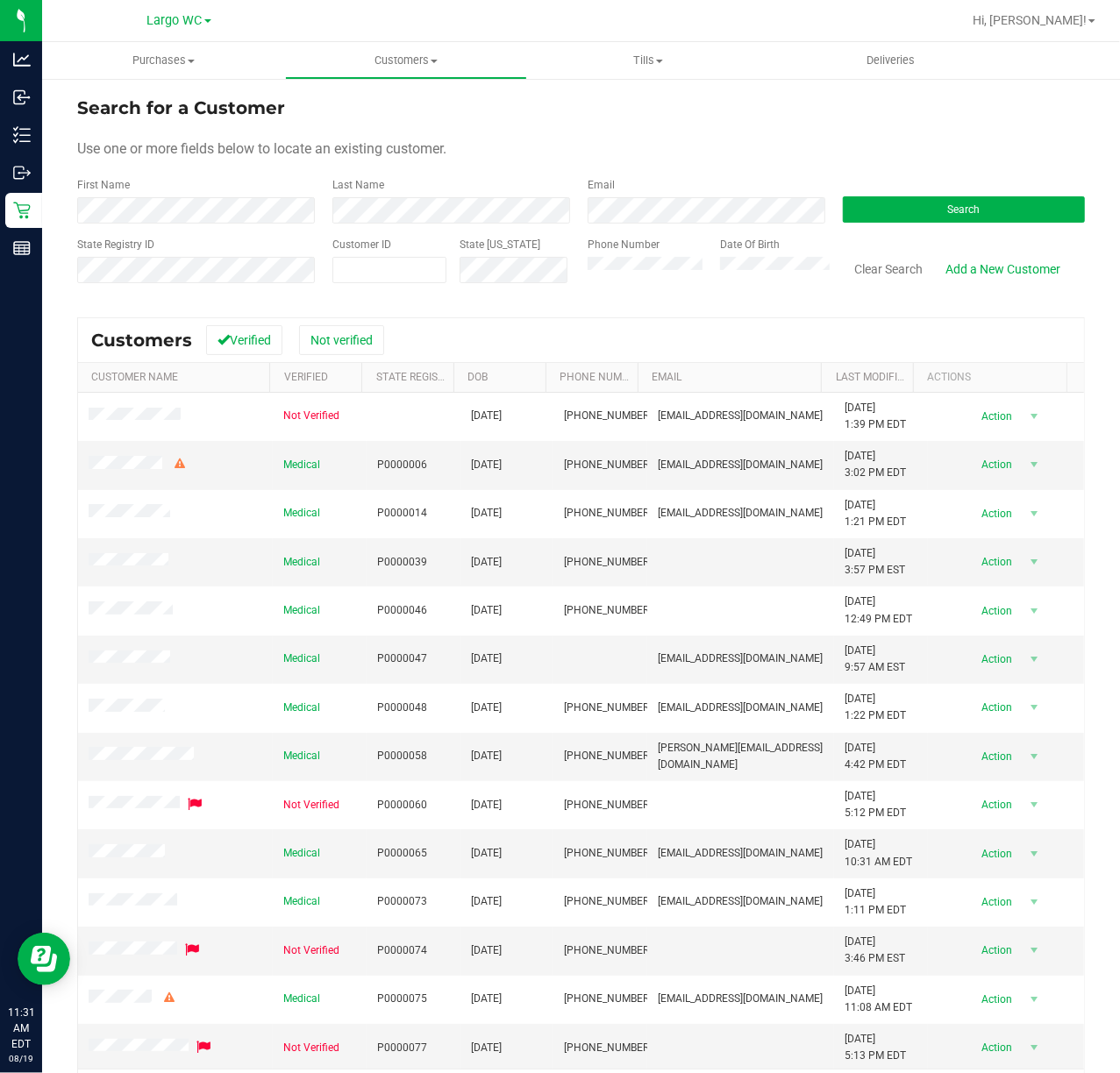
click at [401, 228] on form "Search for a Customer Use one or more fields below to locate an existing custom…" at bounding box center [581, 197] width 1007 height 204
click at [401, 225] on form "Search for a Customer Use one or more fields below to locate an existing custom…" at bounding box center [581, 197] width 1007 height 204
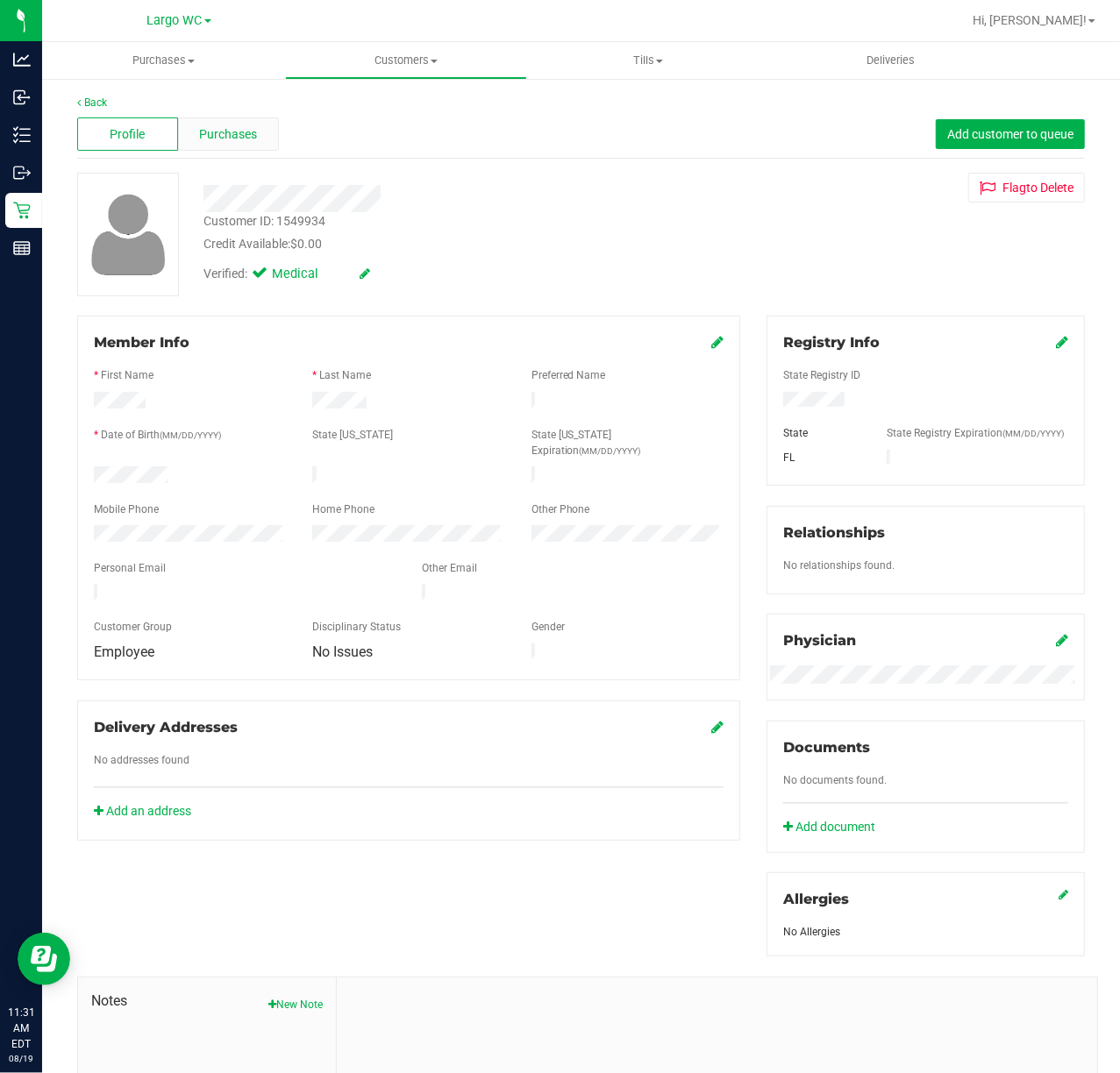
click at [219, 128] on span "Purchases" at bounding box center [228, 134] width 58 height 18
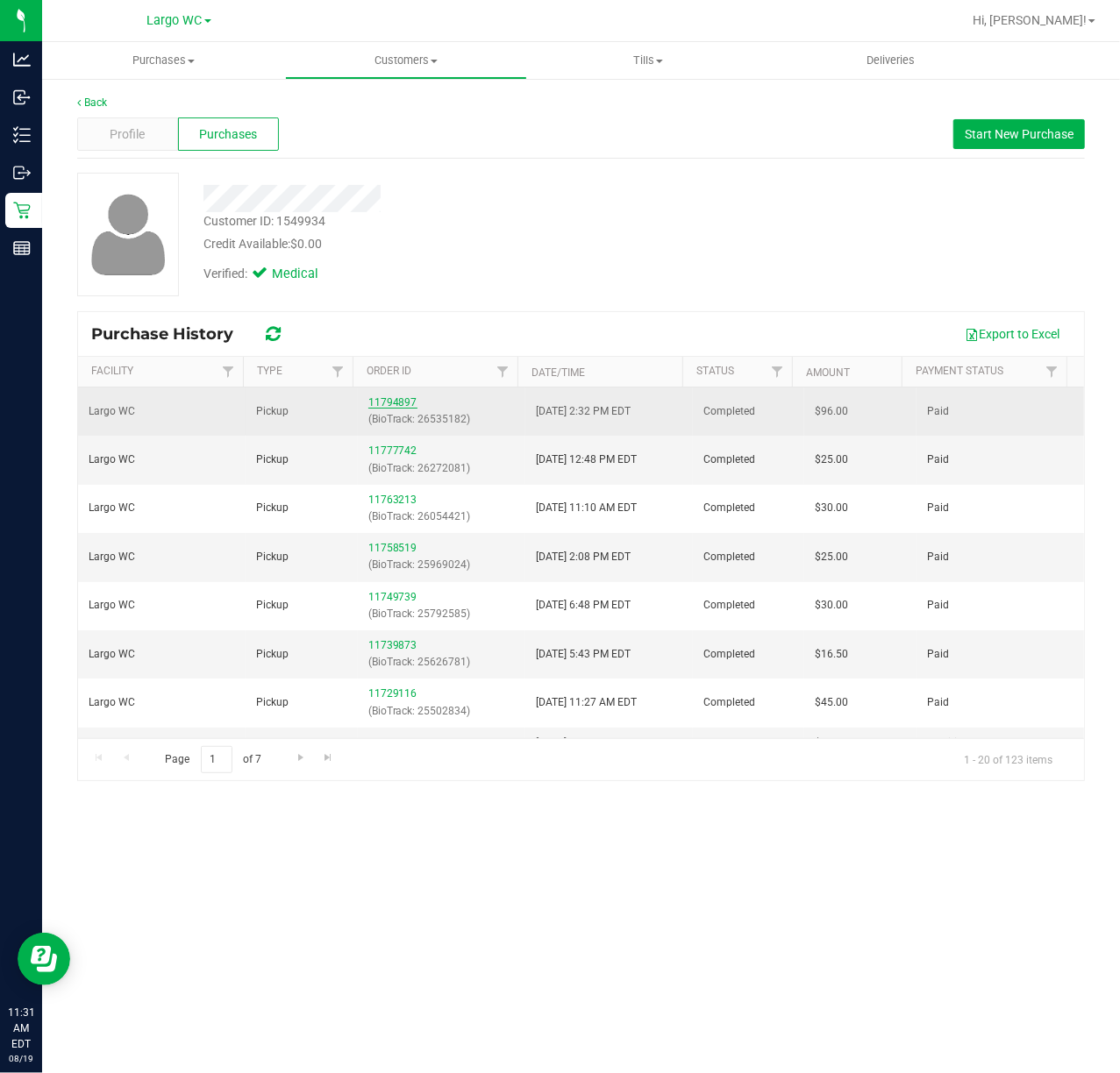
click at [370, 408] on link "11794897" at bounding box center [393, 402] width 49 height 12
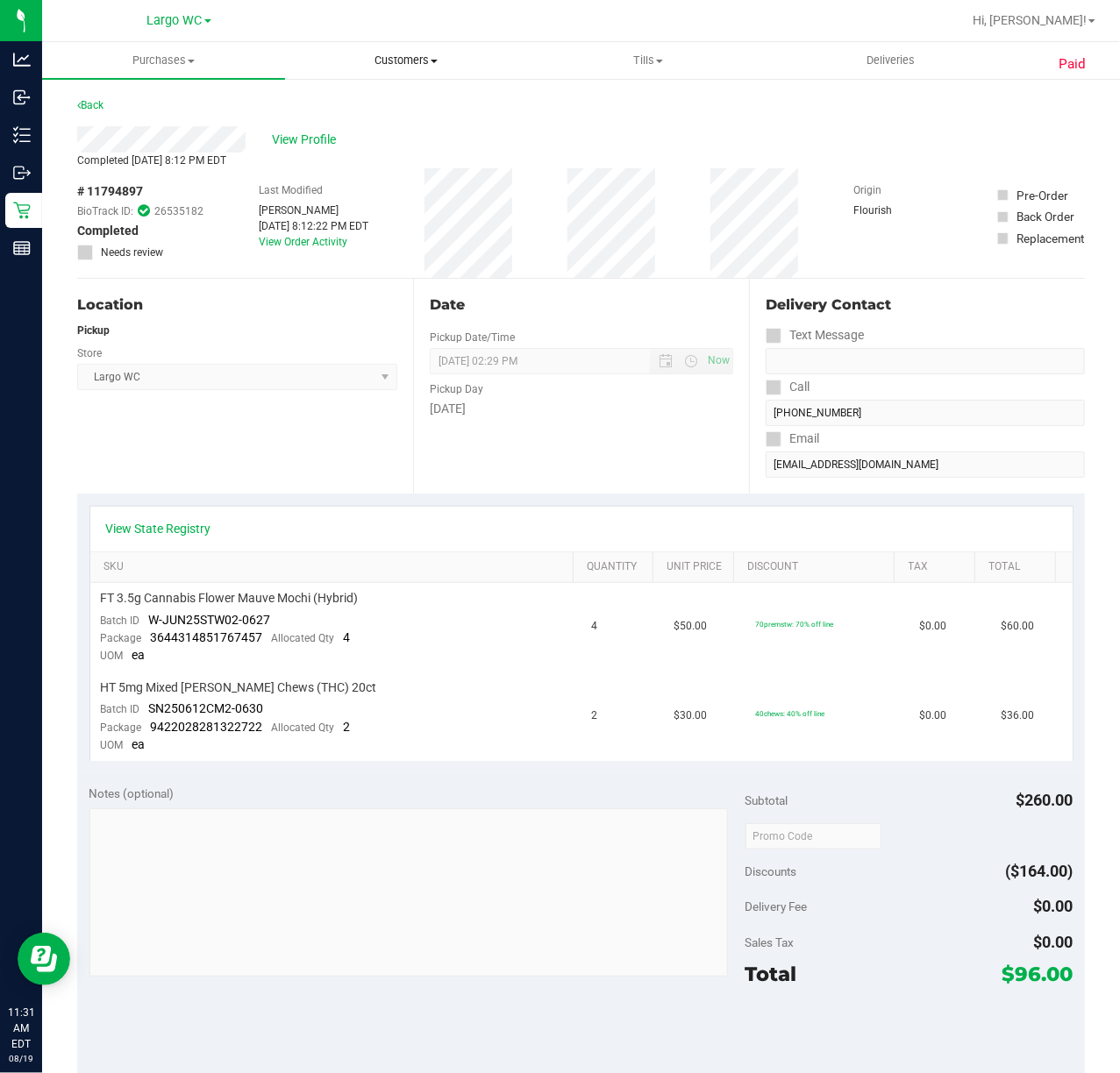
click at [404, 60] on span "Customers" at bounding box center [407, 61] width 241 height 16
click at [366, 104] on span "All customers" at bounding box center [348, 106] width 126 height 15
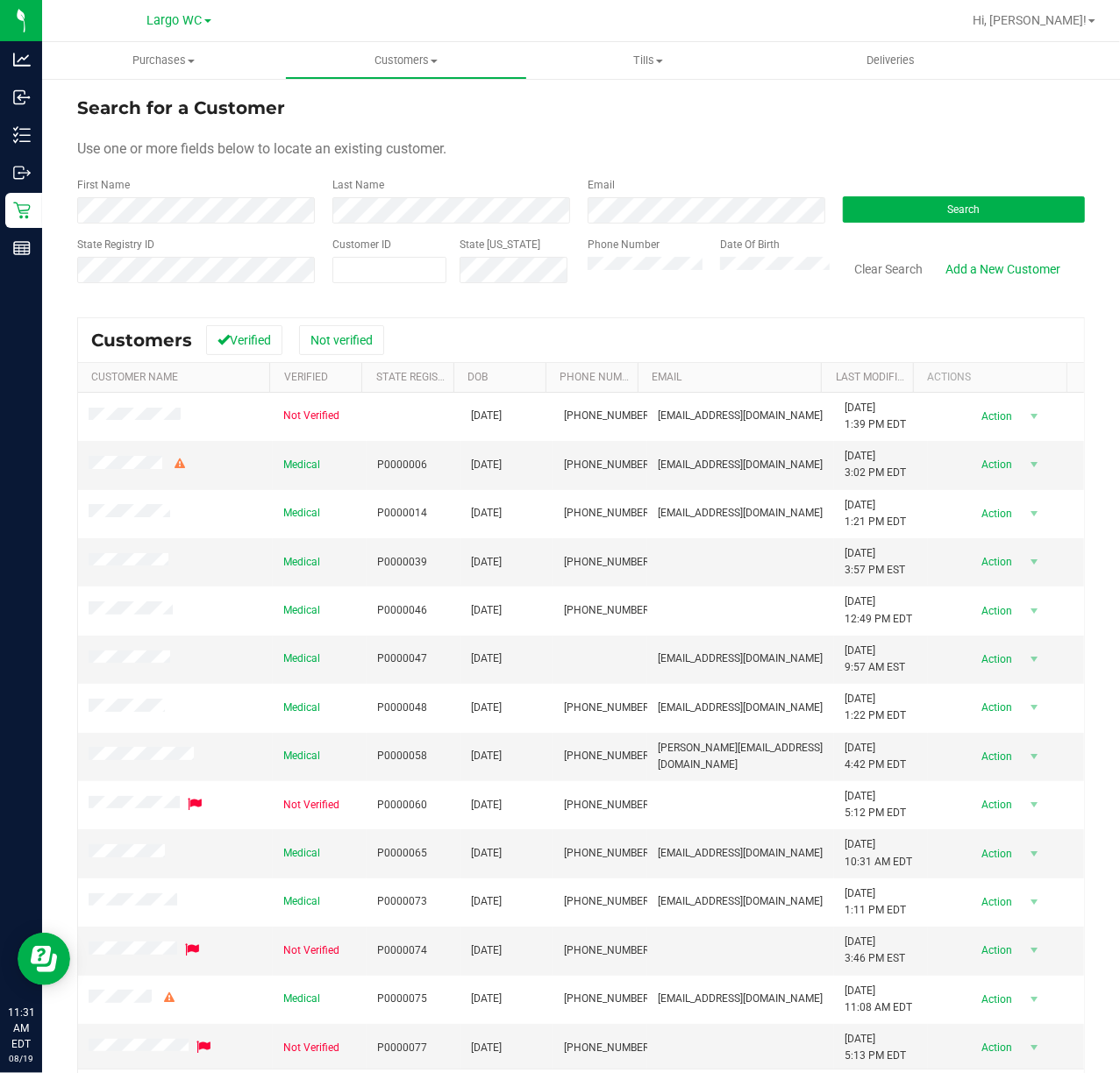
click at [239, 224] on form "Search for a Customer Use one or more fields below to locate an existing custom…" at bounding box center [581, 197] width 1007 height 204
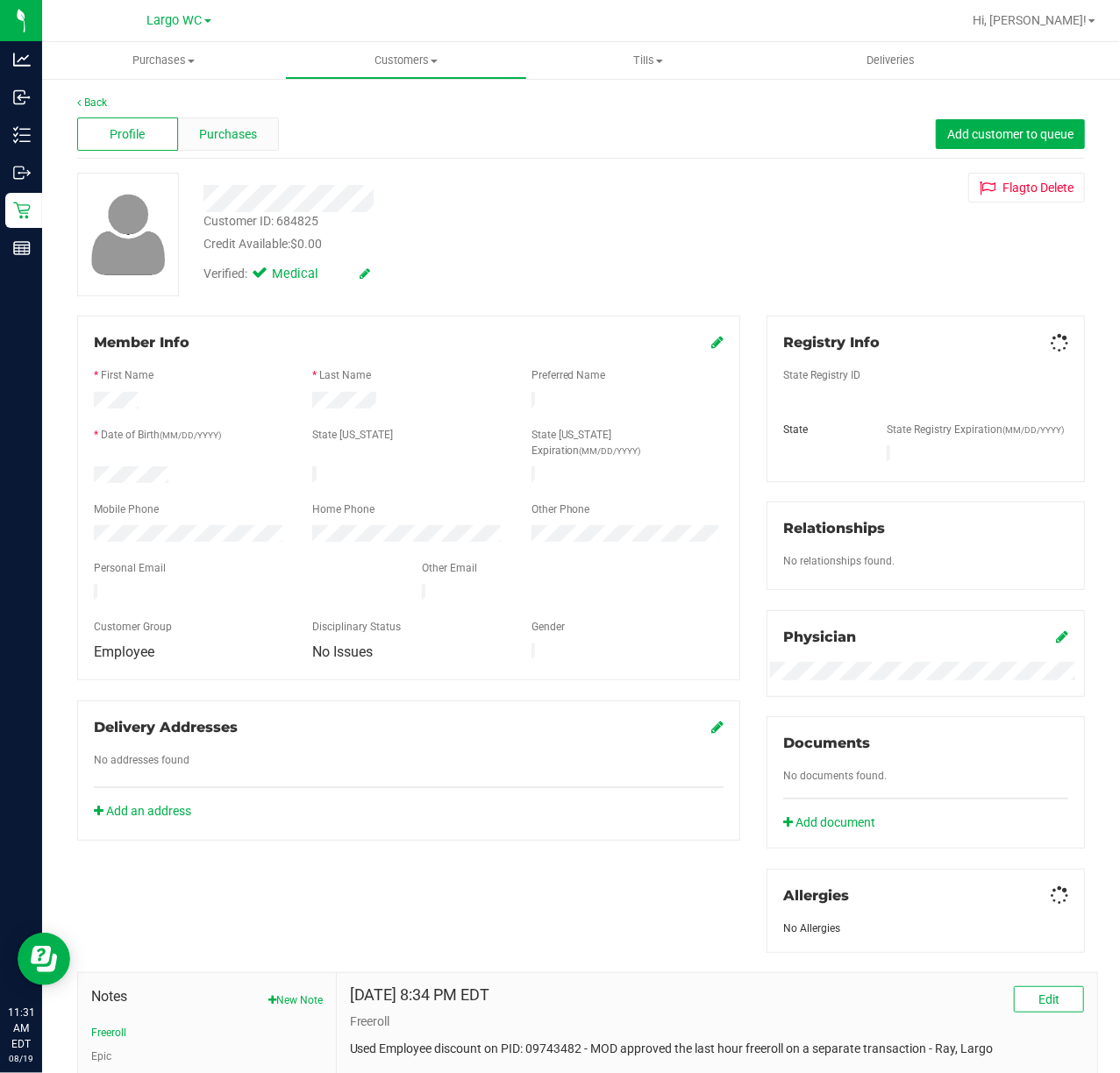
click at [250, 148] on div "Purchases" at bounding box center [228, 134] width 101 height 33
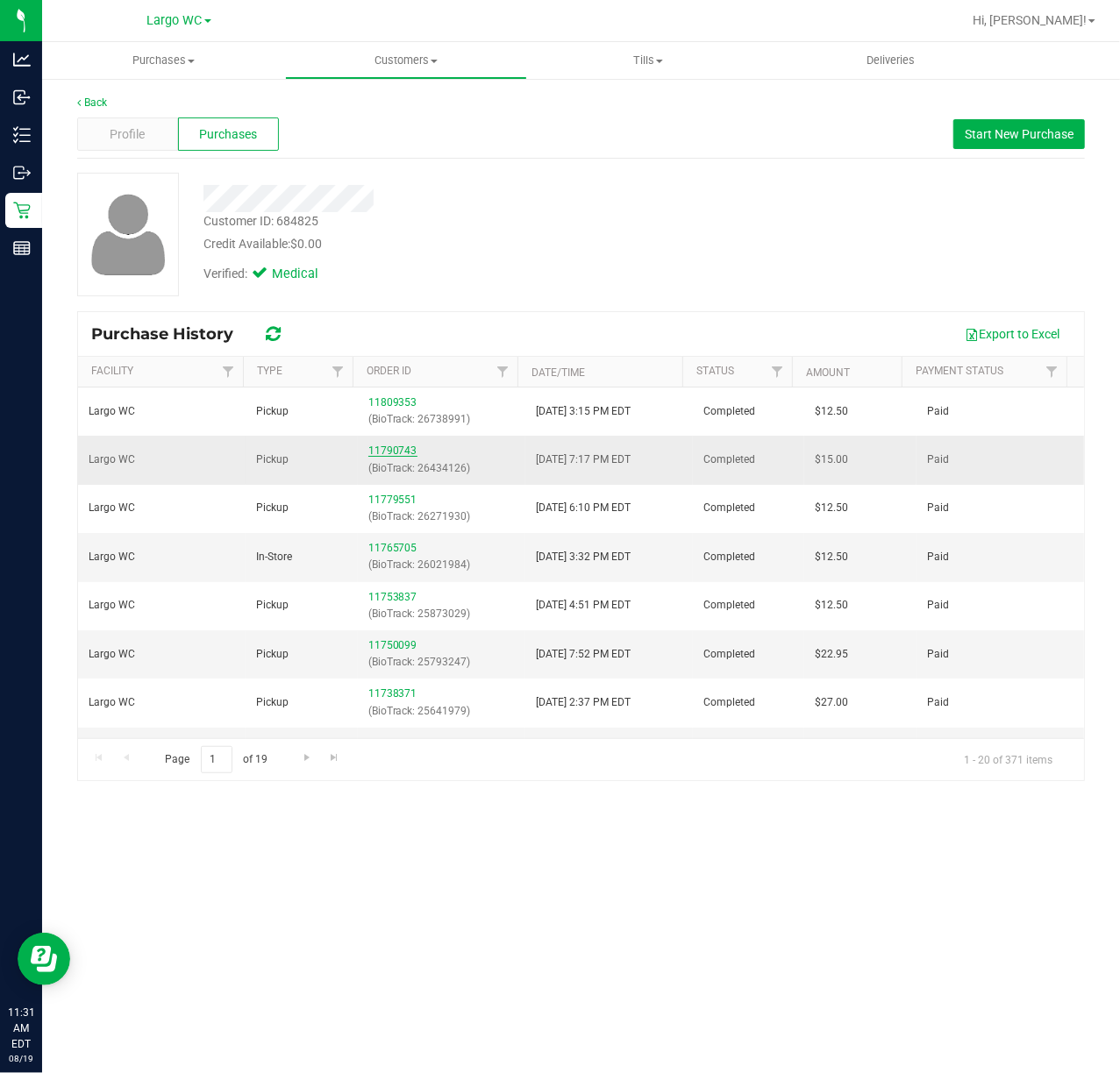
click at [376, 453] on link "11790743" at bounding box center [393, 451] width 49 height 12
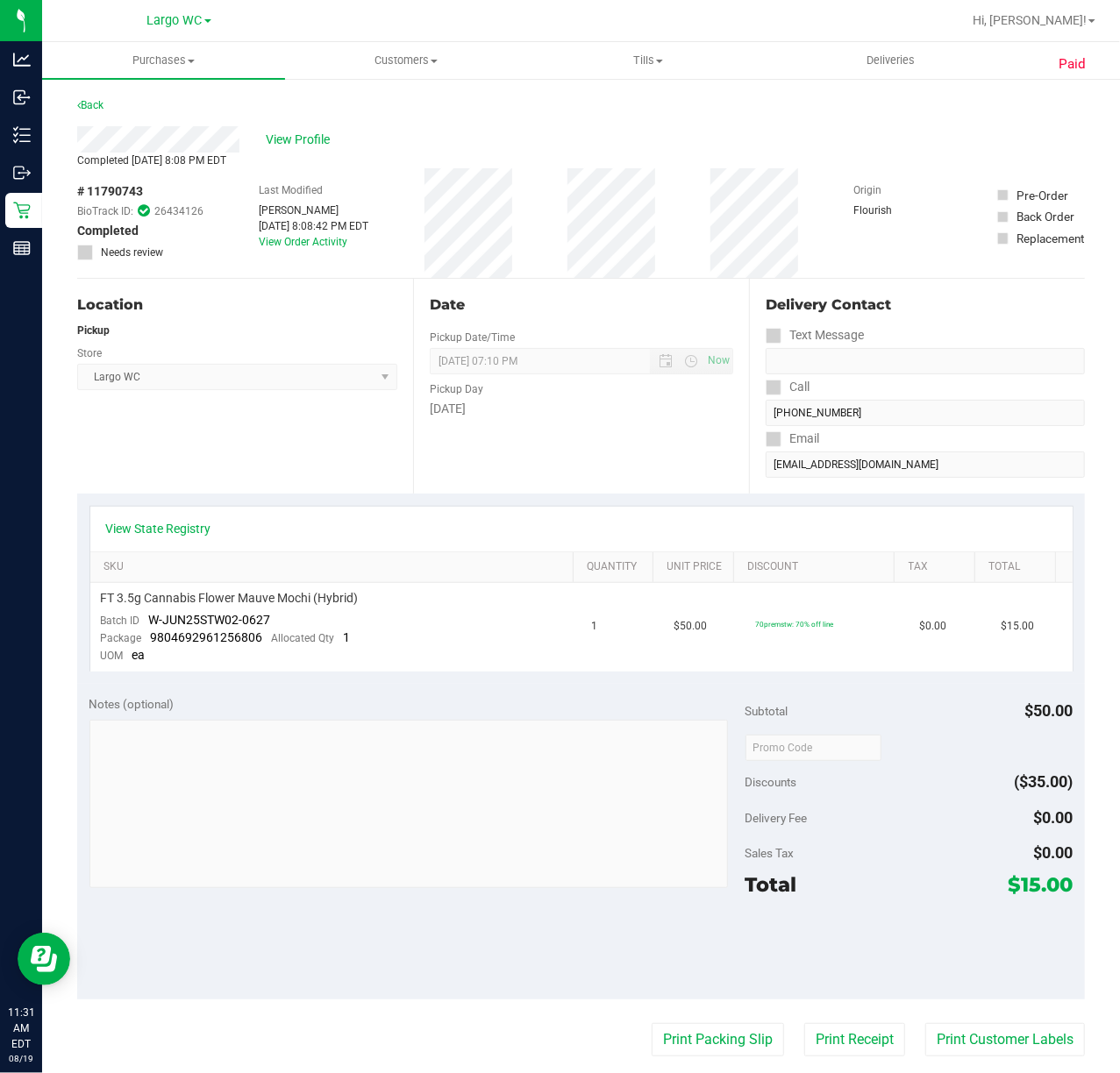
click at [310, 128] on div "View Profile" at bounding box center [581, 139] width 1007 height 26
click at [303, 136] on span "View Profile" at bounding box center [301, 139] width 70 height 18
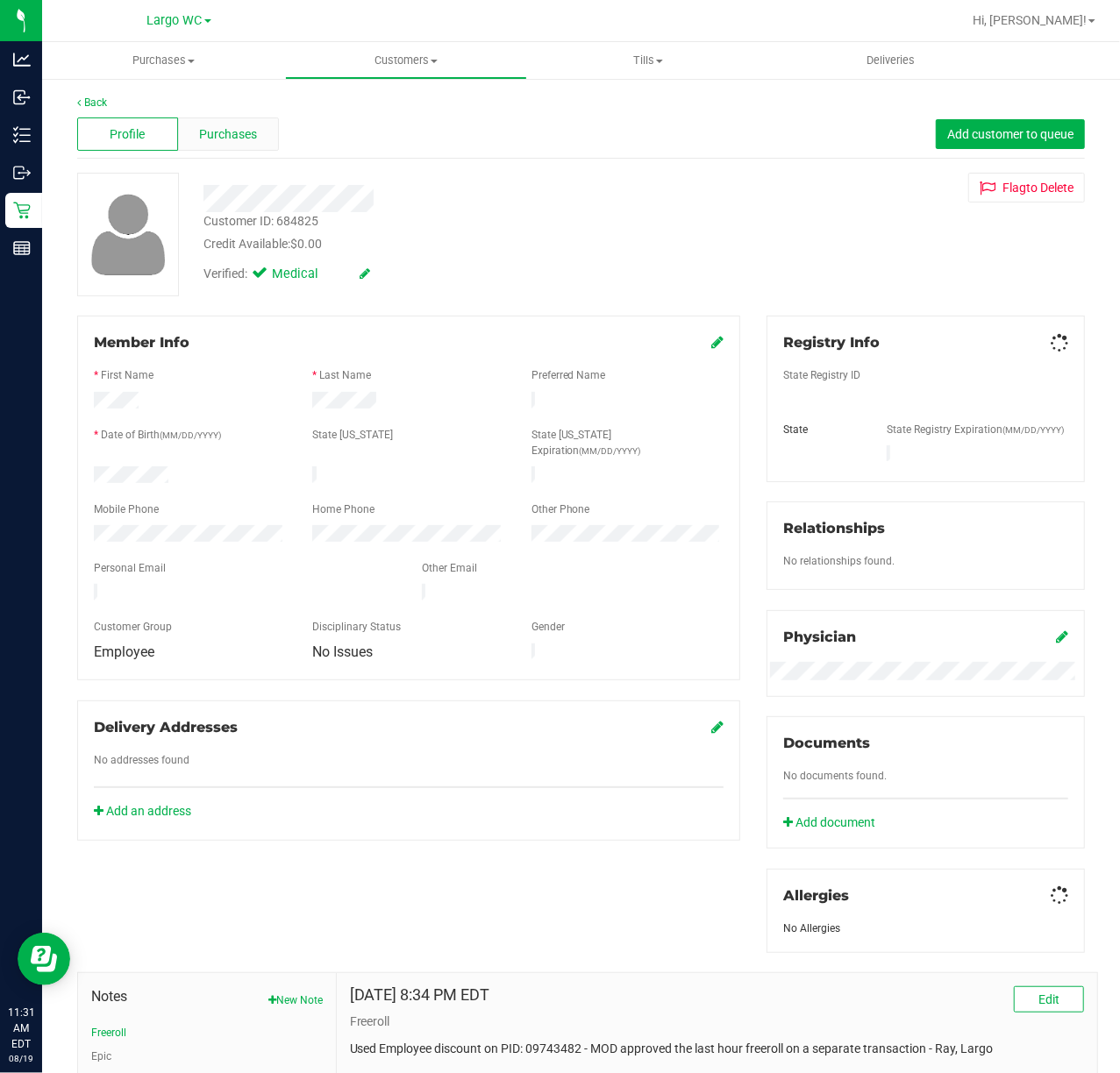
click at [235, 136] on span "Purchases" at bounding box center [228, 134] width 58 height 18
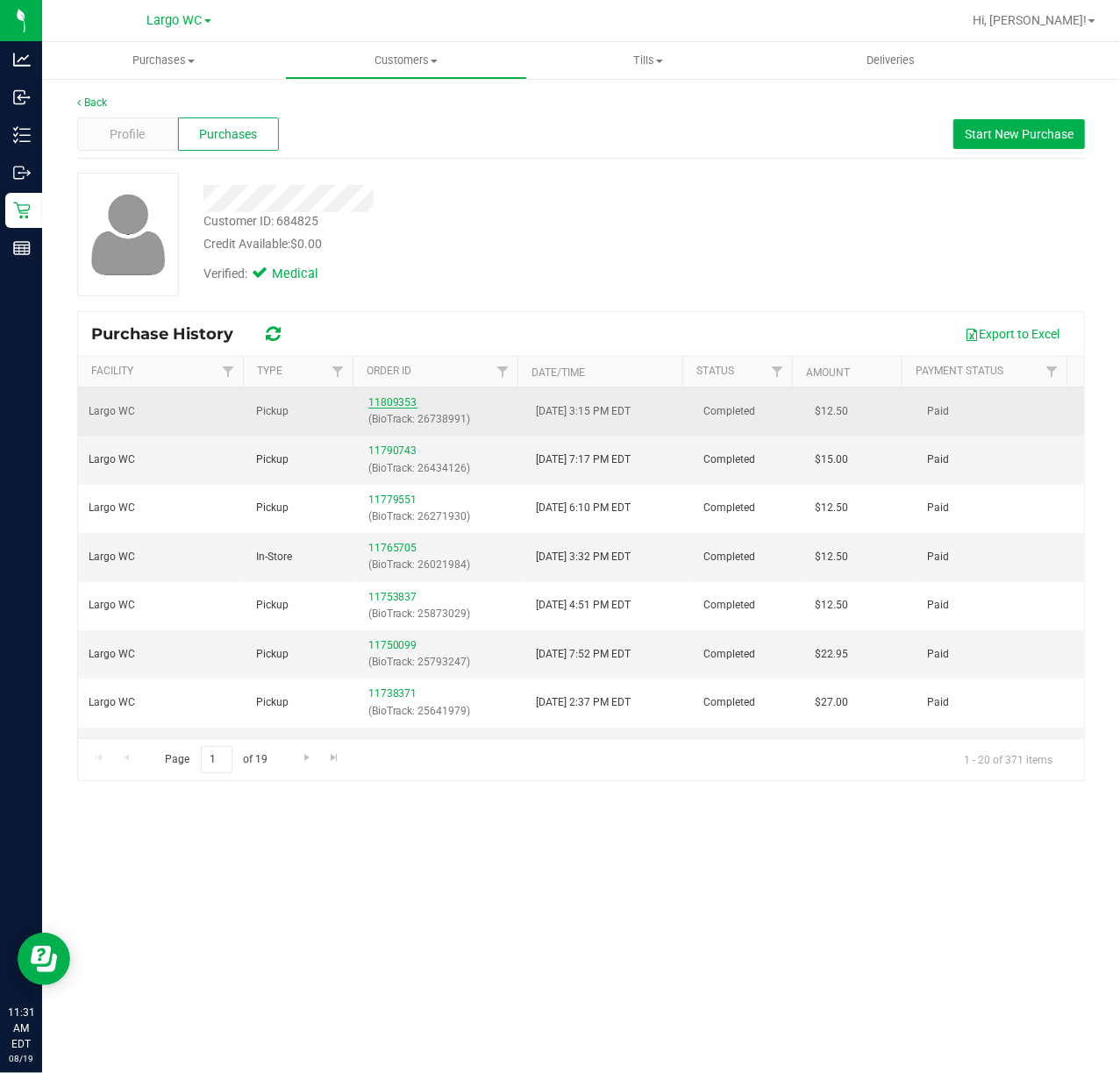
click at [379, 404] on link "11809353" at bounding box center [393, 402] width 49 height 12
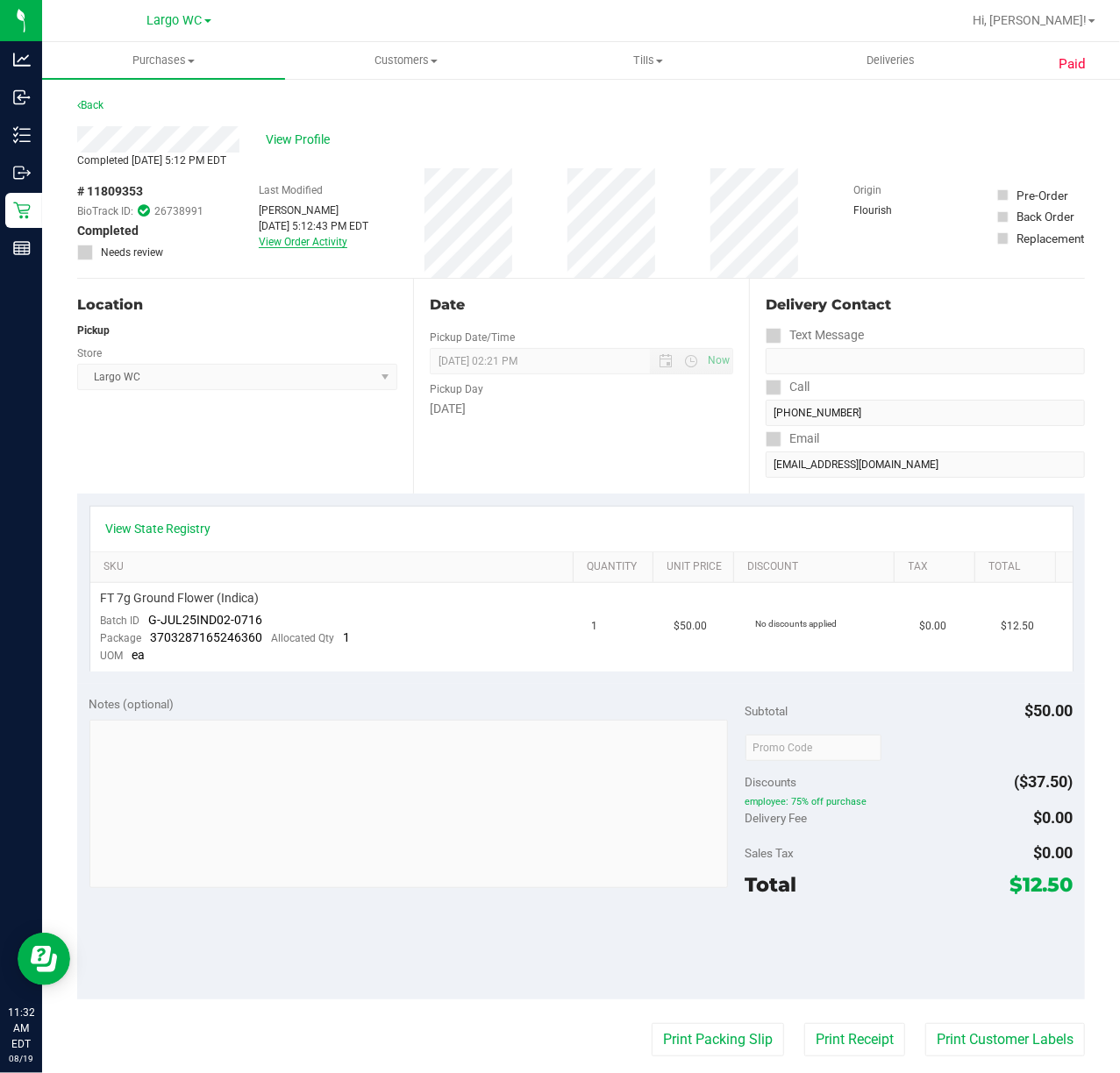
click at [281, 243] on link "View Order Activity" at bounding box center [303, 242] width 89 height 12
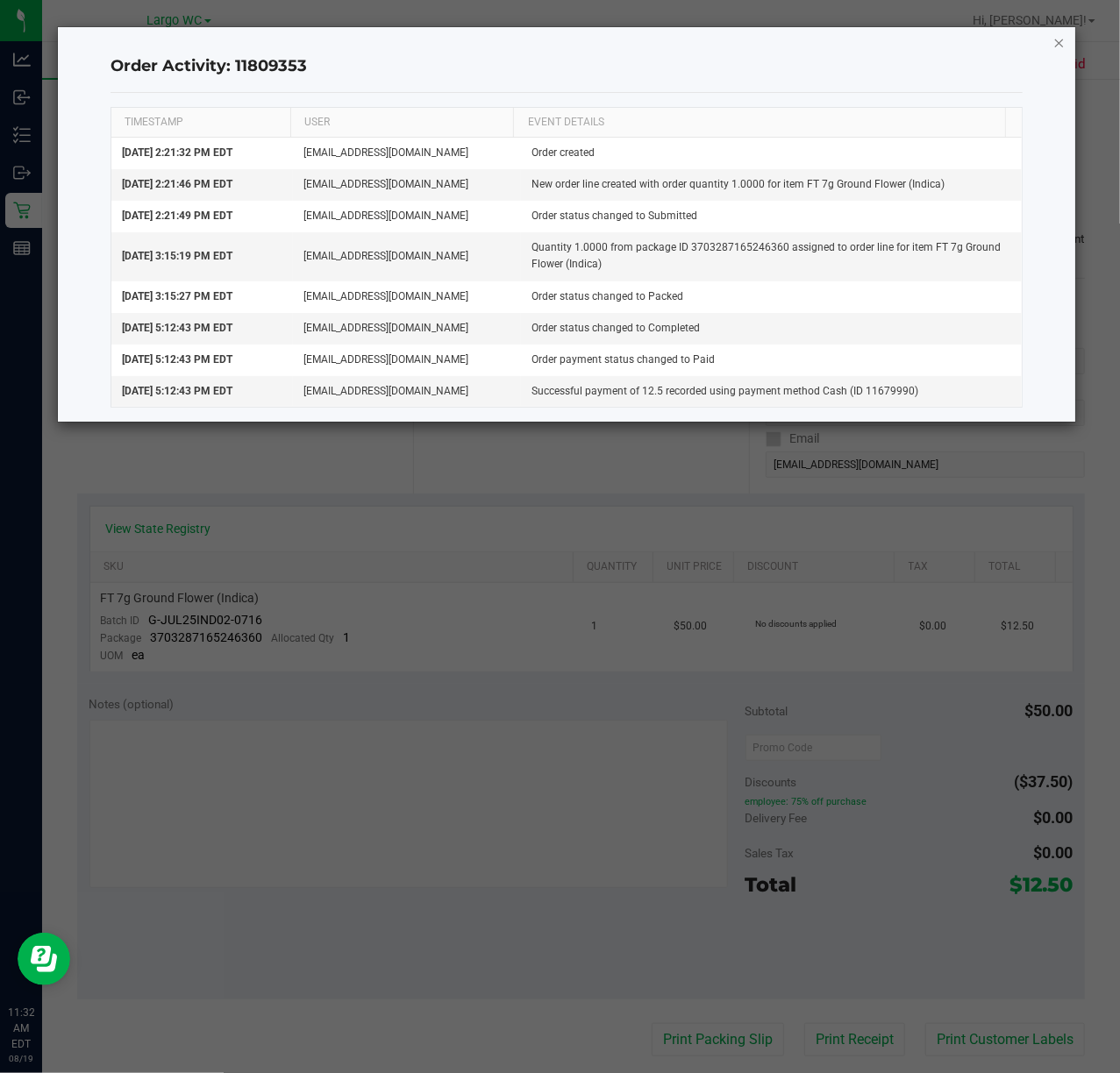
click at [1056, 43] on icon "button" at bounding box center [1059, 42] width 12 height 21
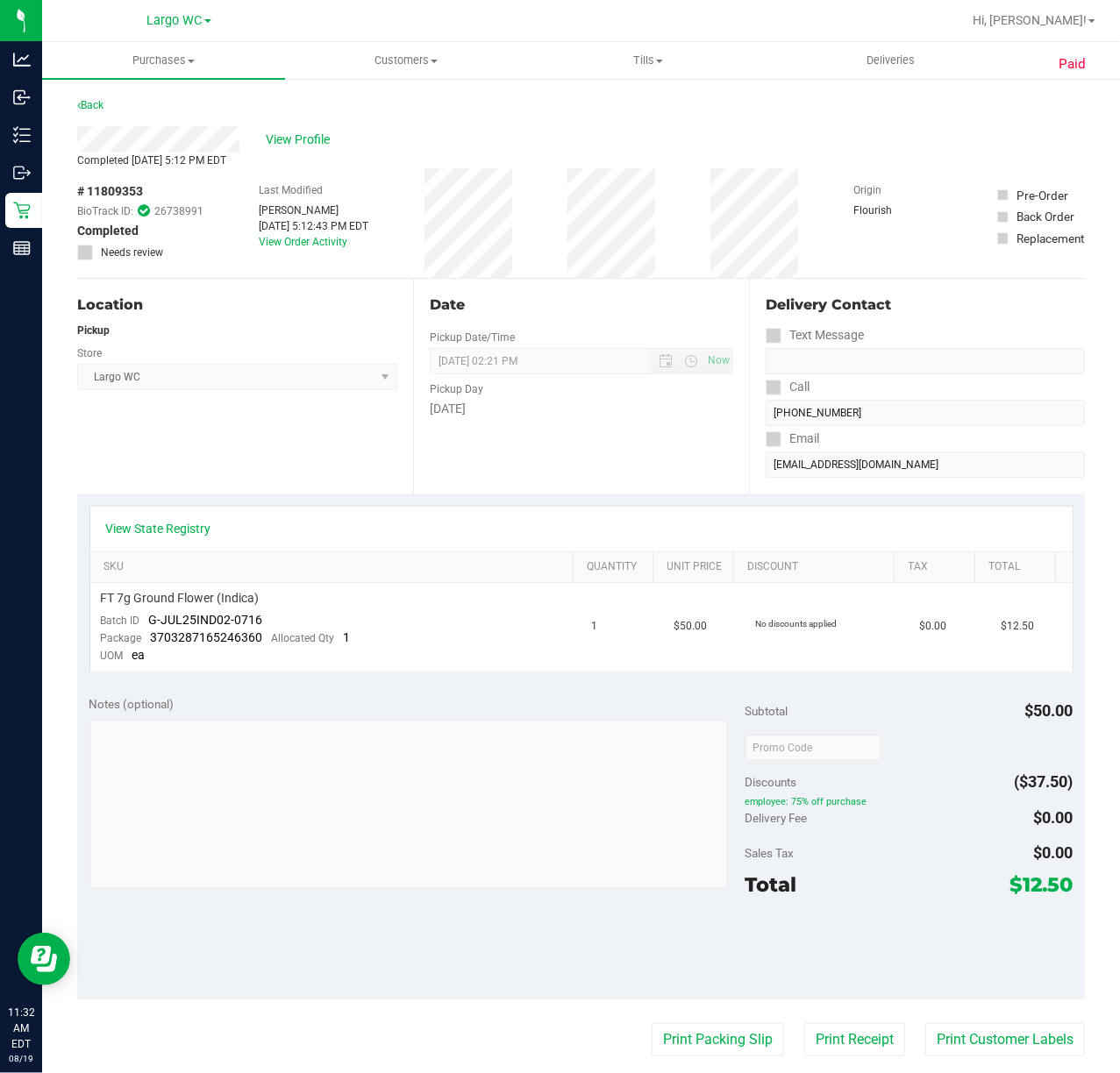
click at [398, 26] on div at bounding box center [637, 20] width 647 height 34
click at [391, 54] on span "Customers" at bounding box center [407, 61] width 241 height 16
click at [326, 103] on span "All customers" at bounding box center [348, 106] width 126 height 15
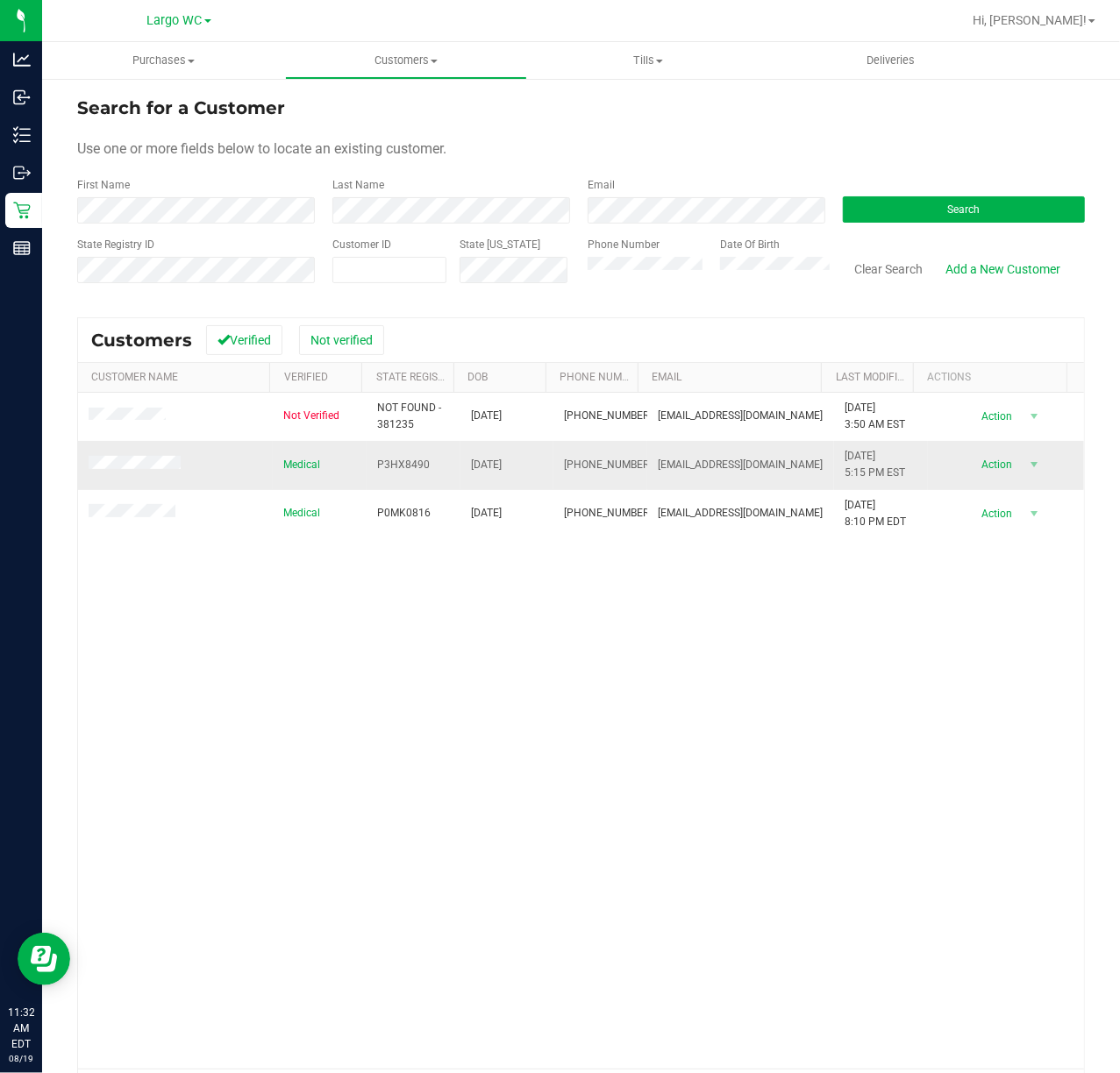
click at [136, 453] on td at bounding box center [175, 465] width 195 height 48
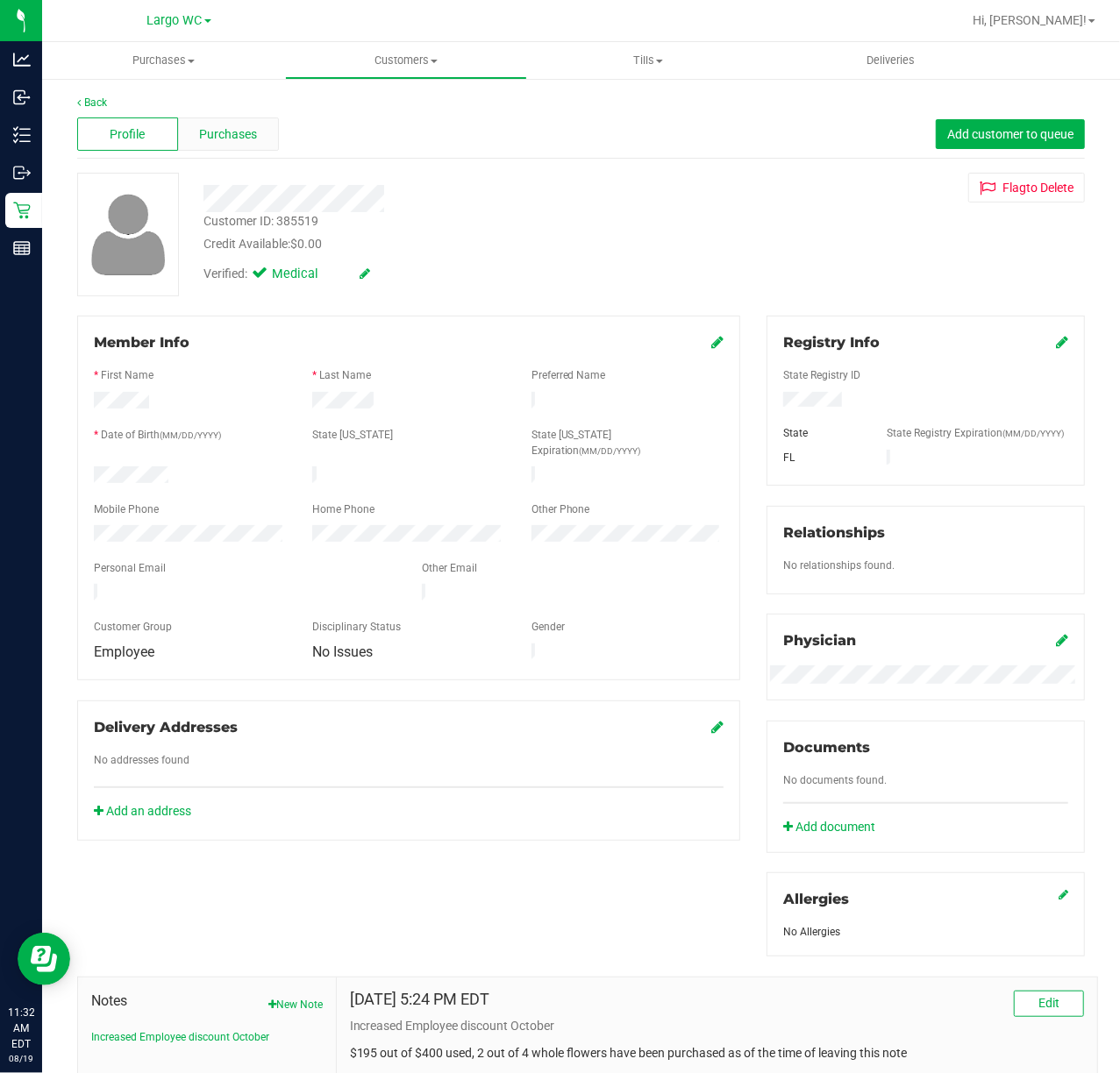
click at [239, 142] on span "Purchases" at bounding box center [228, 134] width 58 height 18
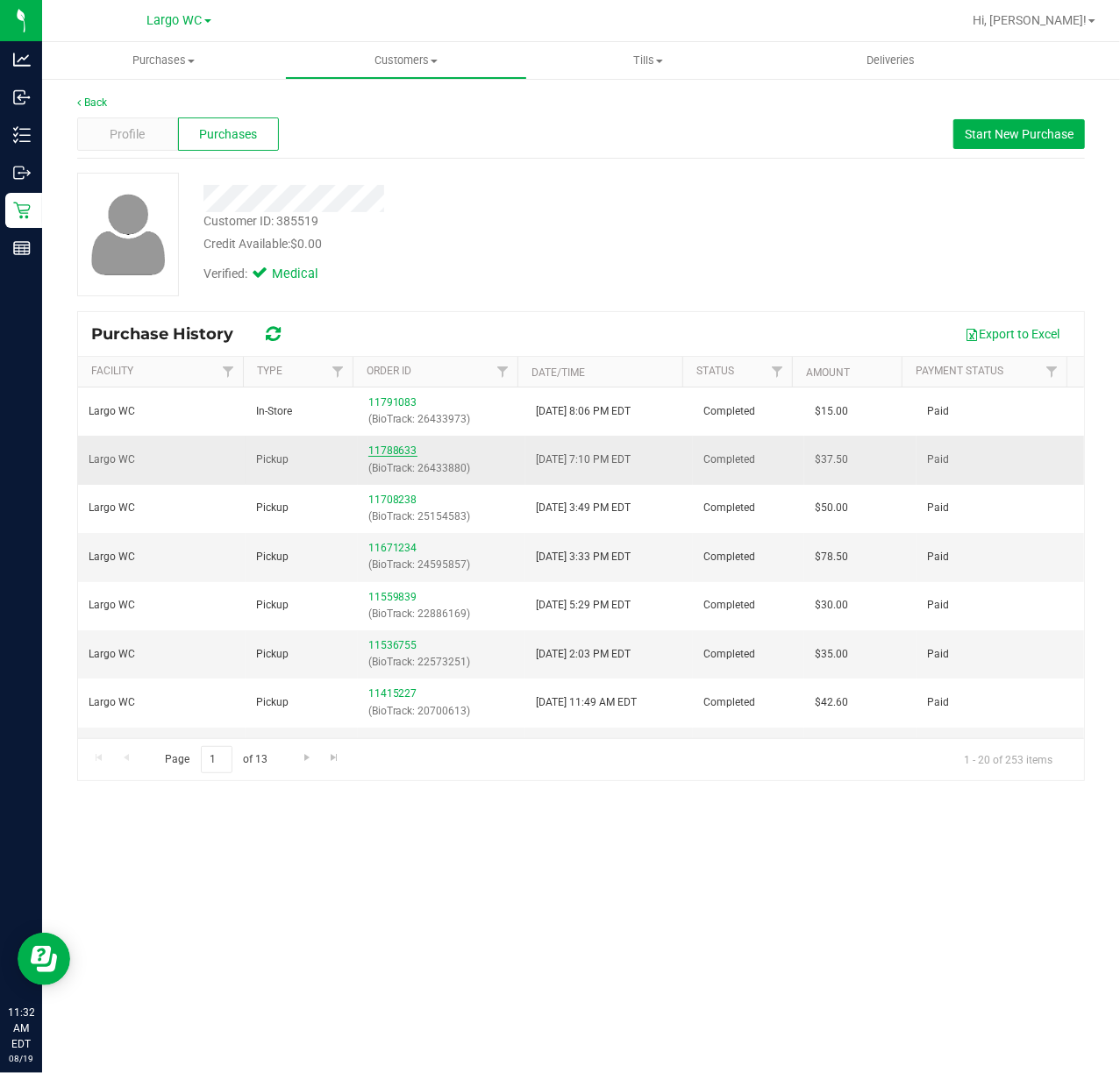
click at [373, 450] on link "11788633" at bounding box center [393, 451] width 49 height 12
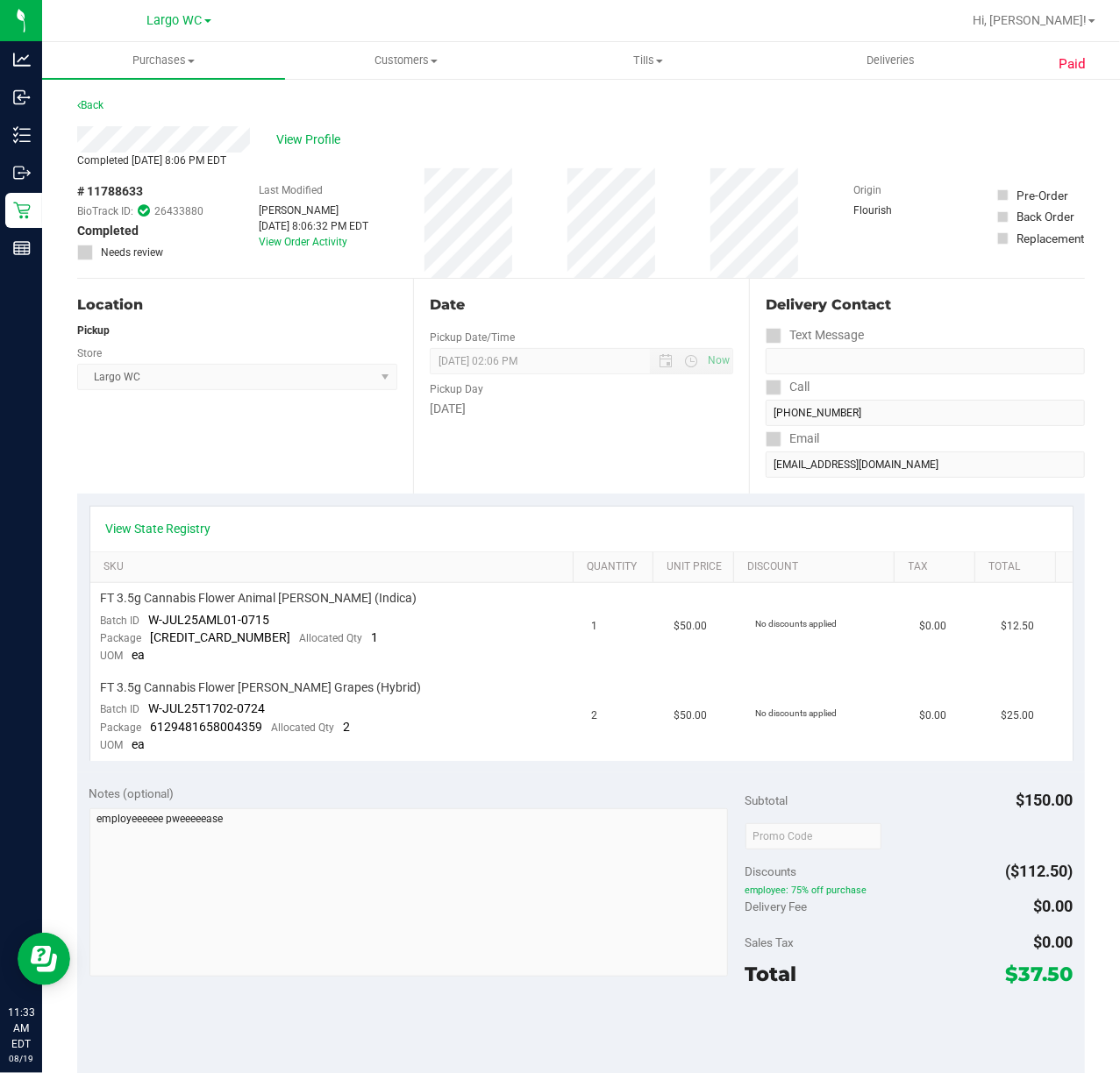
click at [311, 232] on div "Aug 14, 2025 8:06:32 PM EDT" at bounding box center [313, 226] width 109 height 16
click at [313, 244] on link "View Order Activity" at bounding box center [303, 242] width 89 height 12
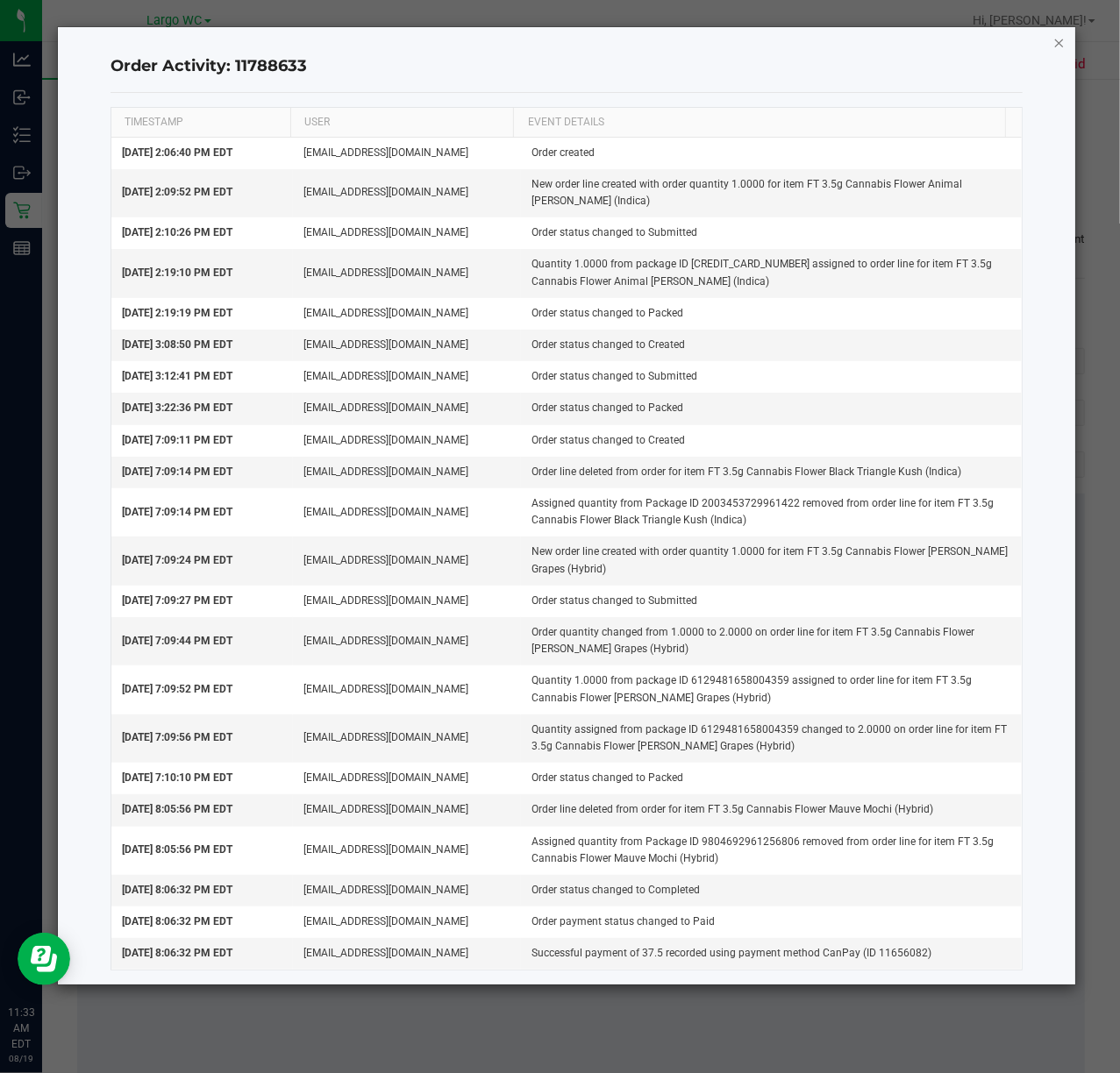
click at [1057, 32] on icon "button" at bounding box center [1059, 42] width 12 height 21
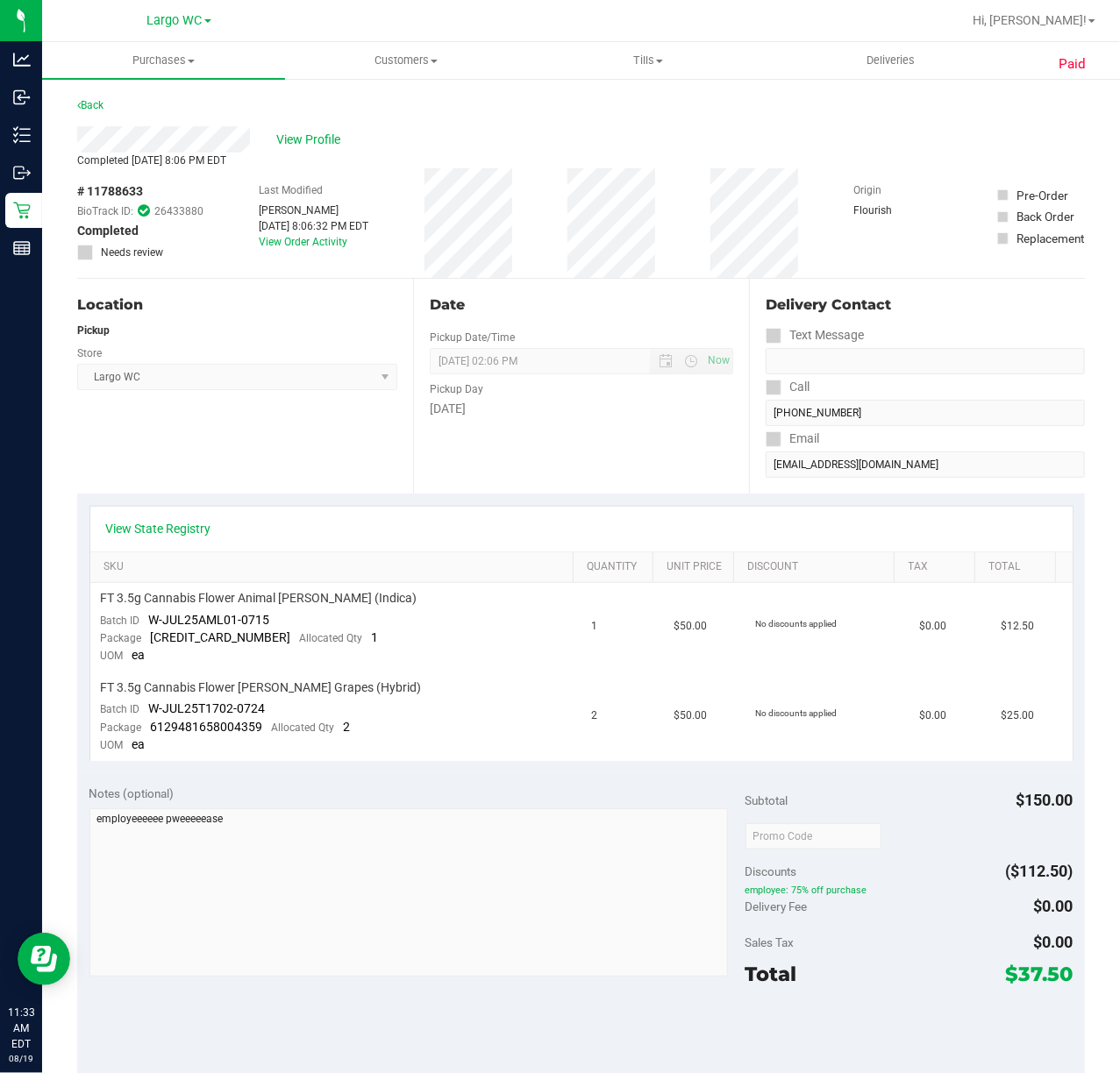
click at [289, 127] on div "View Profile" at bounding box center [581, 139] width 1007 height 26
click at [290, 130] on span "View Profile" at bounding box center [312, 139] width 70 height 18
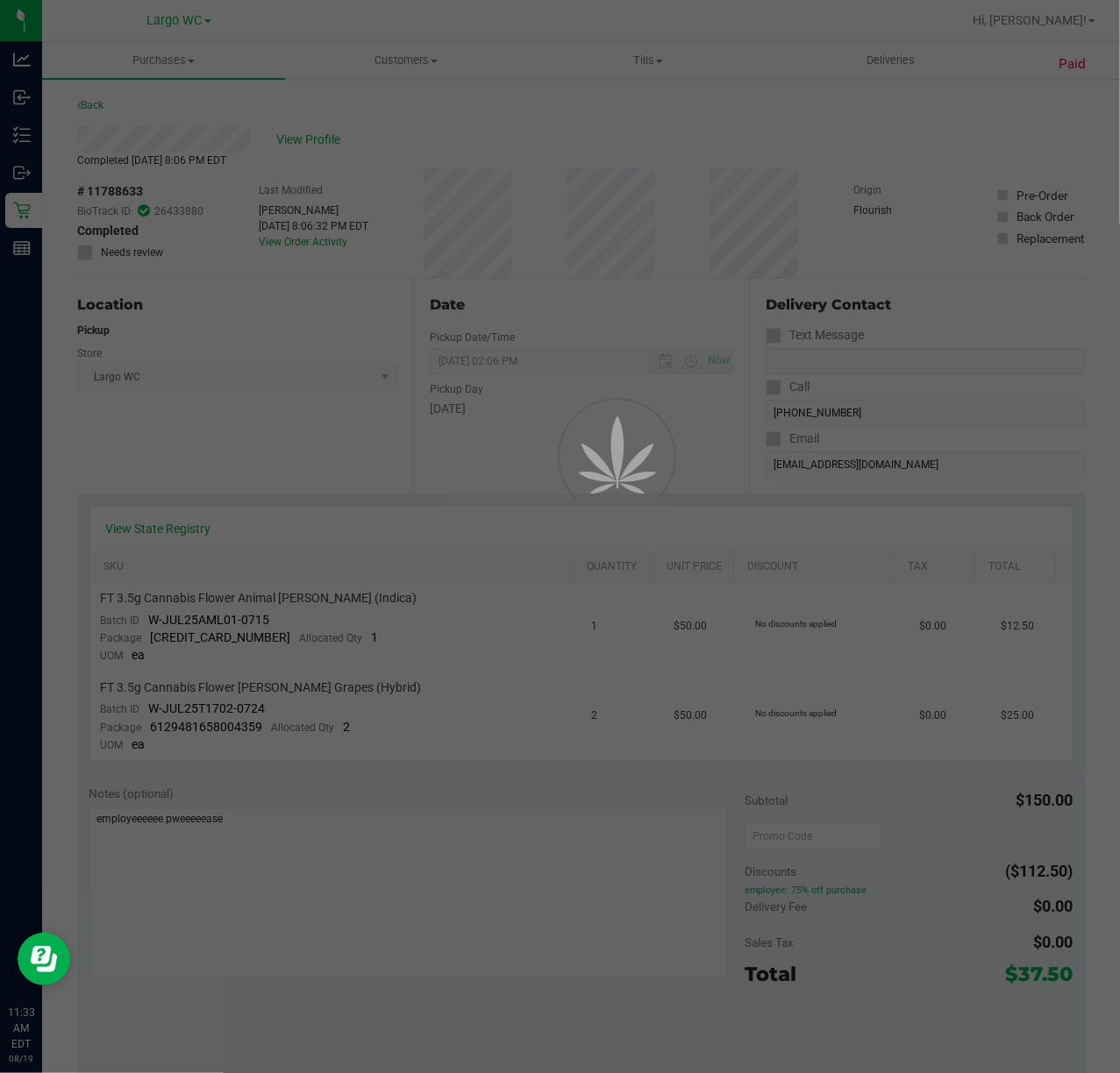
click at [380, 158] on div at bounding box center [560, 536] width 1120 height 1073
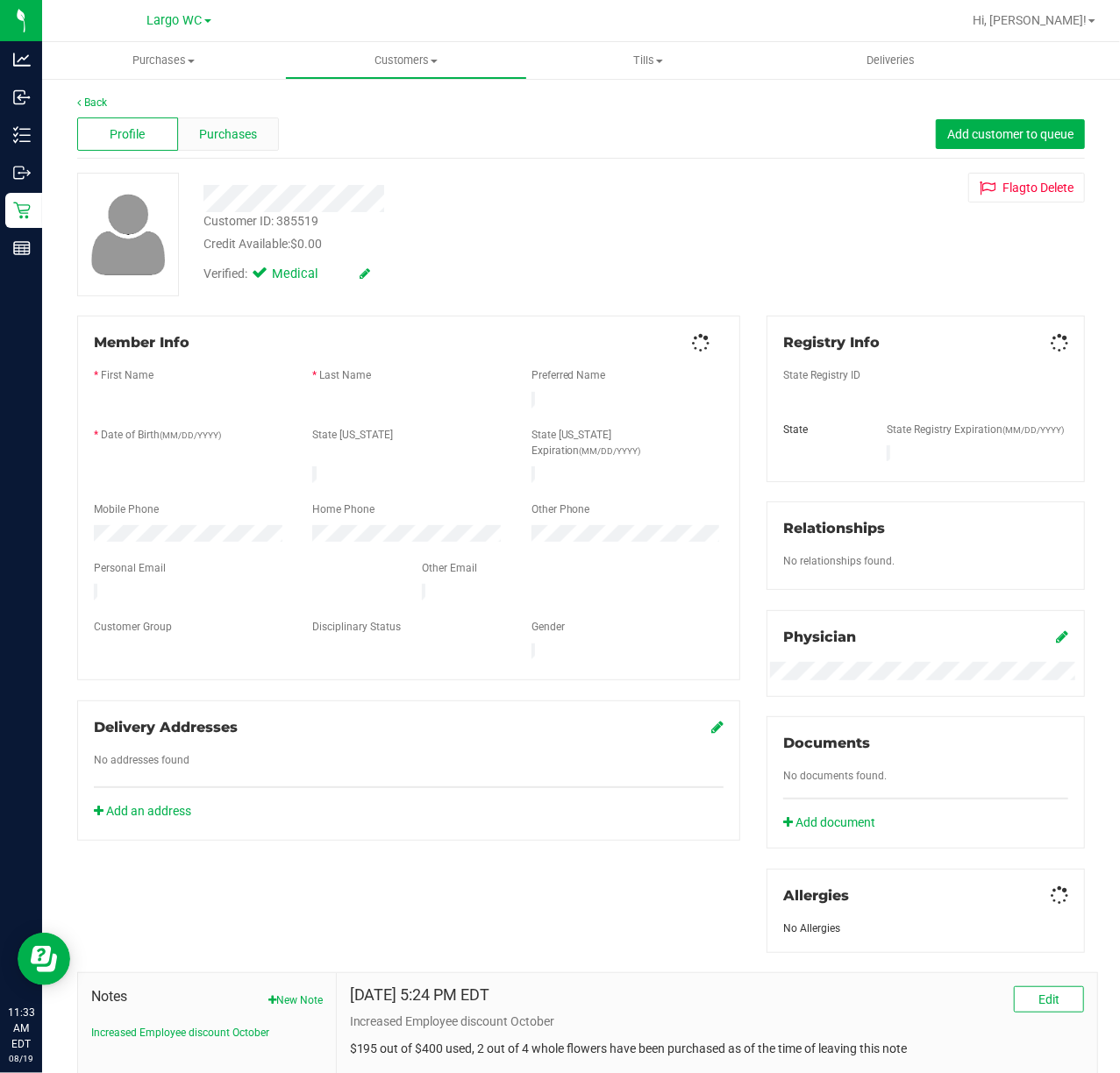
click at [237, 147] on div "Purchases" at bounding box center [228, 134] width 101 height 33
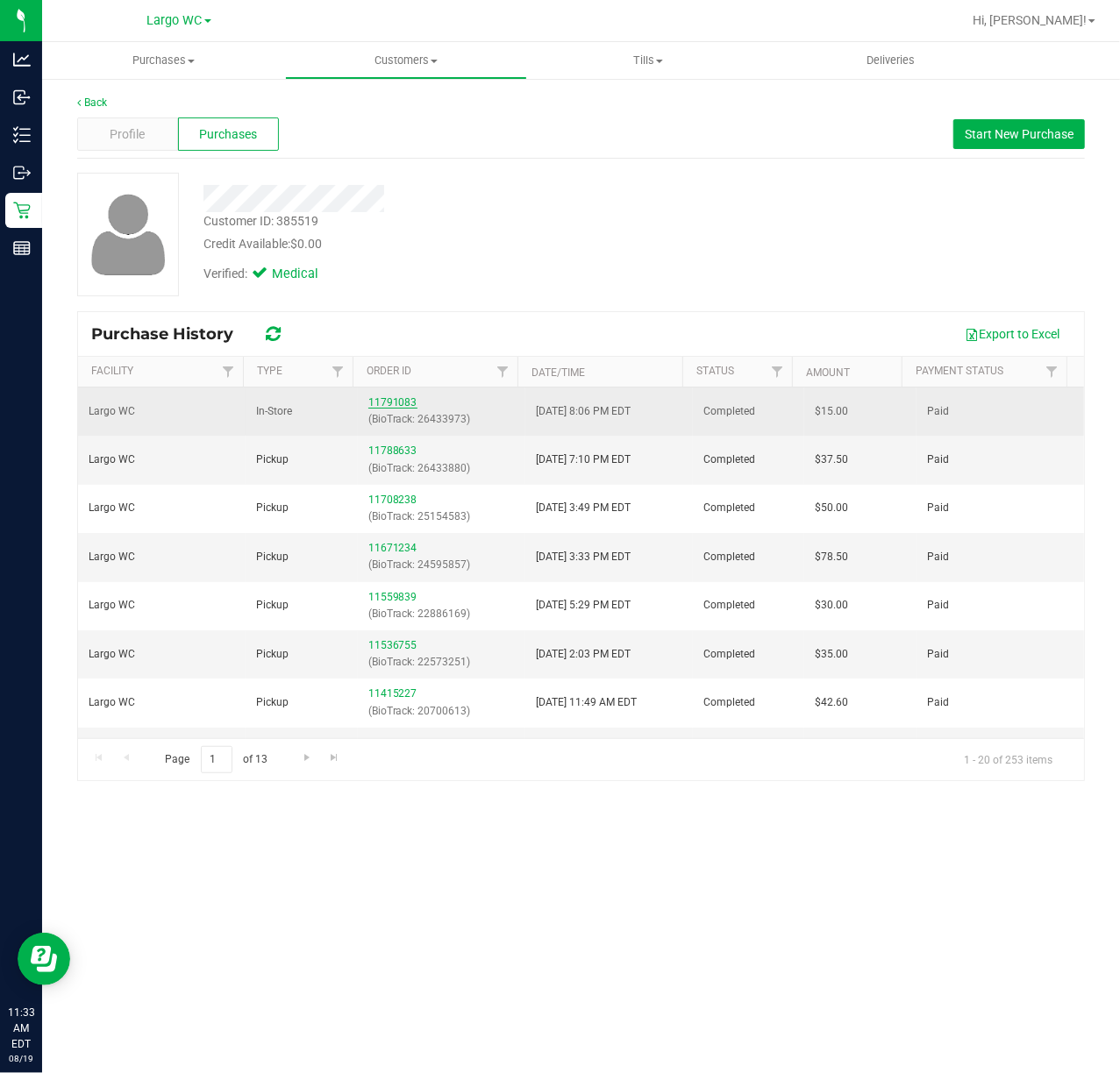
click at [403, 397] on link "11791083" at bounding box center [393, 402] width 49 height 12
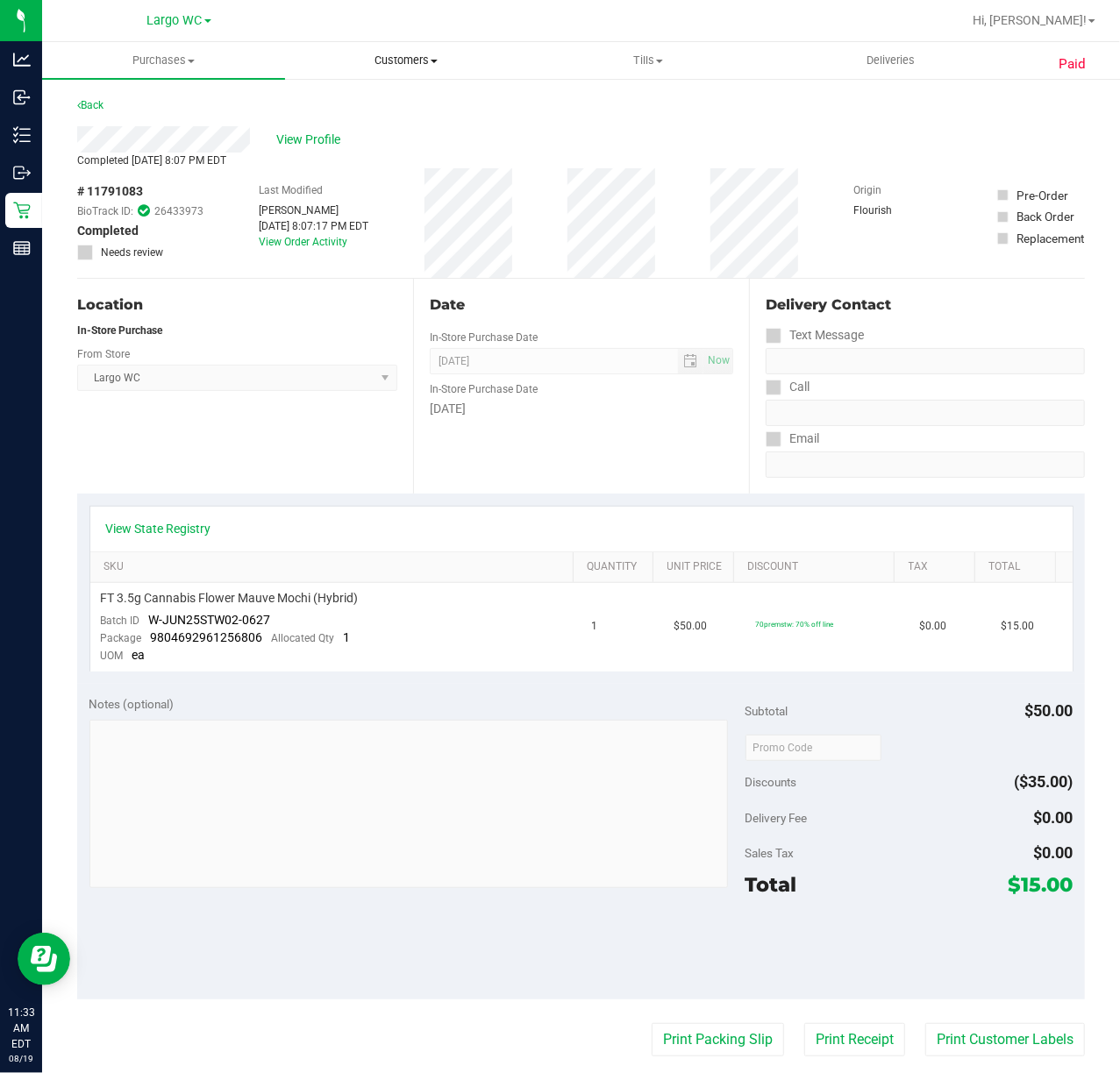
click at [416, 53] on span "Customers" at bounding box center [407, 61] width 241 height 16
click at [358, 108] on span "All customers" at bounding box center [348, 106] width 126 height 15
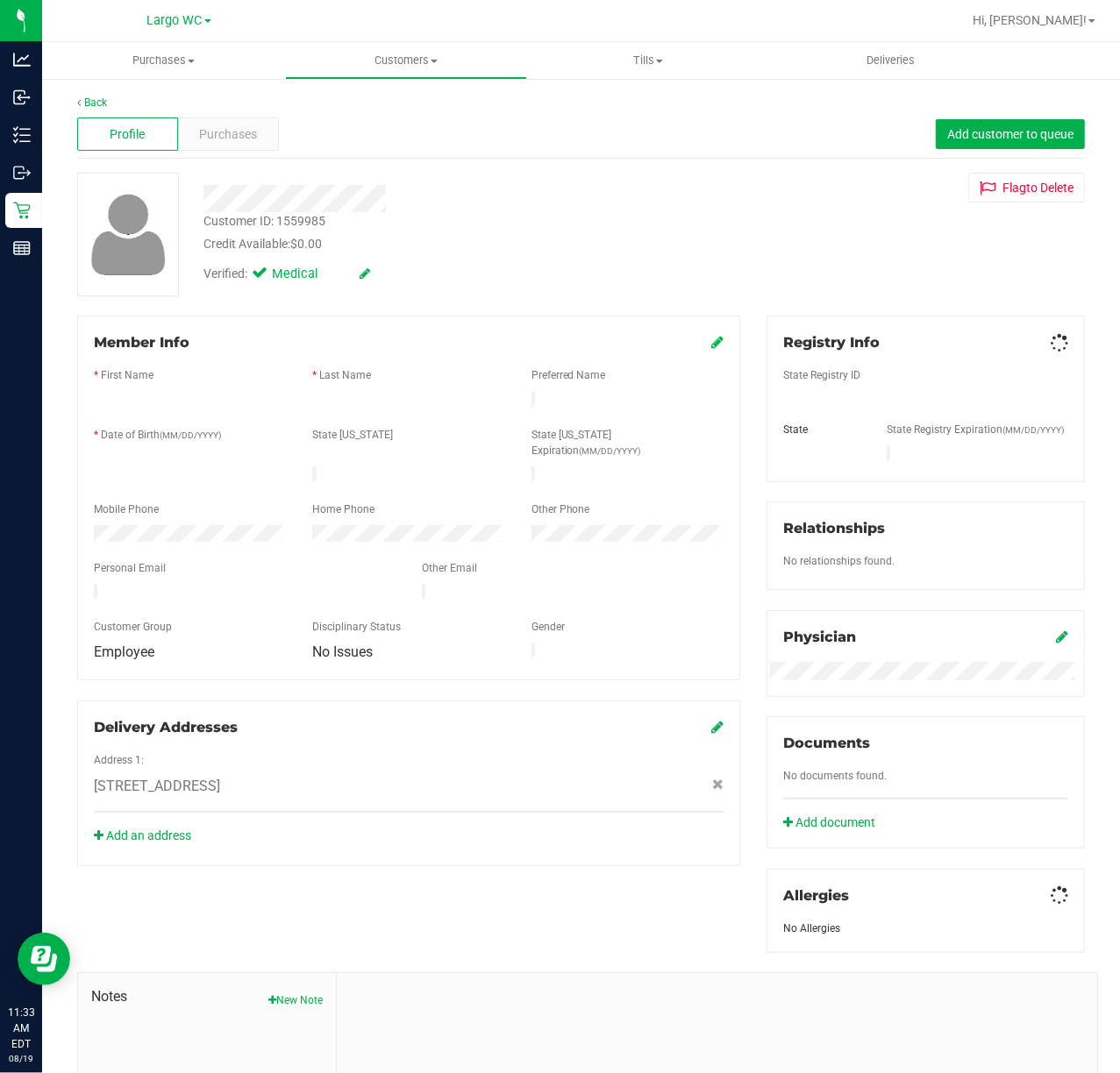
click at [225, 114] on div "Profile Purchases Add customer to queue" at bounding box center [581, 134] width 1007 height 48
click at [222, 131] on span "Purchases" at bounding box center [228, 134] width 58 height 18
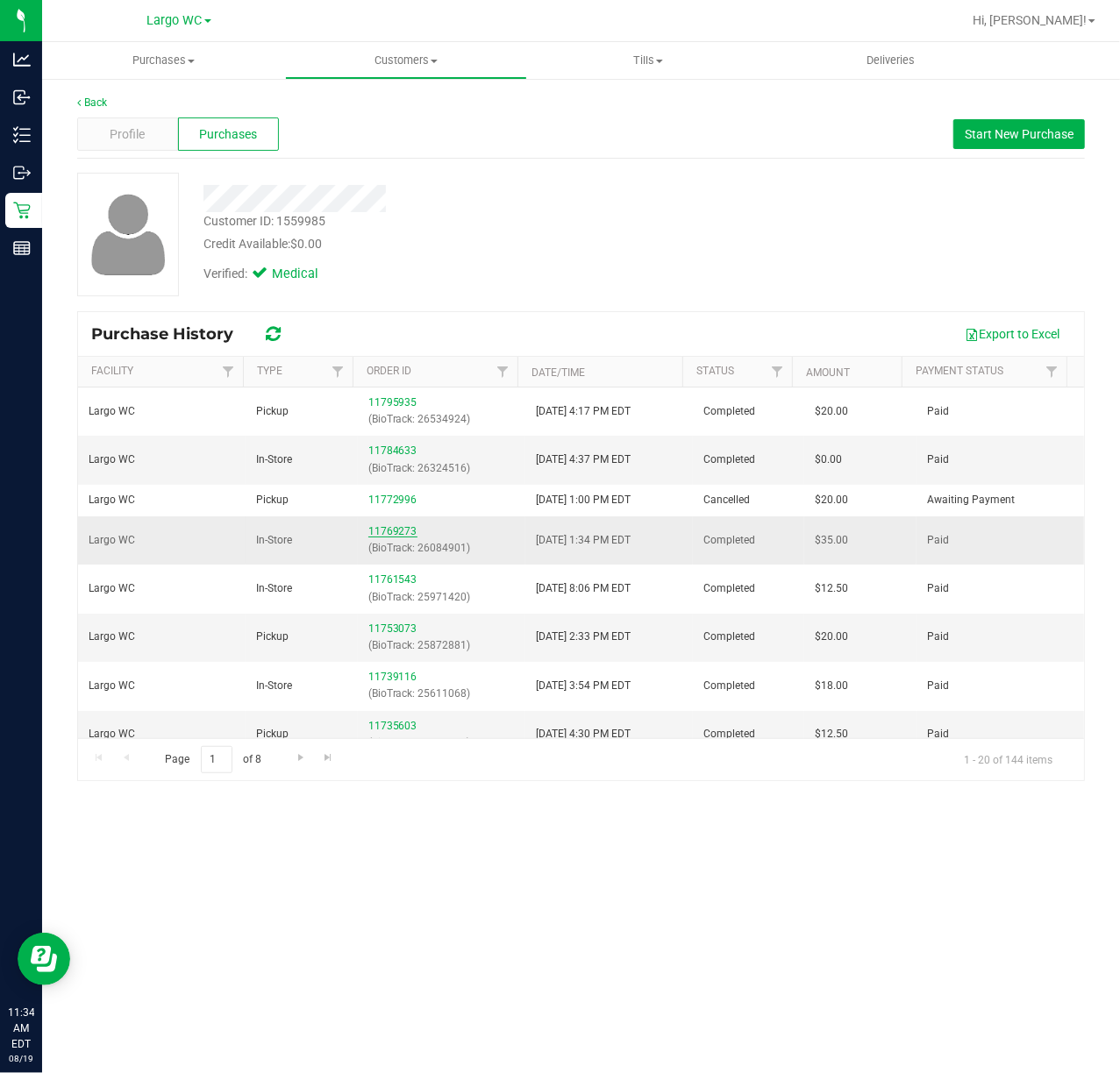
click at [379, 531] on link "11769273" at bounding box center [393, 532] width 49 height 12
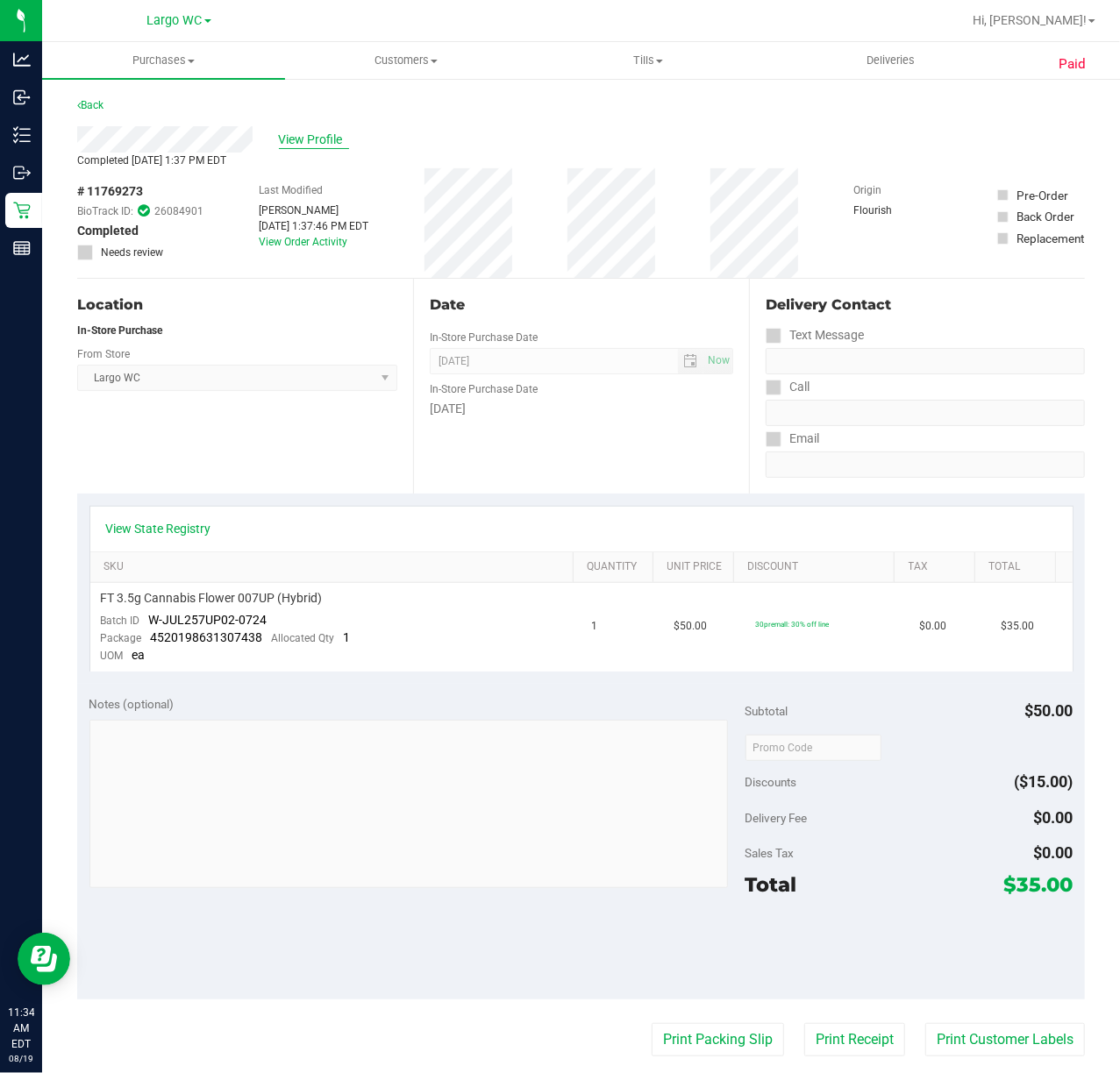
click at [320, 136] on span "View Profile" at bounding box center [314, 139] width 70 height 18
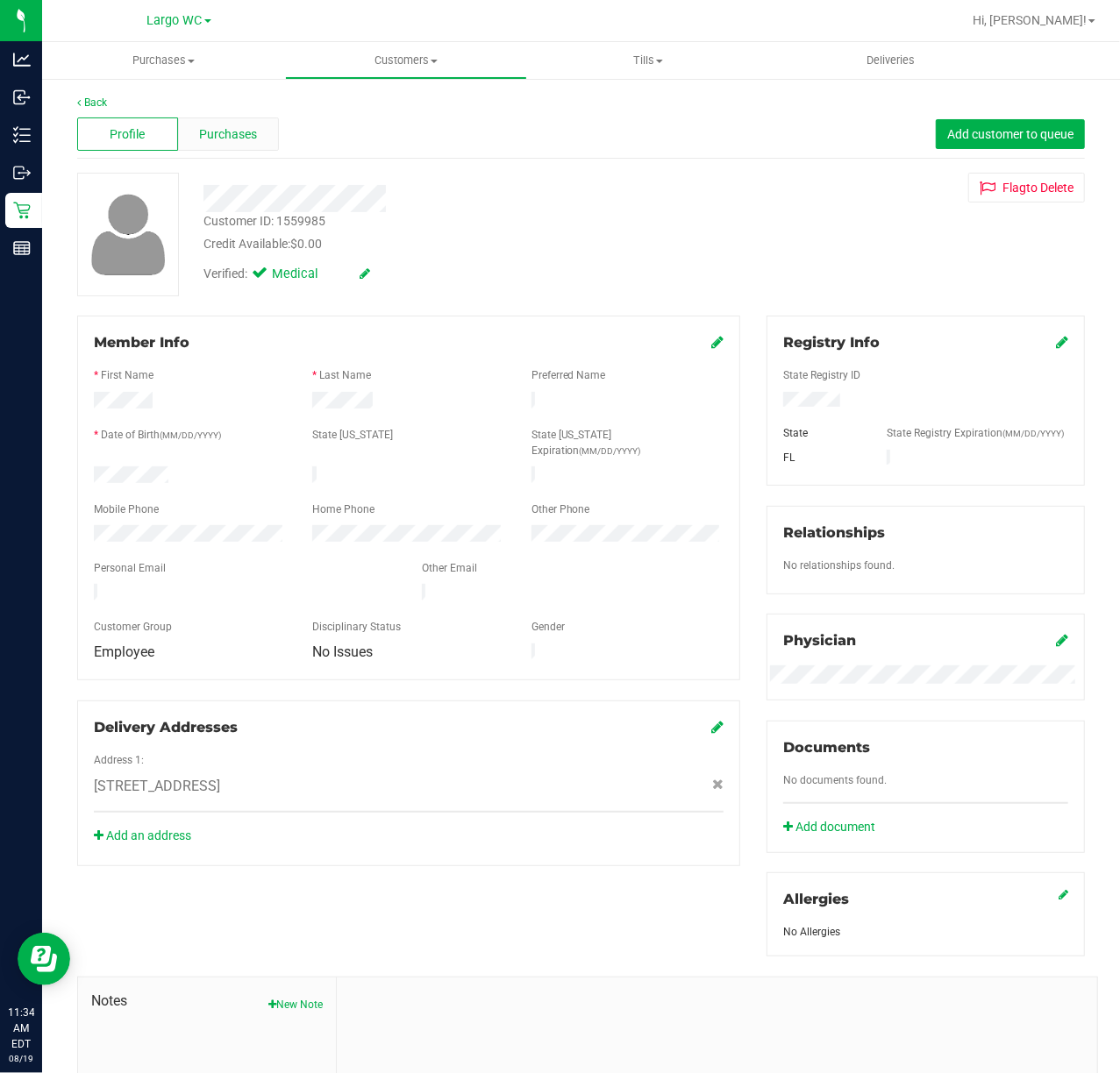
click at [244, 140] on span "Purchases" at bounding box center [228, 134] width 58 height 18
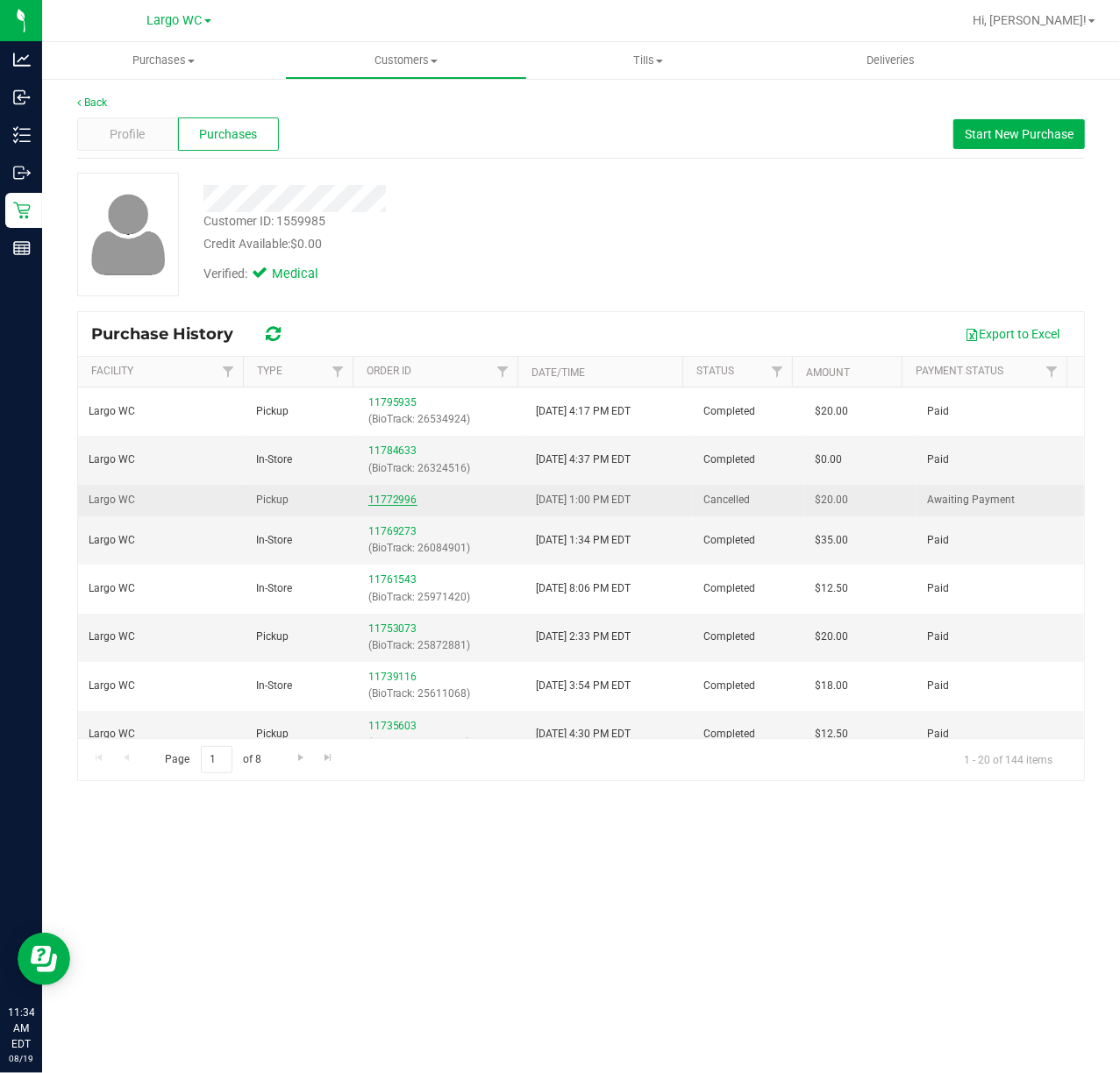
click at [382, 498] on link "11772996" at bounding box center [393, 500] width 49 height 12
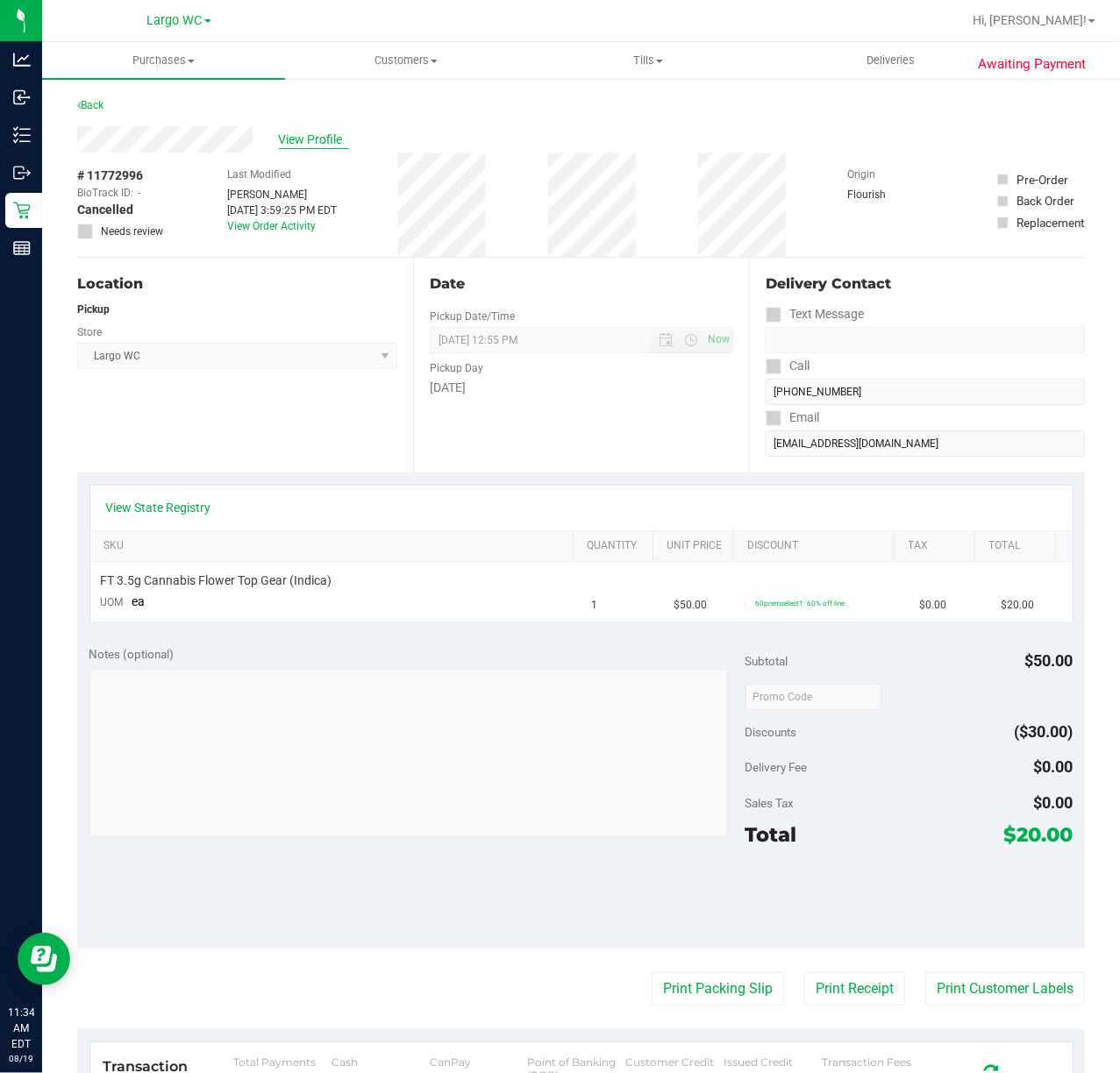
click at [313, 134] on span "View Profile" at bounding box center [314, 139] width 70 height 18
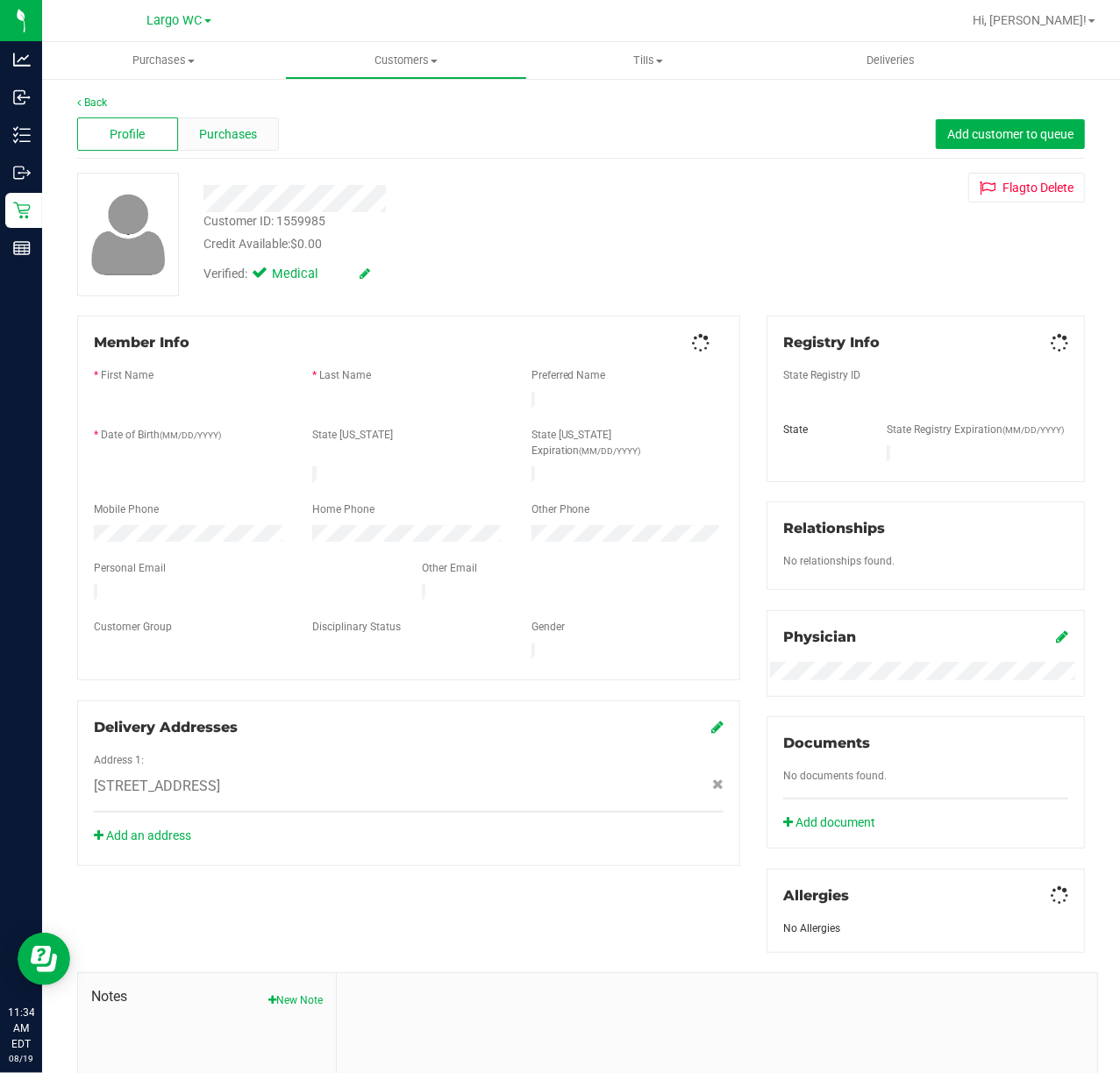
click at [232, 140] on span "Purchases" at bounding box center [228, 134] width 58 height 18
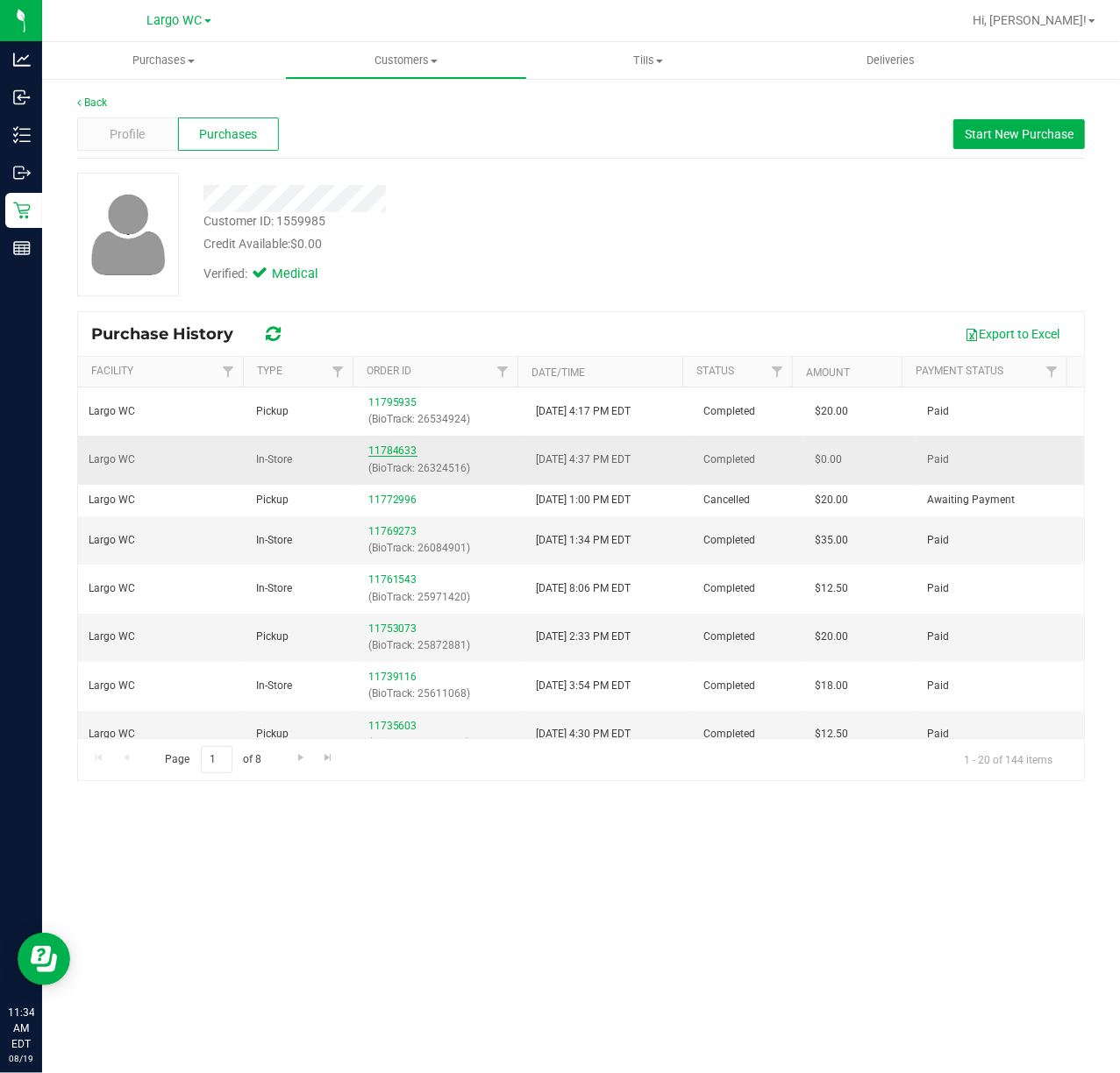
click at [394, 454] on link "11784633" at bounding box center [393, 451] width 49 height 12
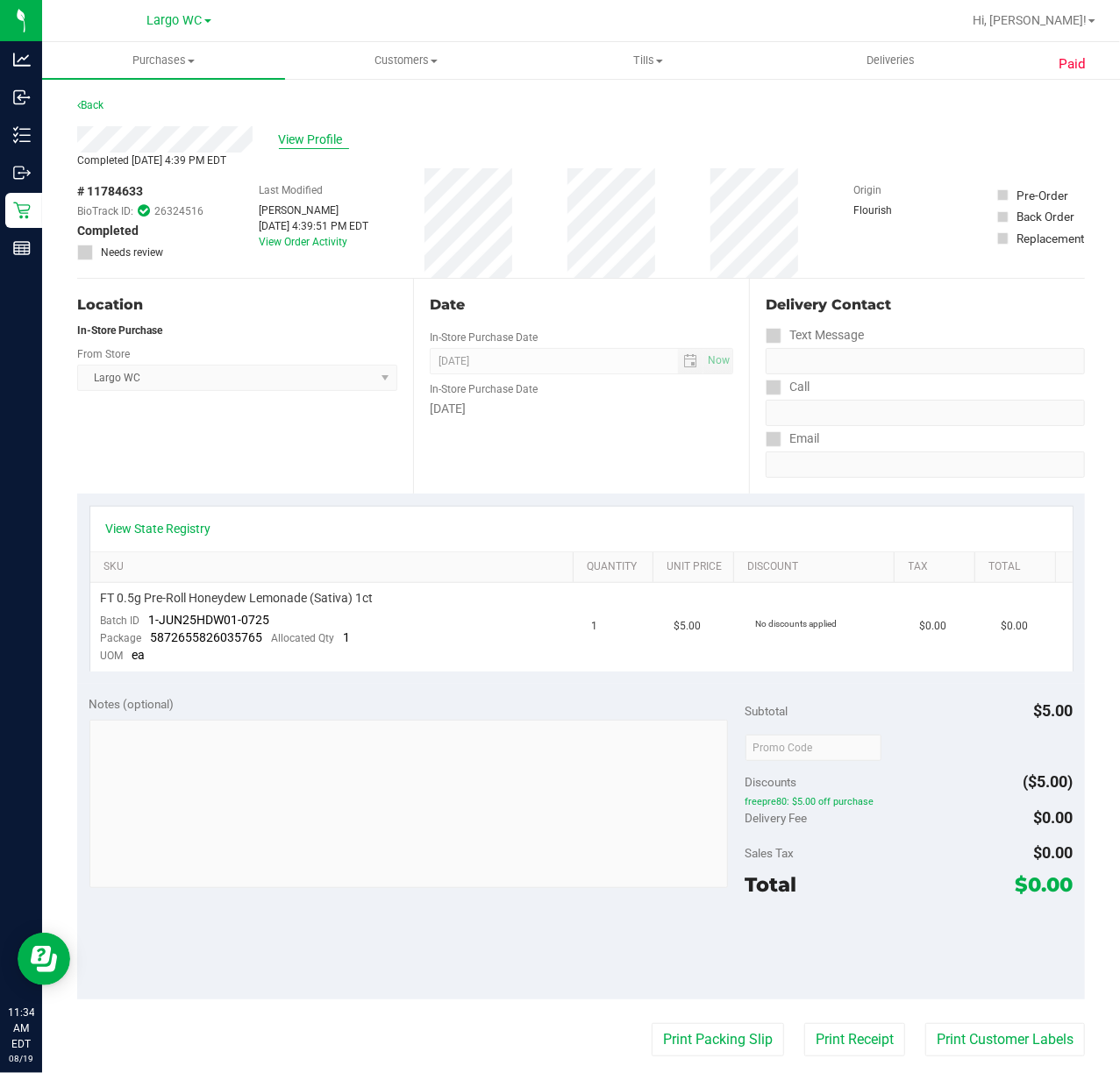
click at [314, 147] on span "View Profile" at bounding box center [314, 139] width 70 height 18
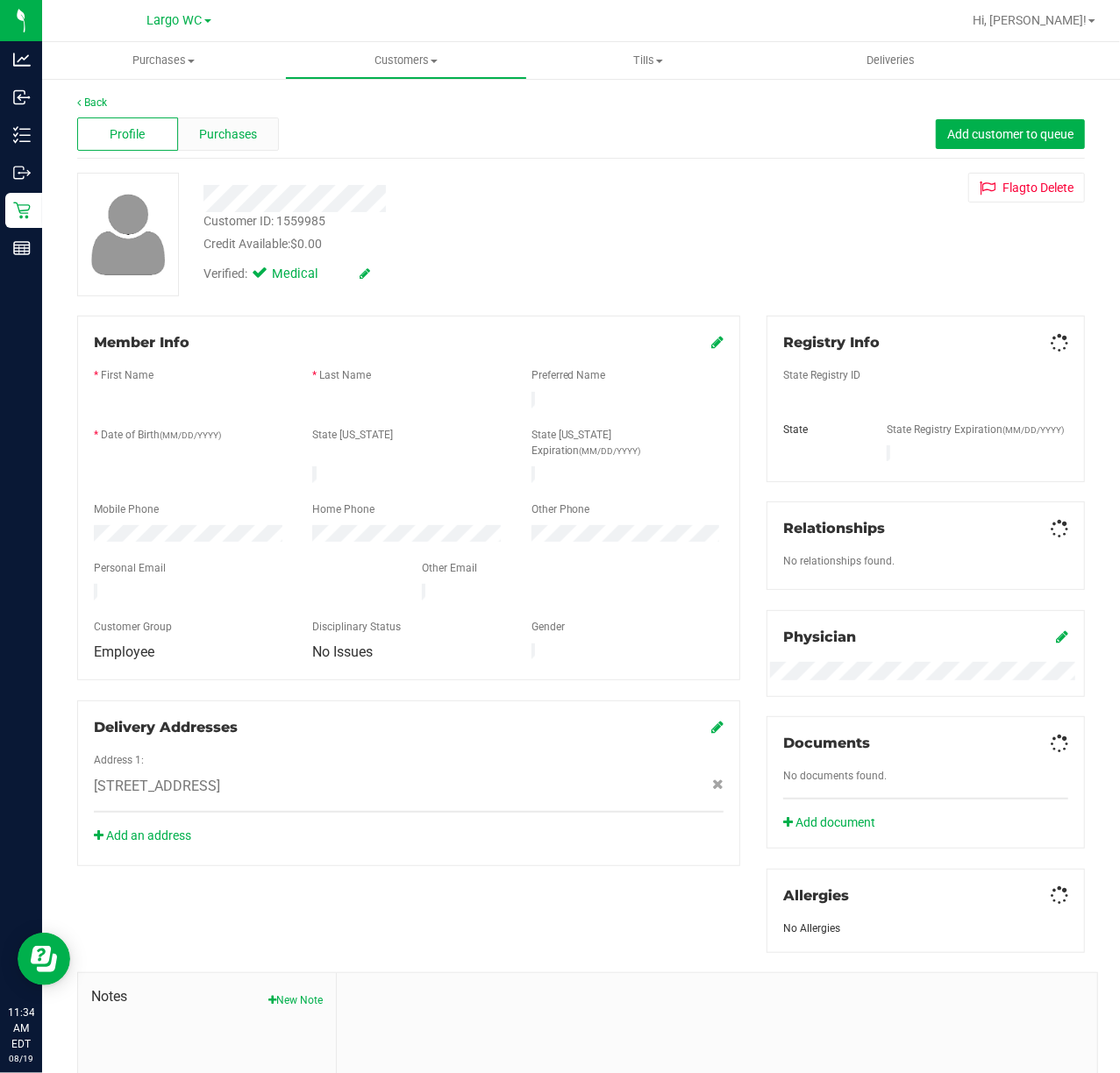
click at [260, 130] on div "Purchases" at bounding box center [228, 134] width 101 height 33
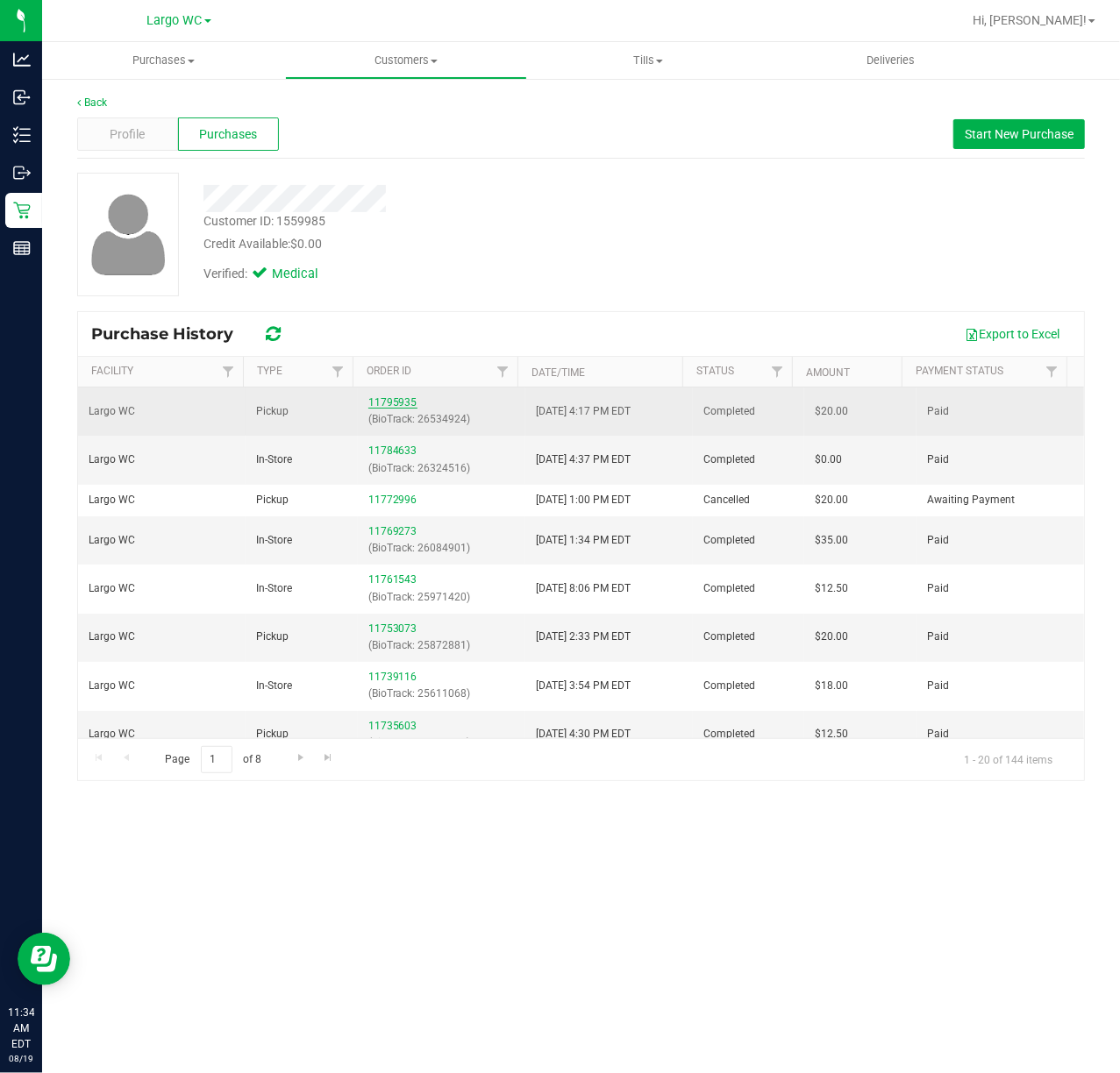
click at [391, 407] on link "11795935" at bounding box center [393, 402] width 49 height 12
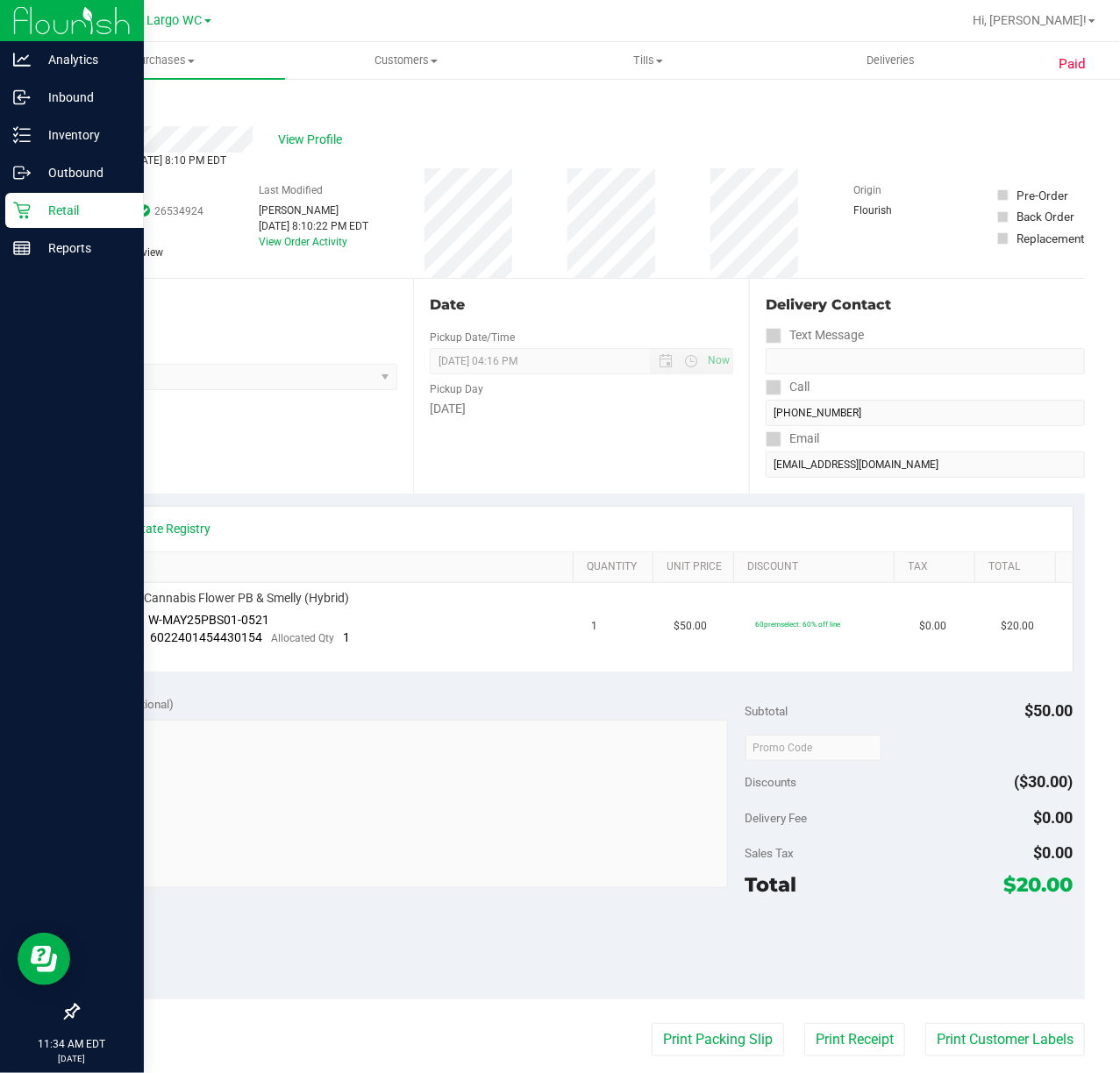
click at [25, 200] on div "Retail" at bounding box center [74, 210] width 138 height 35
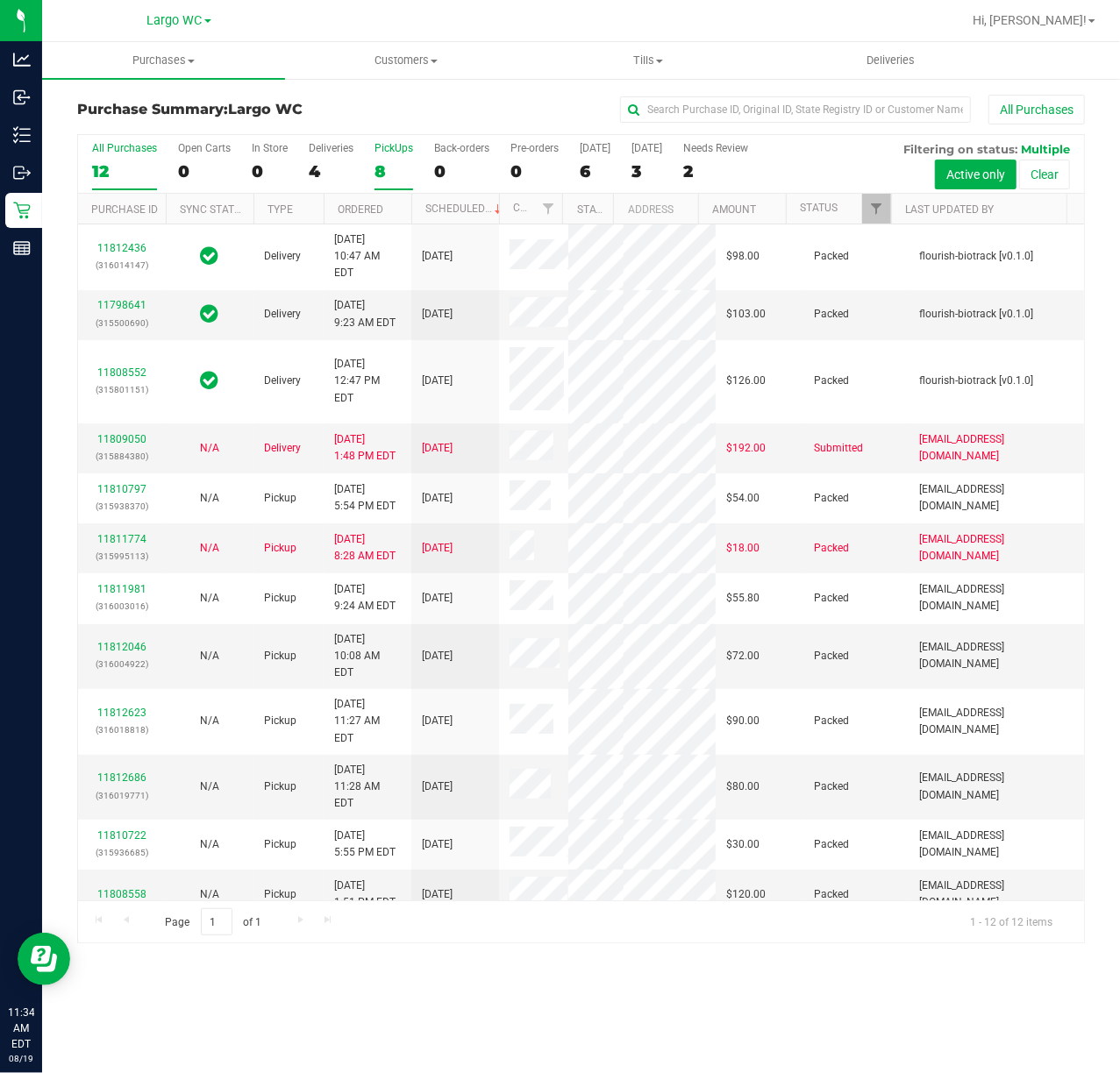
click at [393, 154] on div "PickUps" at bounding box center [394, 148] width 39 height 12
click at [0, 0] on input "PickUps 8" at bounding box center [0, 0] width 0 height 0
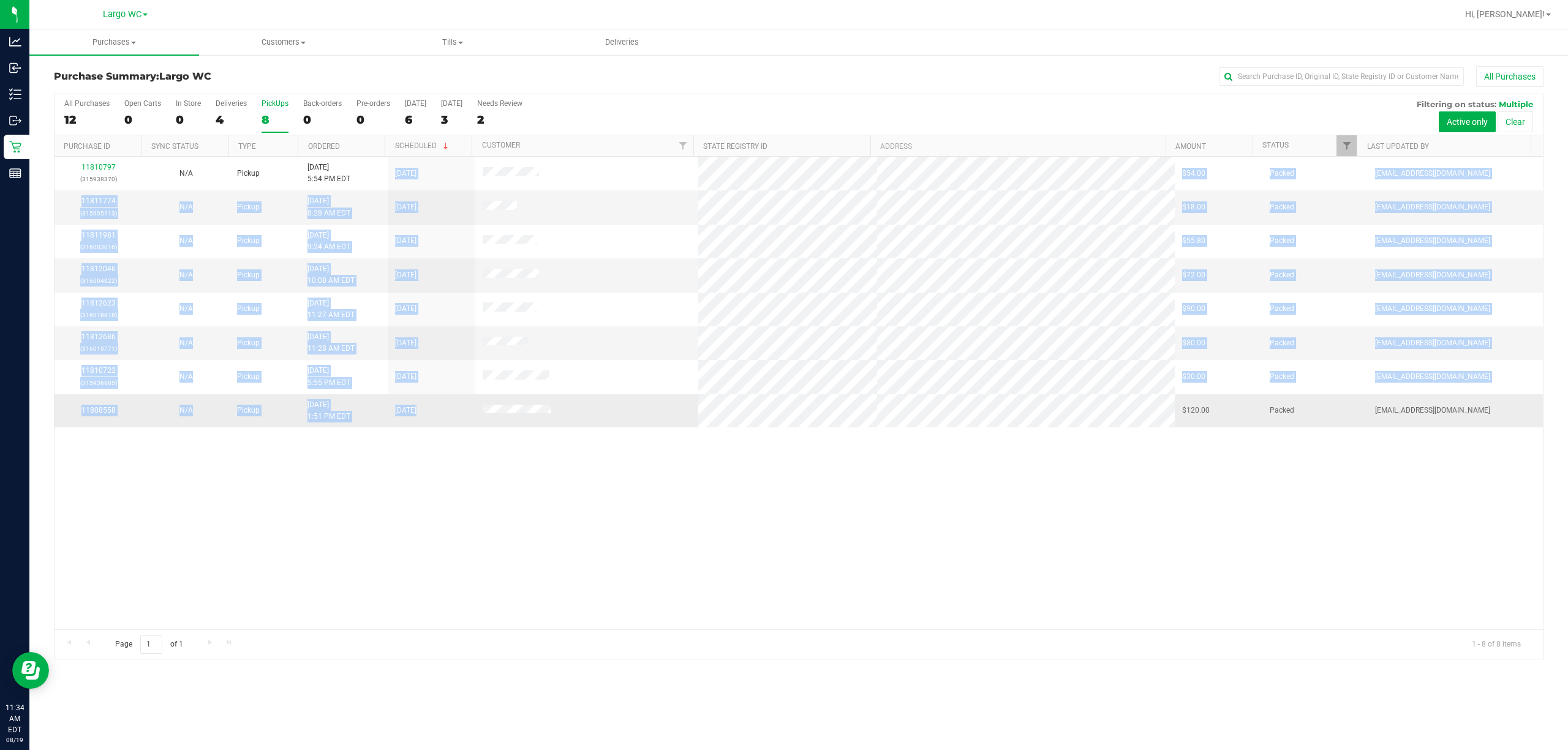
drag, startPoint x: 363, startPoint y: 169, endPoint x: 579, endPoint y: 398, distance: 314.8
click at [579, 398] on tbody "11810797 (315938370) N/A Pickup [DATE] 5:54 PM EDT 8/19/2025 $54.00 Packed [EMA…" at bounding box center [799, 292] width 1488 height 270
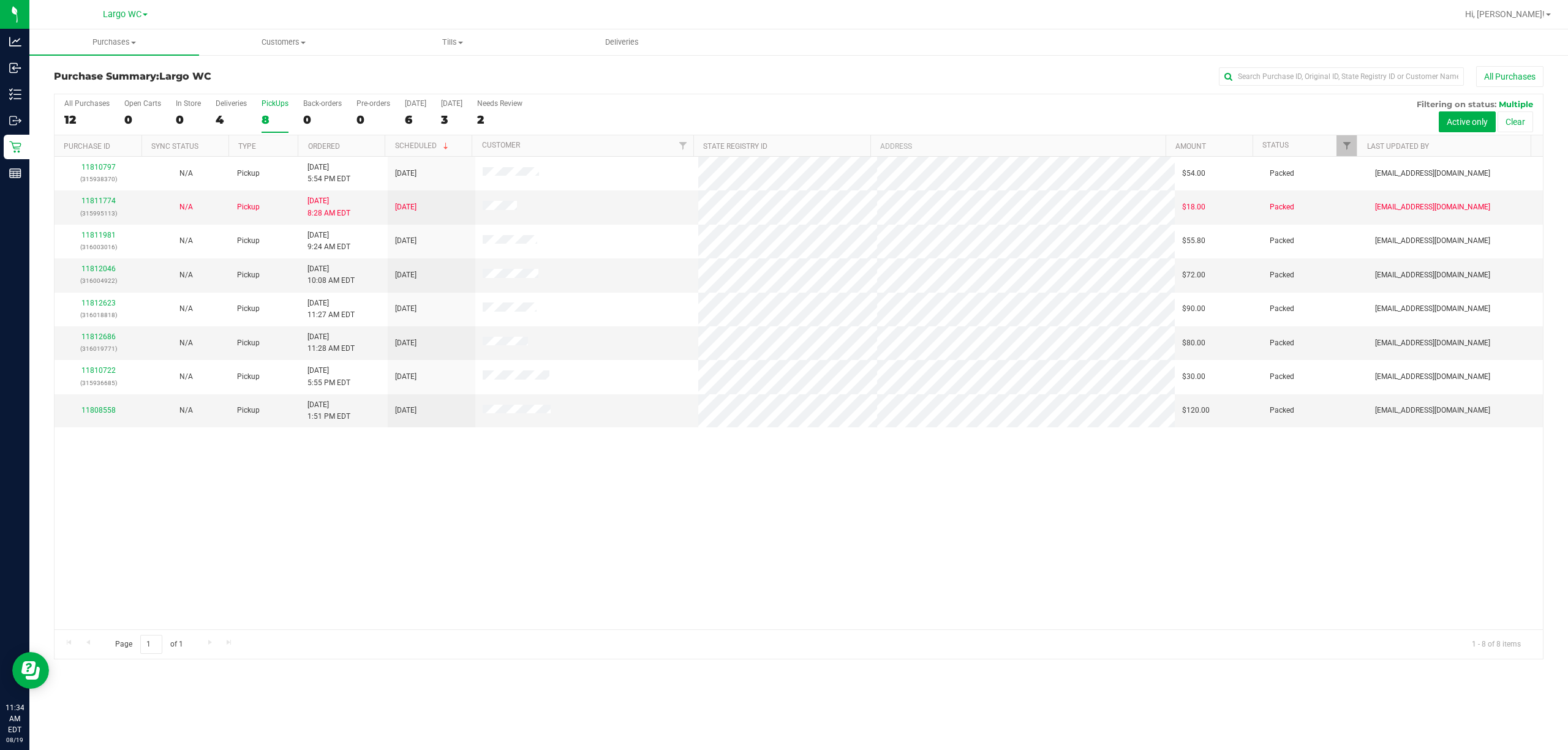
click at [574, 430] on div "11810797 (315938370) N/A Pickup [DATE] 5:54 PM EDT 8/19/2025 $54.00 Packed [EMA…" at bounding box center [799, 393] width 1488 height 473
click at [103, 205] on link "11811774" at bounding box center [98, 201] width 34 height 9
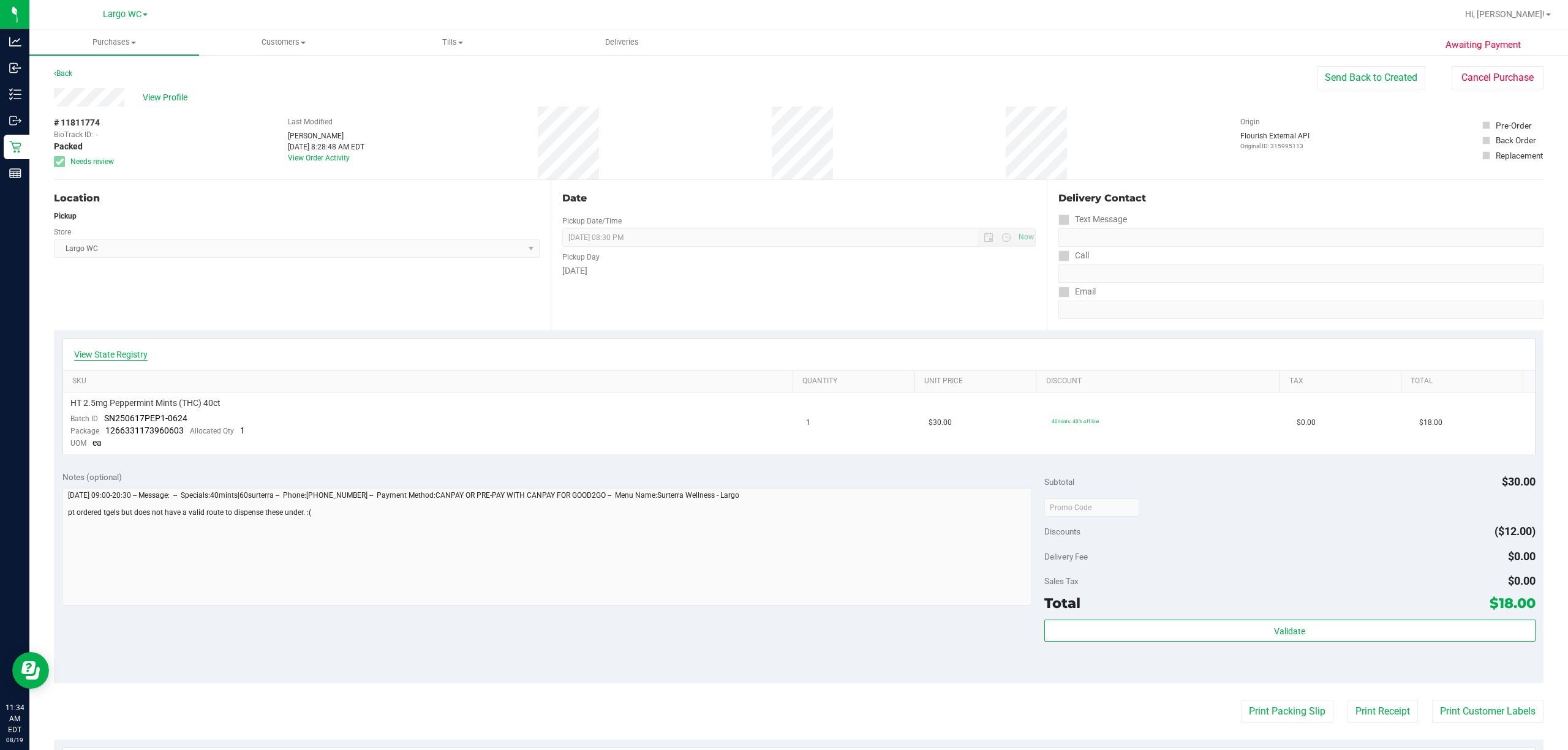
click at [129, 353] on link "View State Registry" at bounding box center [111, 355] width 74 height 12
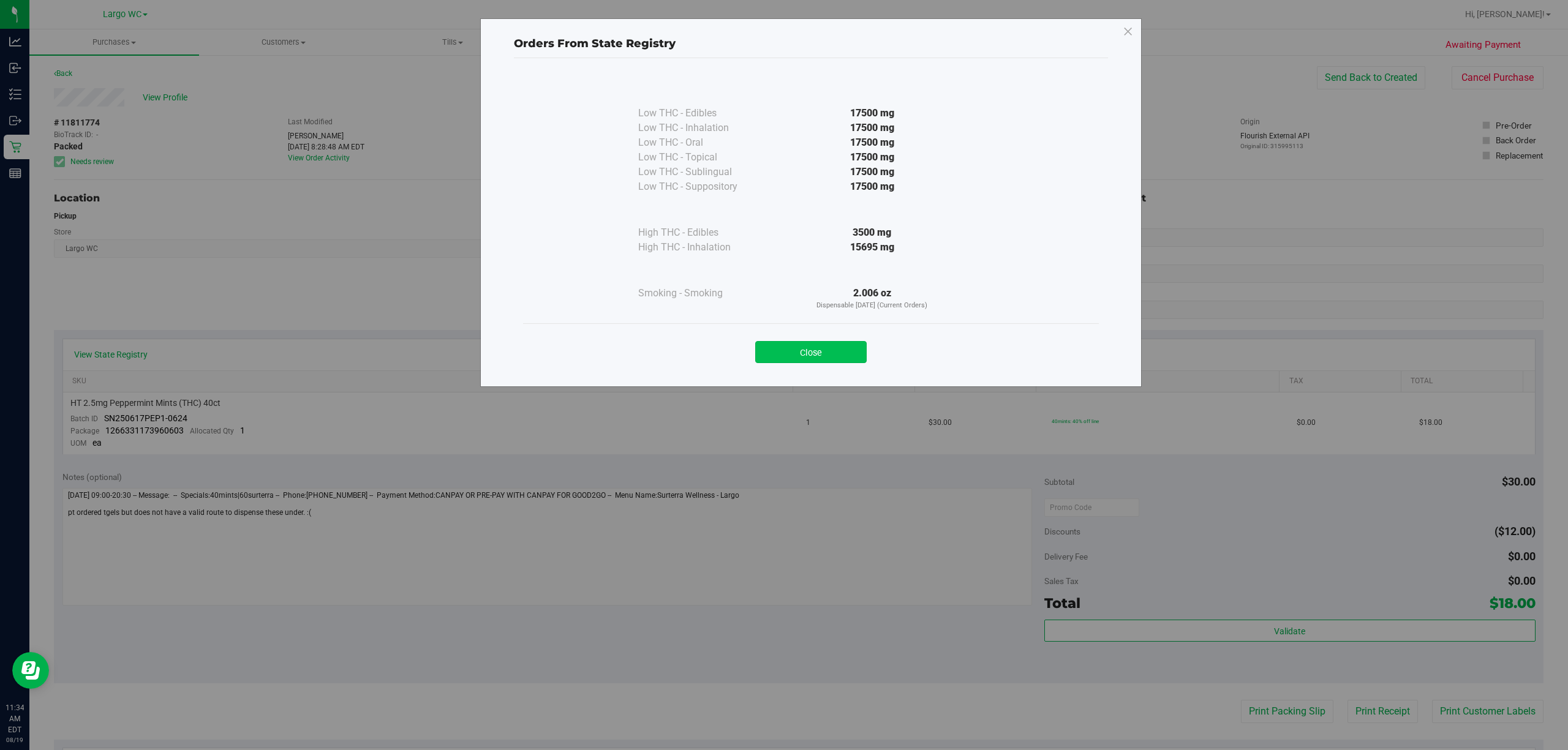
click at [782, 353] on button "Close" at bounding box center [810, 352] width 111 height 22
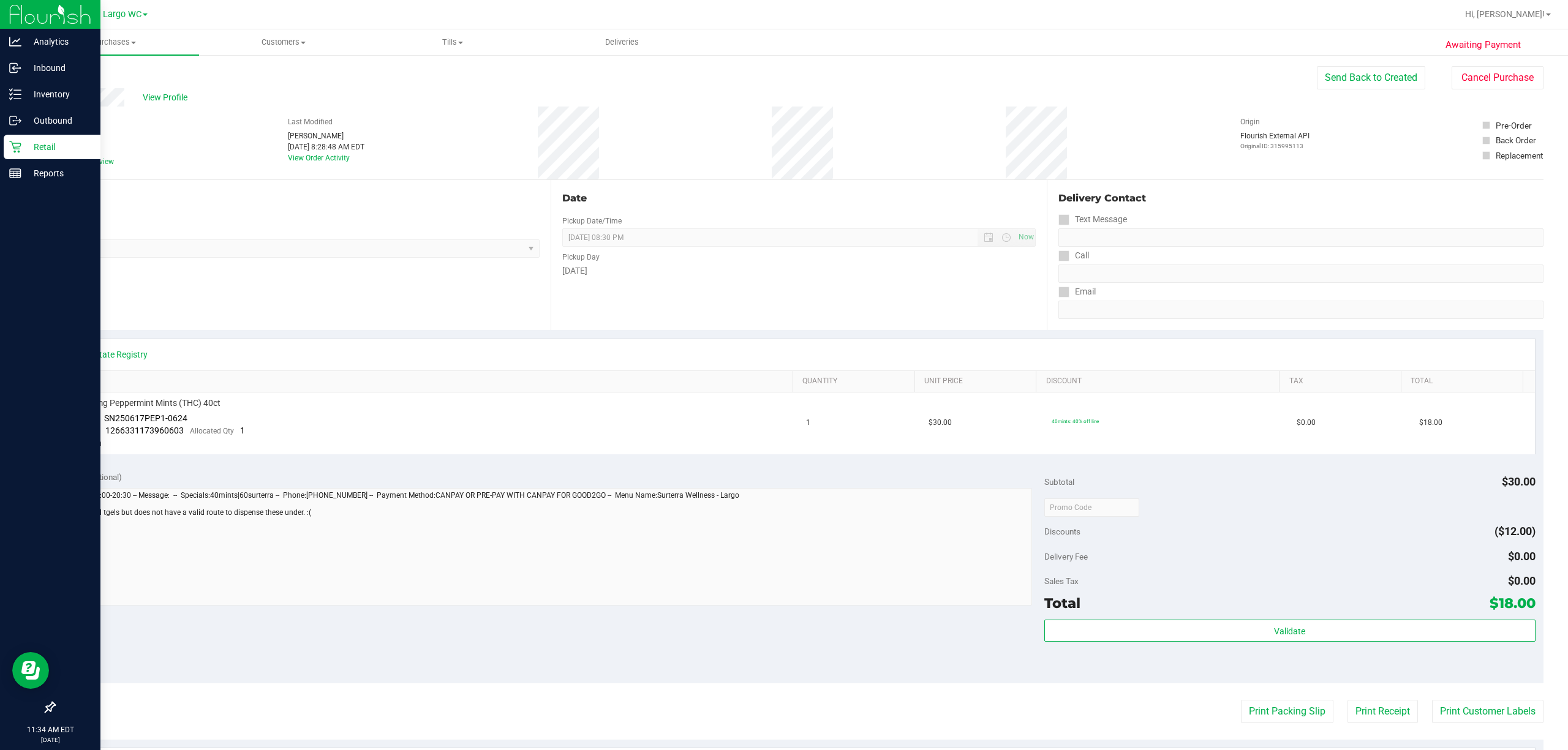
click at [23, 148] on p "Retail" at bounding box center [58, 147] width 74 height 15
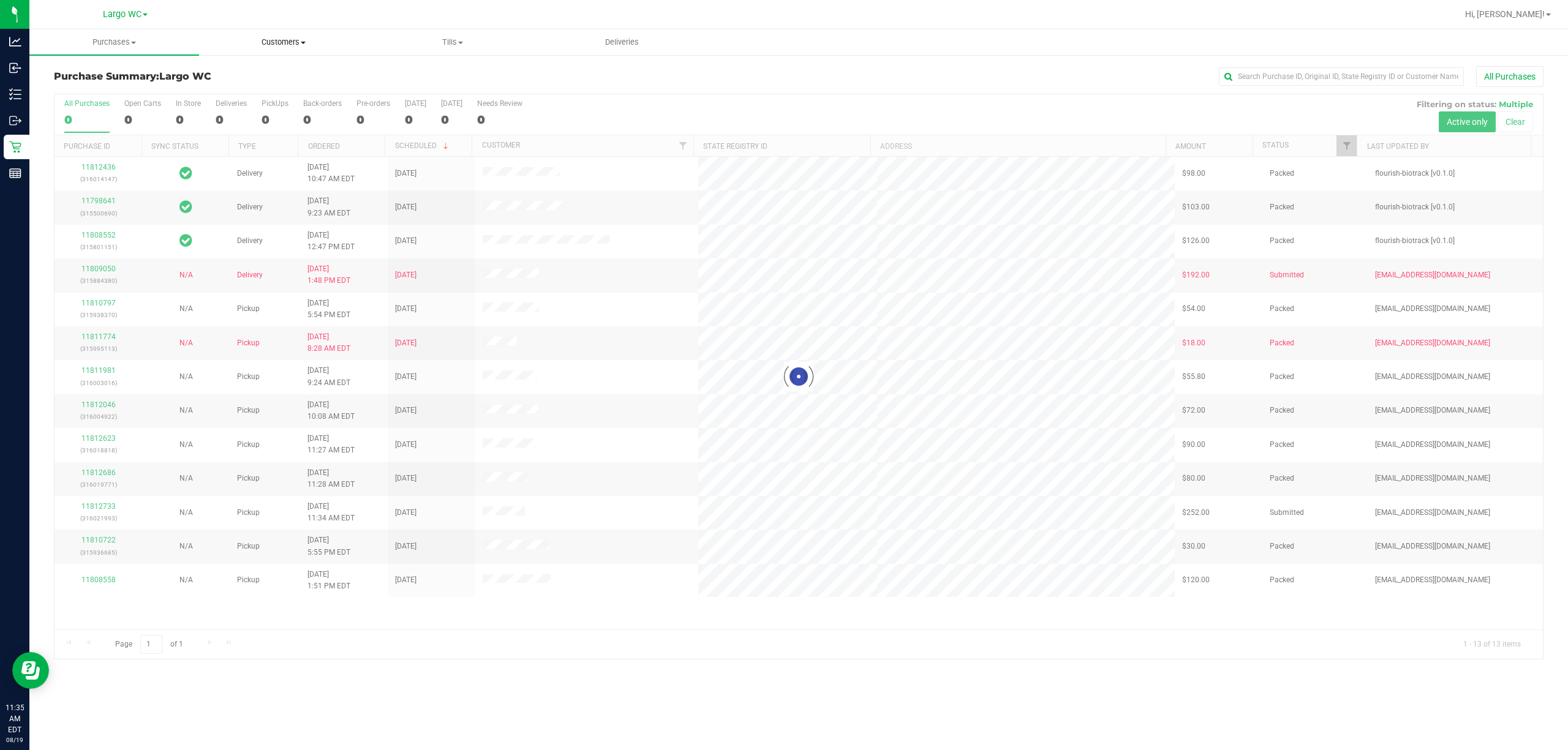
click at [292, 38] on span "Customers" at bounding box center [284, 42] width 168 height 11
click at [225, 67] on li "All customers" at bounding box center [284, 74] width 170 height 15
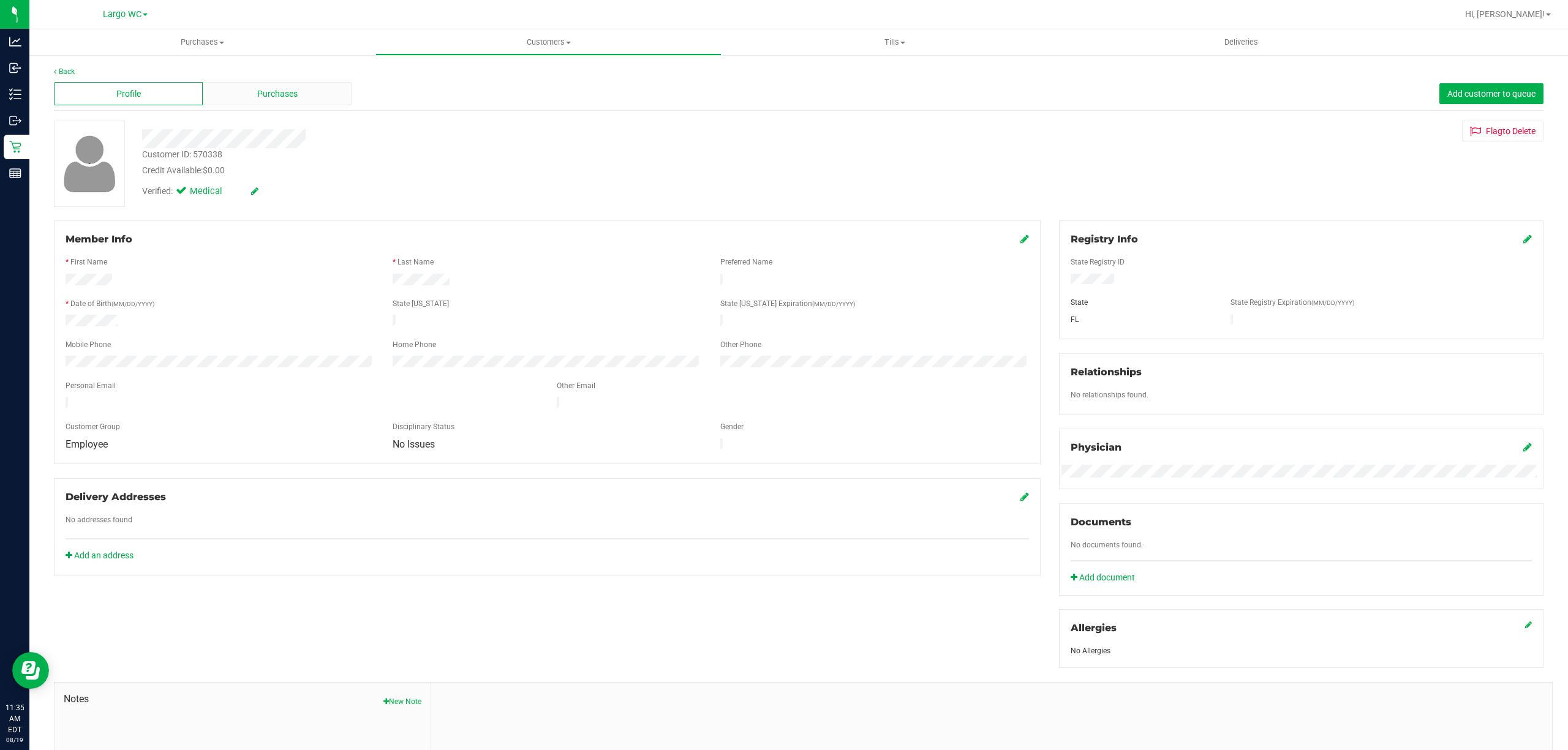
click at [253, 98] on div "Purchases" at bounding box center [277, 93] width 149 height 23
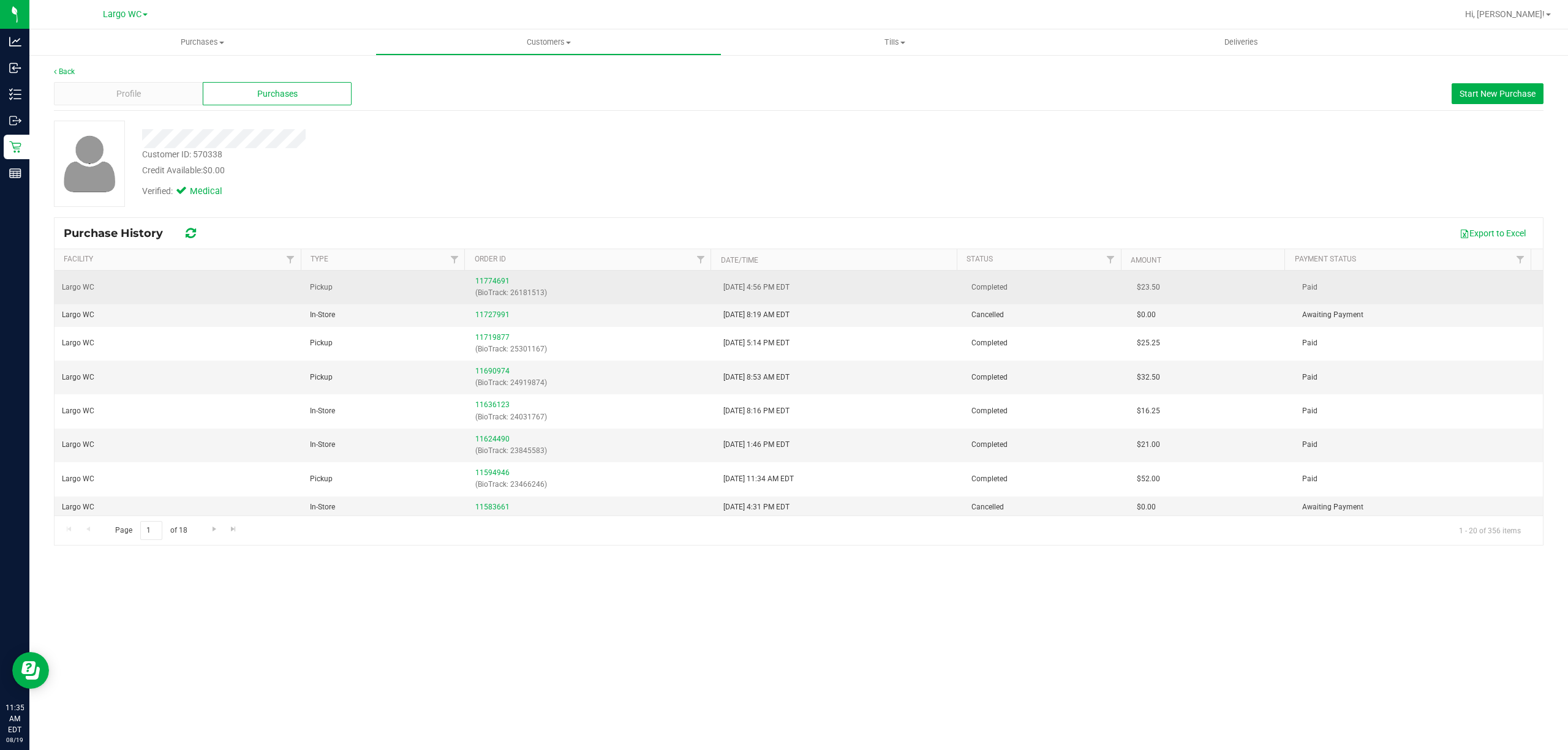
drag, startPoint x: 457, startPoint y: 285, endPoint x: 563, endPoint y: 300, distance: 107.1
click at [537, 289] on tr "Largo WC Pickup 11774691 (BioTrack: 26181513) 8/11/2025 4:56 PM EDT Completed $…" at bounding box center [799, 287] width 1488 height 34
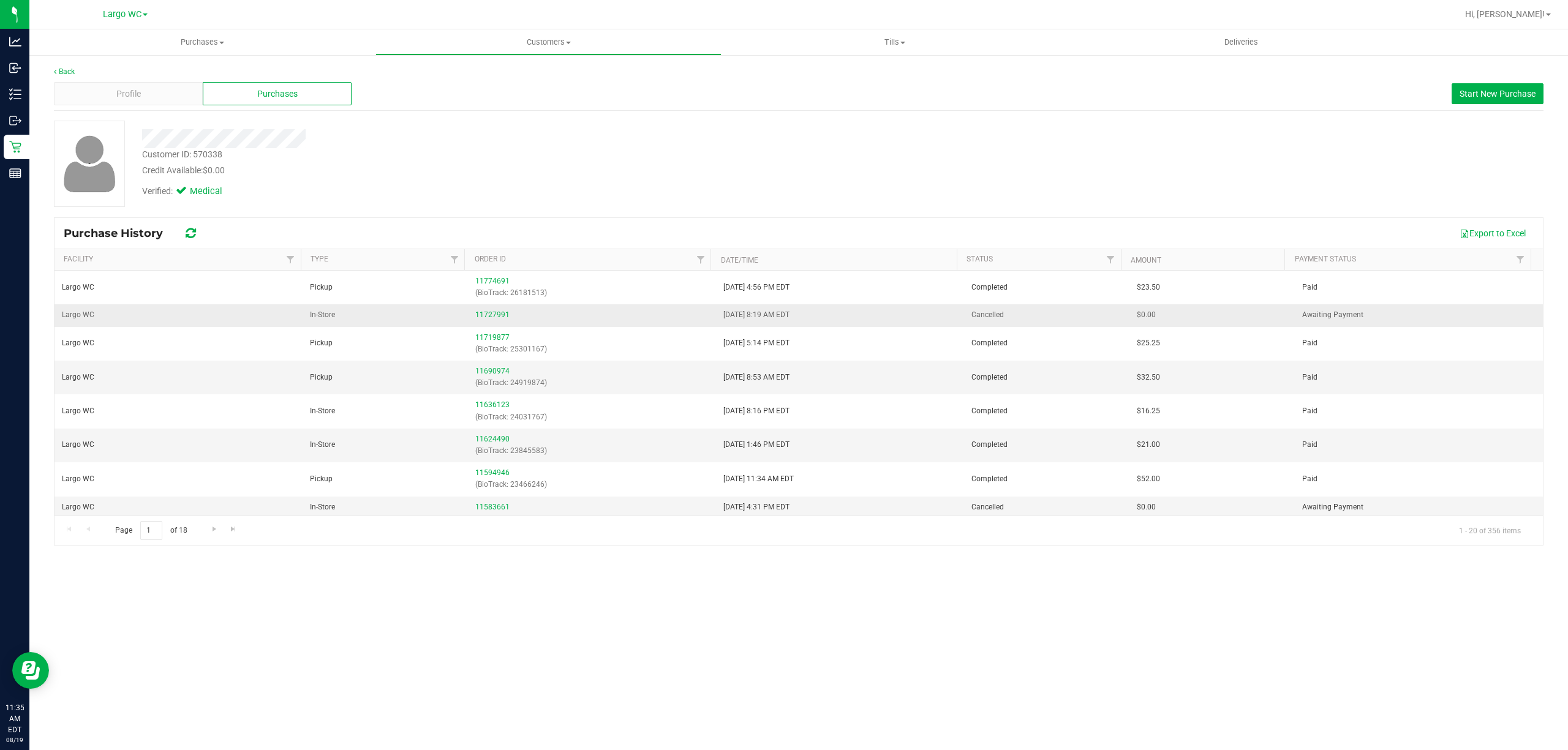
click at [576, 315] on div "11727991" at bounding box center [592, 315] width 233 height 12
click at [334, 223] on div "Export to Excel" at bounding box center [871, 234] width 1324 height 21
